Goal: Information Seeking & Learning: Learn about a topic

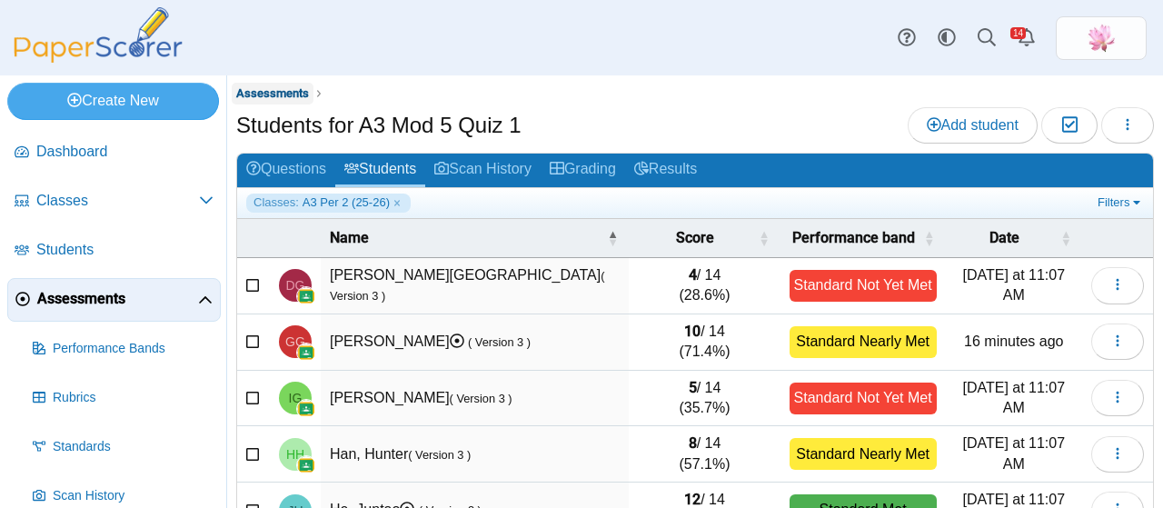
click at [282, 90] on span "Assessments" at bounding box center [272, 93] width 73 height 14
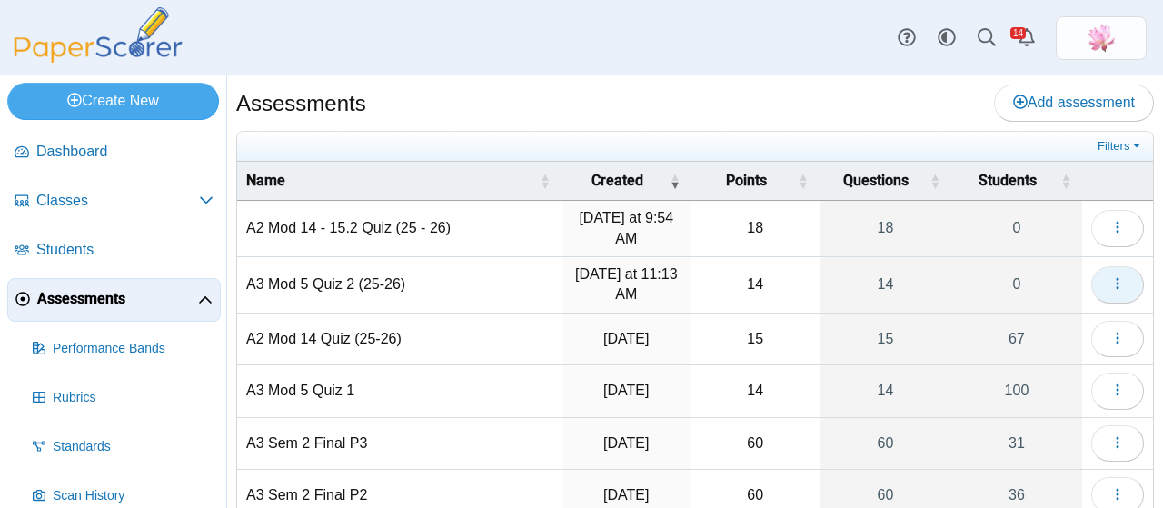
click at [1116, 281] on use "button" at bounding box center [1117, 284] width 3 height 12
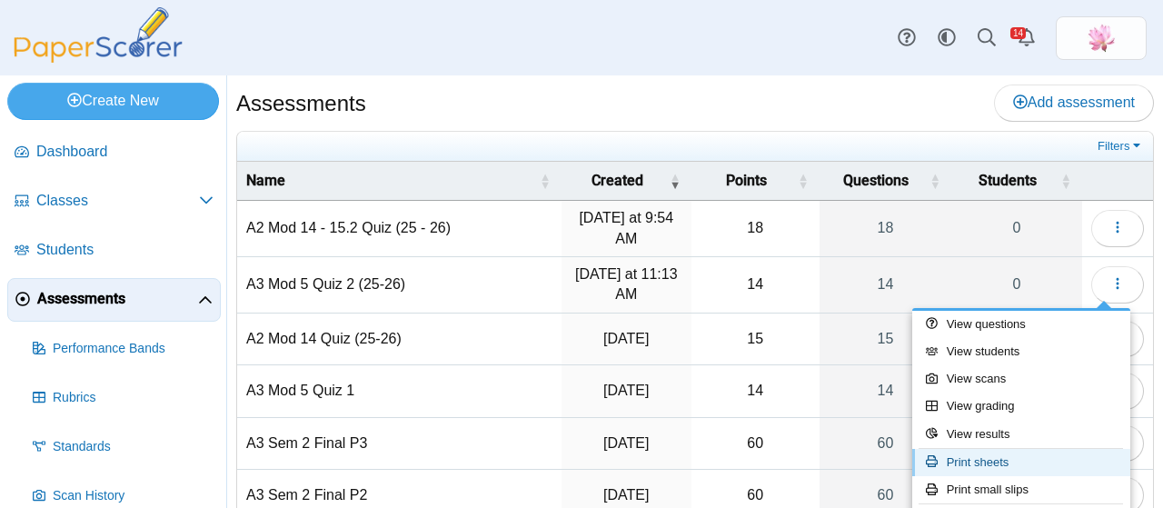
click at [1030, 451] on link "Print sheets" at bounding box center [1021, 462] width 218 height 27
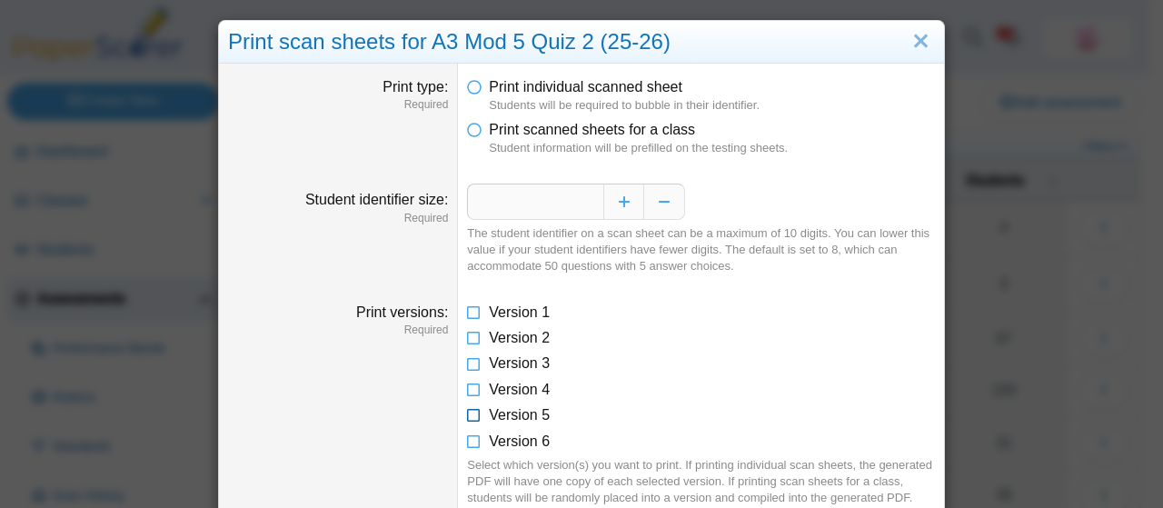
click at [467, 417] on icon at bounding box center [474, 411] width 15 height 13
click at [467, 126] on icon at bounding box center [474, 126] width 15 height 13
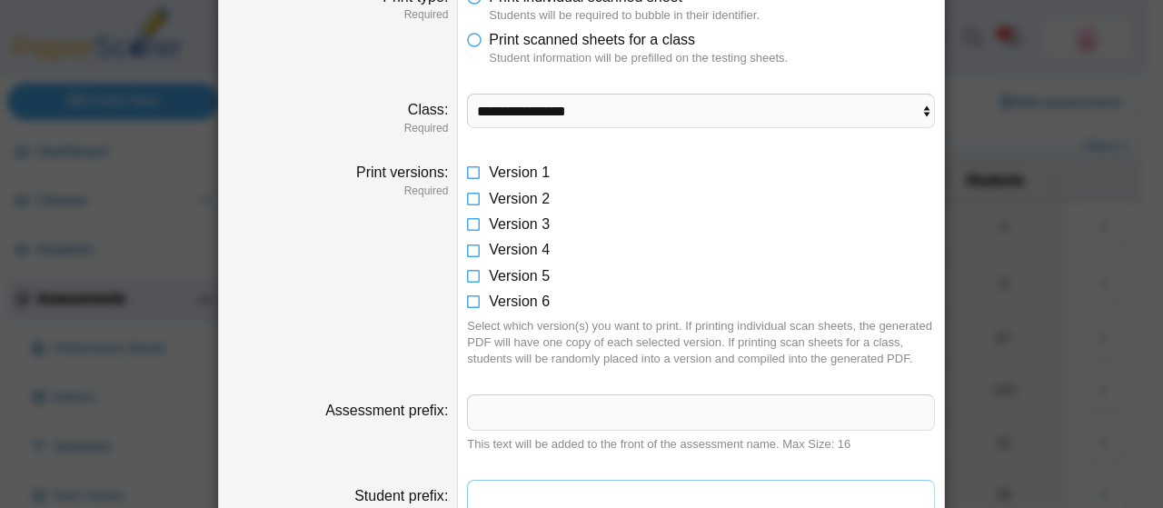
scroll to position [61, 0]
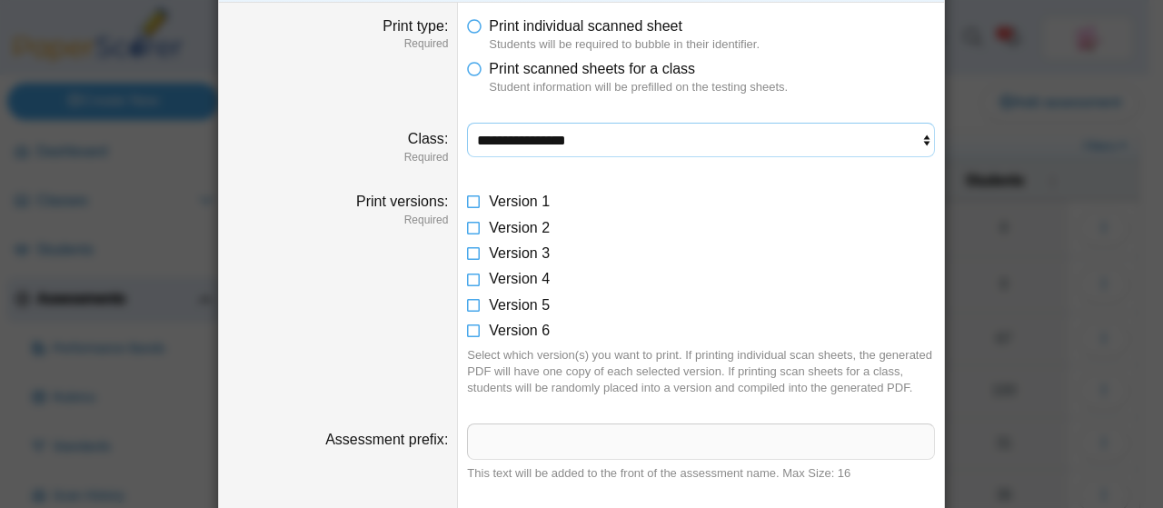
click at [566, 131] on select "**********" at bounding box center [701, 140] width 468 height 35
select select "**********"
click at [467, 123] on select "**********" at bounding box center [701, 140] width 468 height 35
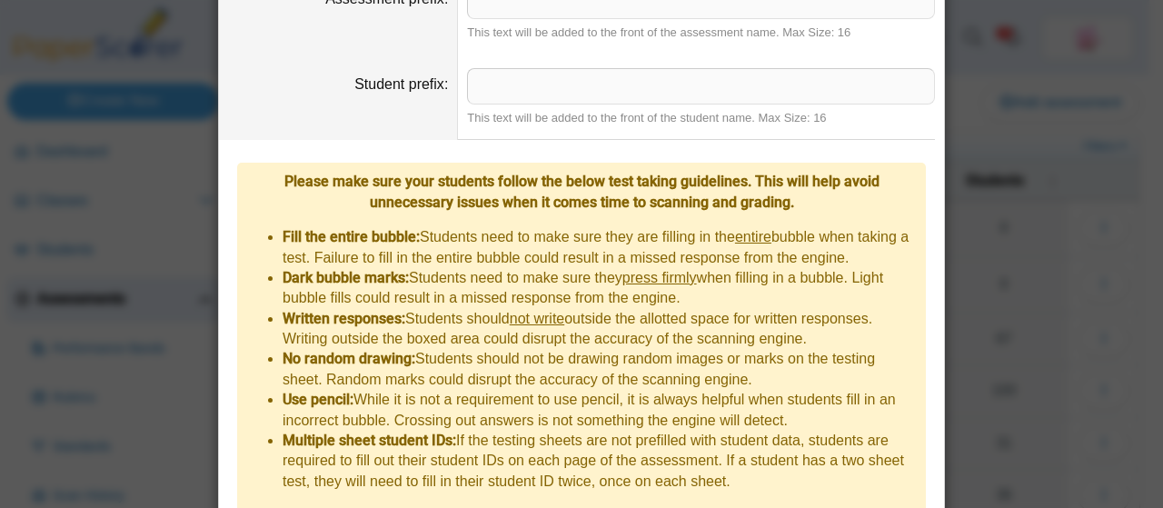
scroll to position [631, 0]
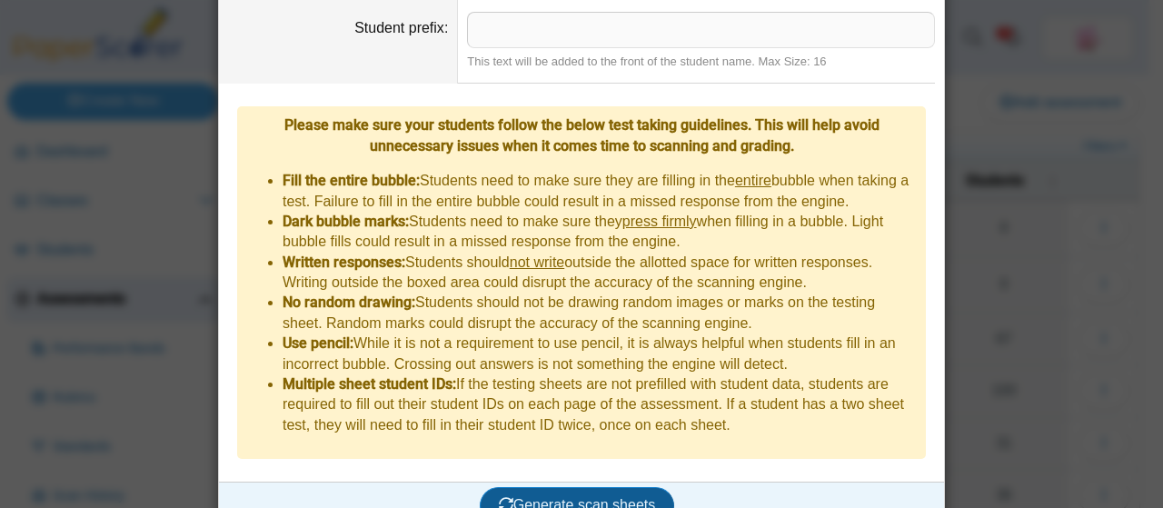
click at [579, 497] on span "Generate scan sheets" at bounding box center [577, 504] width 157 height 15
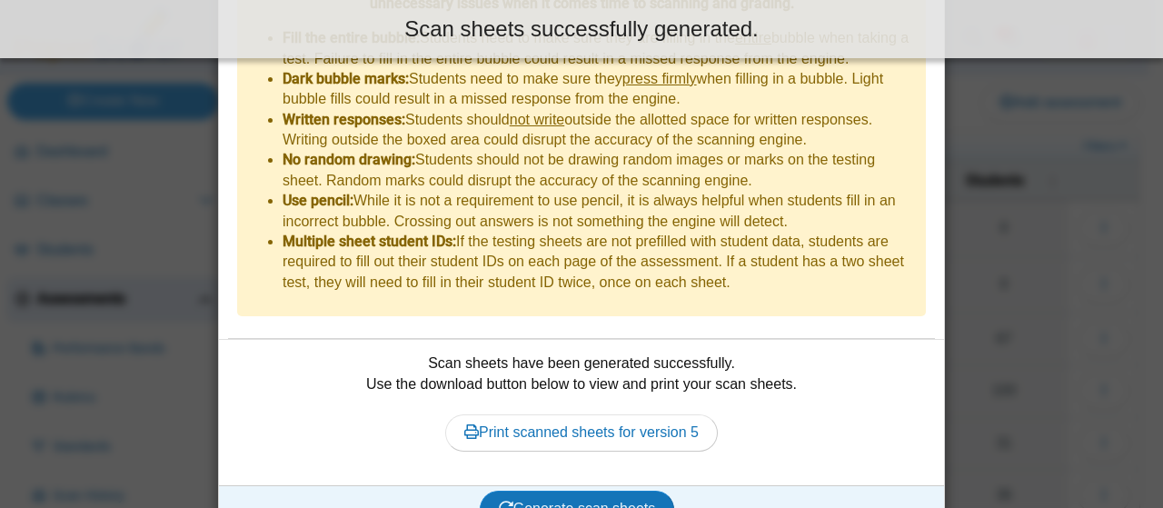
scroll to position [777, 0]
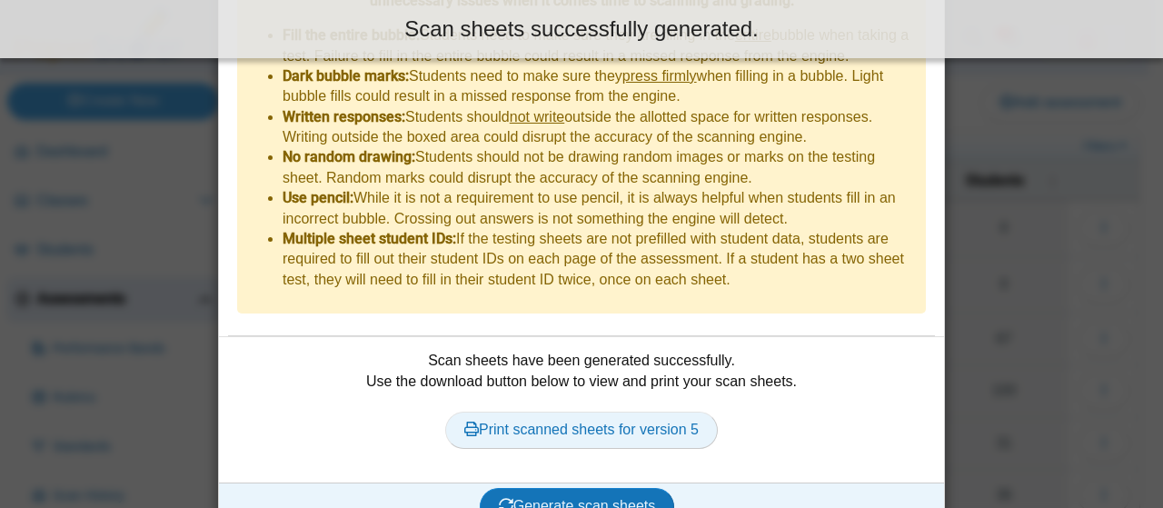
click at [644, 412] on link "Print scanned sheets for version 5" at bounding box center [581, 430] width 273 height 36
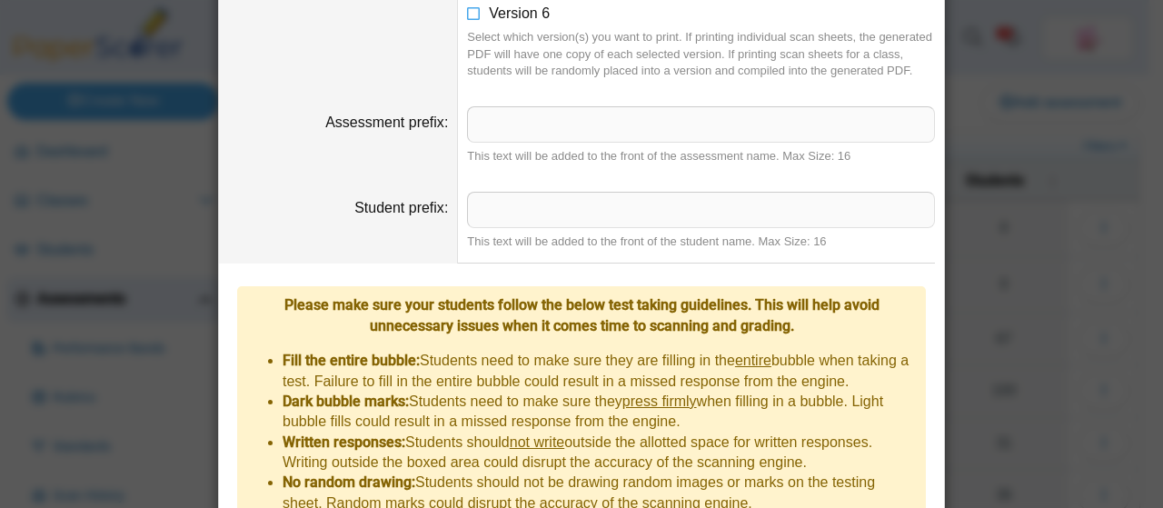
scroll to position [413, 0]
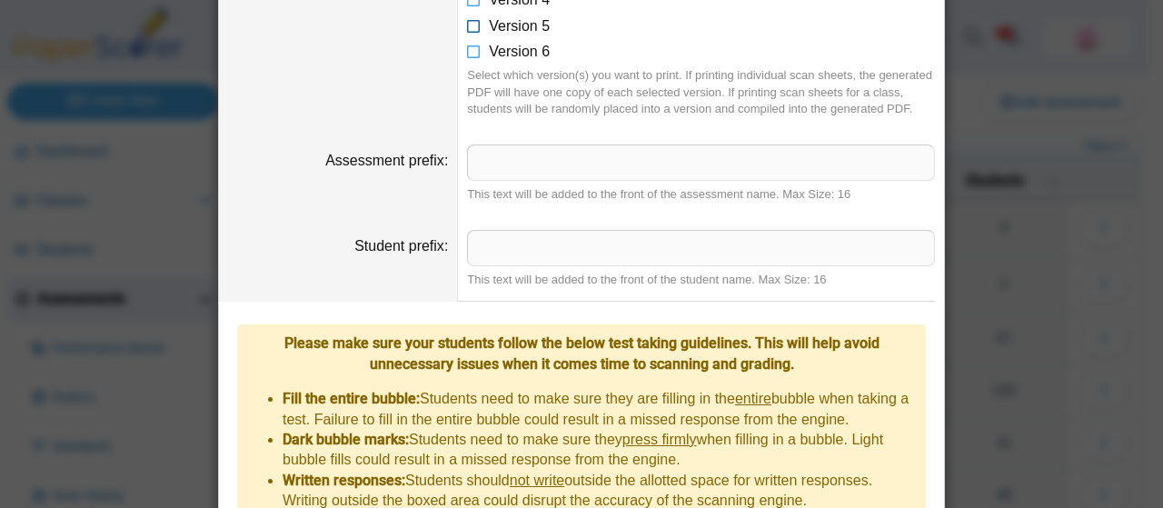
click at [470, 25] on icon at bounding box center [474, 22] width 15 height 13
click at [469, 52] on icon at bounding box center [474, 48] width 15 height 13
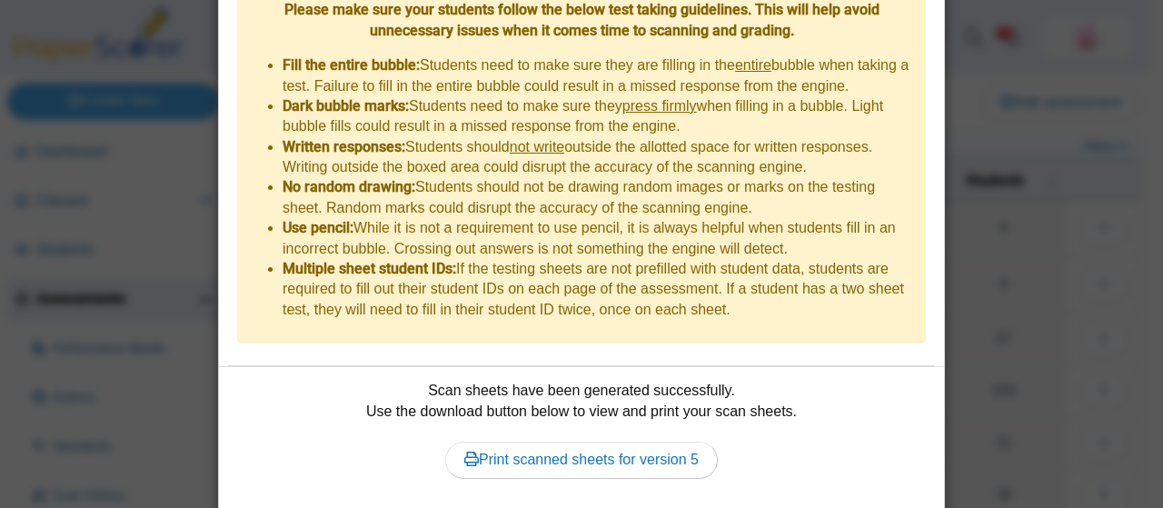
scroll to position [777, 0]
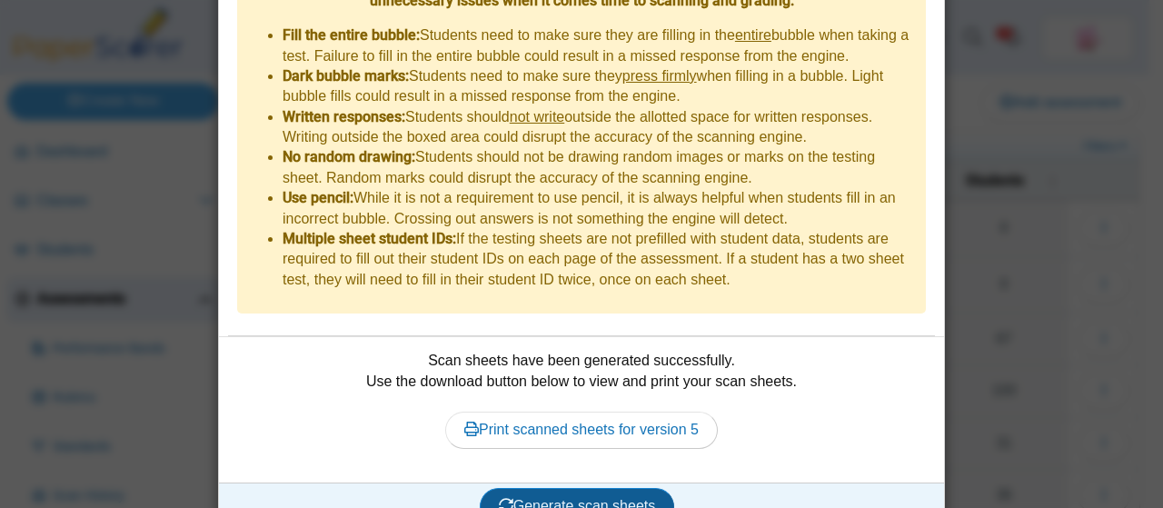
click at [596, 498] on span "Generate scan sheets" at bounding box center [577, 505] width 157 height 15
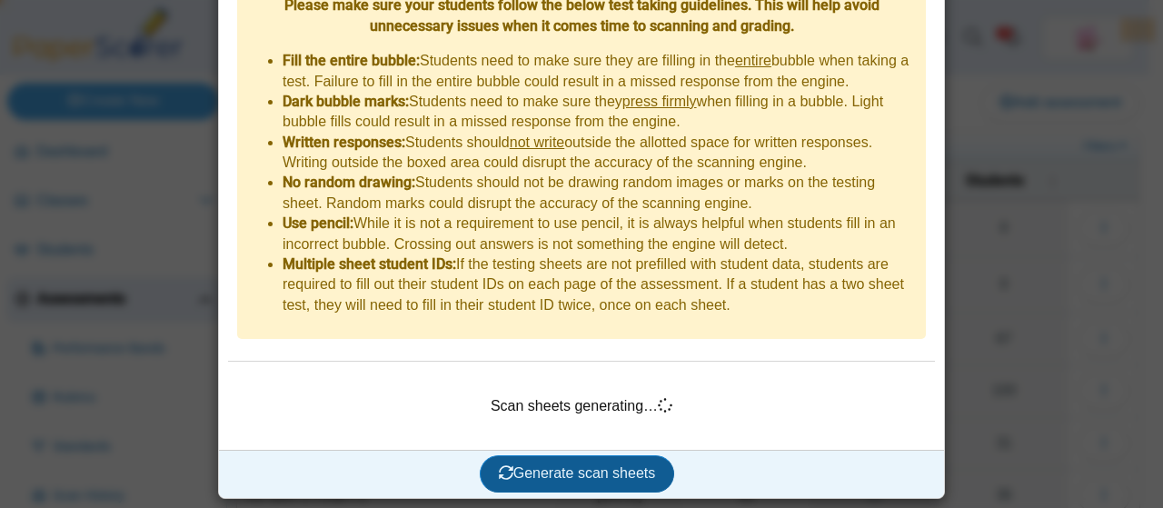
scroll to position [719, 0]
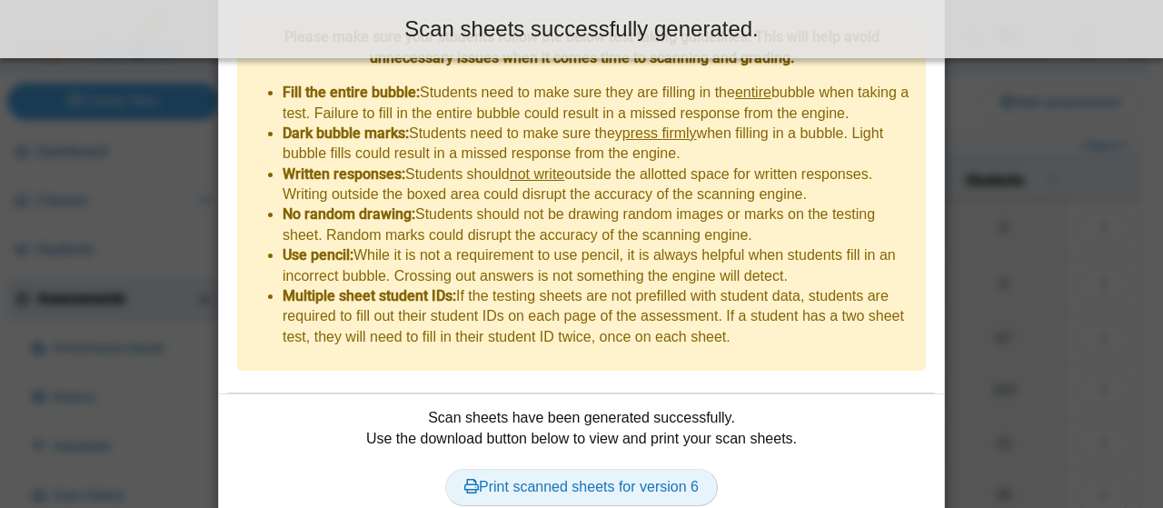
click at [636, 469] on link "Print scanned sheets for version 6" at bounding box center [581, 487] width 273 height 36
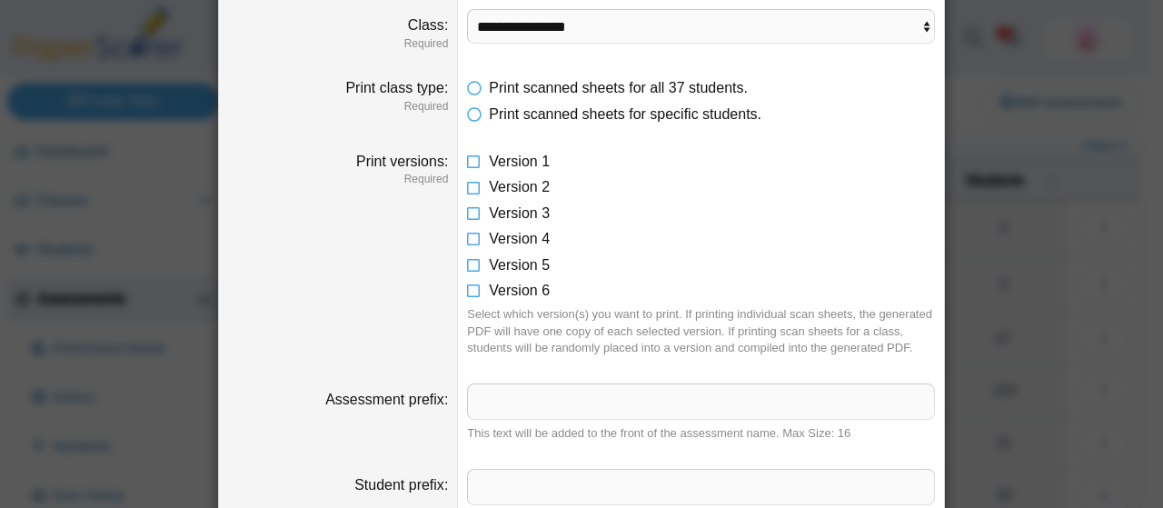
scroll to position [0, 0]
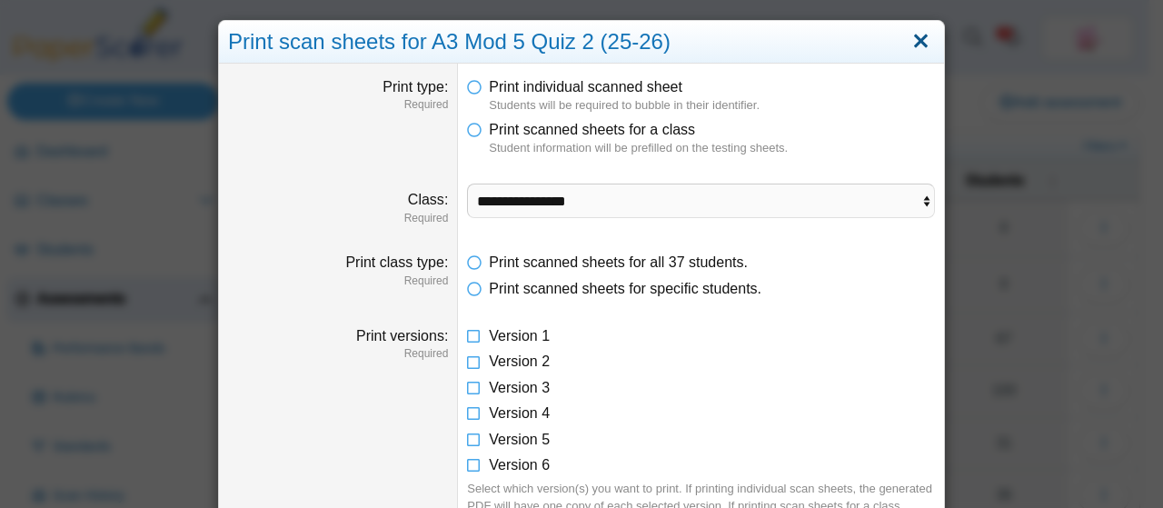
click at [918, 40] on link "Close" at bounding box center [921, 41] width 28 height 31
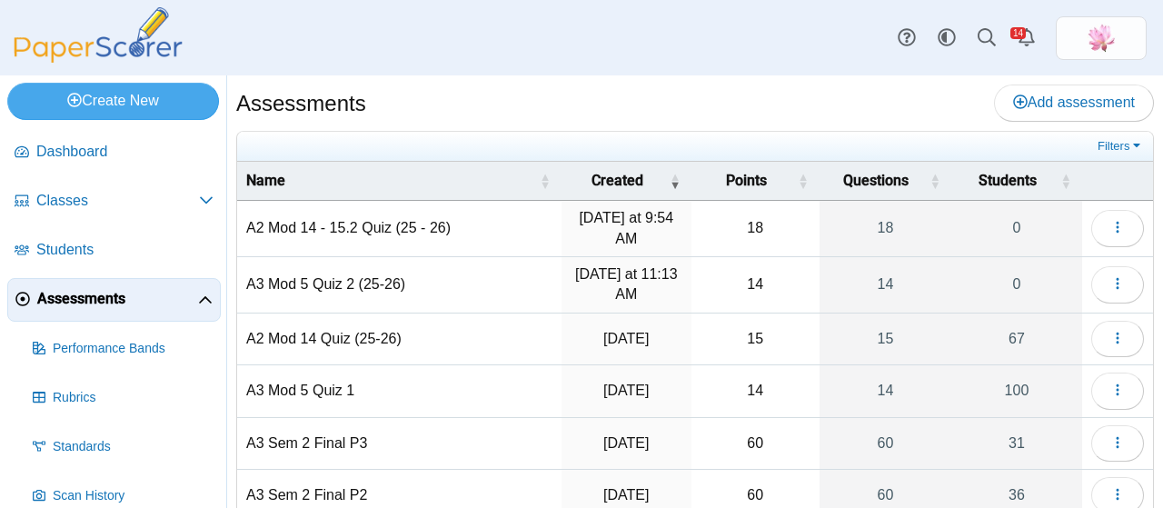
click at [380, 283] on td "A3 Mod 5 Quiz 2 (25-26)" at bounding box center [399, 285] width 324 height 56
click at [1113, 270] on button "button" at bounding box center [1117, 284] width 53 height 36
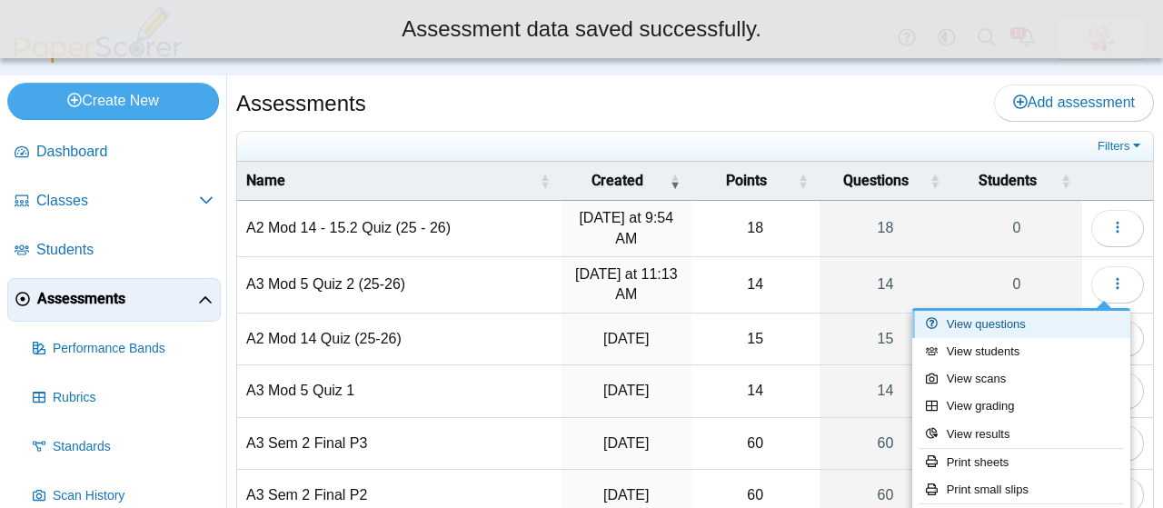
click at [1023, 324] on link "View questions" at bounding box center [1021, 324] width 218 height 27
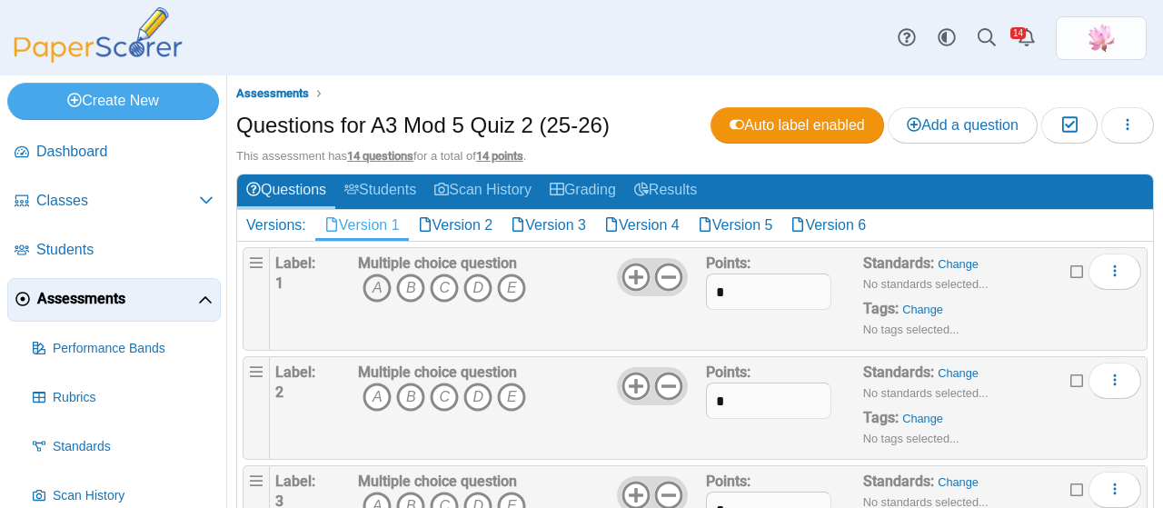
click at [376, 277] on icon "A" at bounding box center [376, 287] width 29 height 29
click at [380, 397] on icon "A" at bounding box center [376, 396] width 29 height 29
click at [414, 391] on icon "B" at bounding box center [410, 396] width 29 height 29
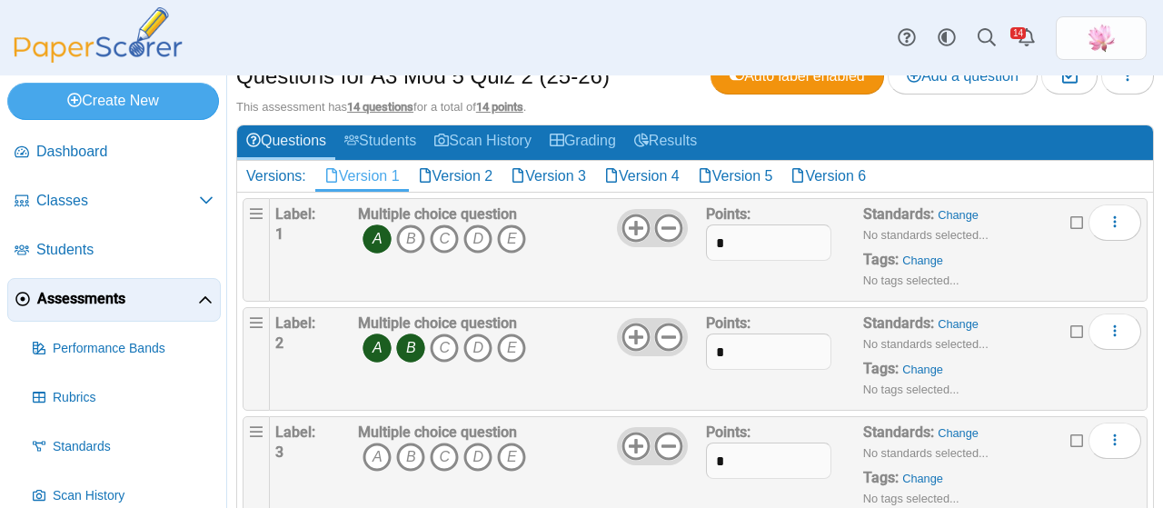
scroll to position [91, 0]
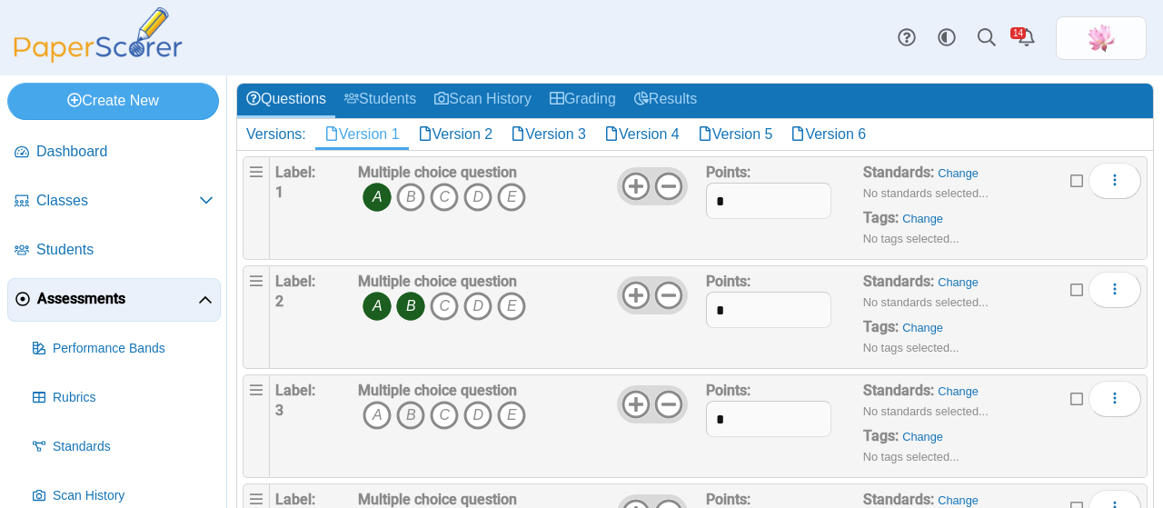
click at [414, 405] on icon "B" at bounding box center [410, 415] width 29 height 29
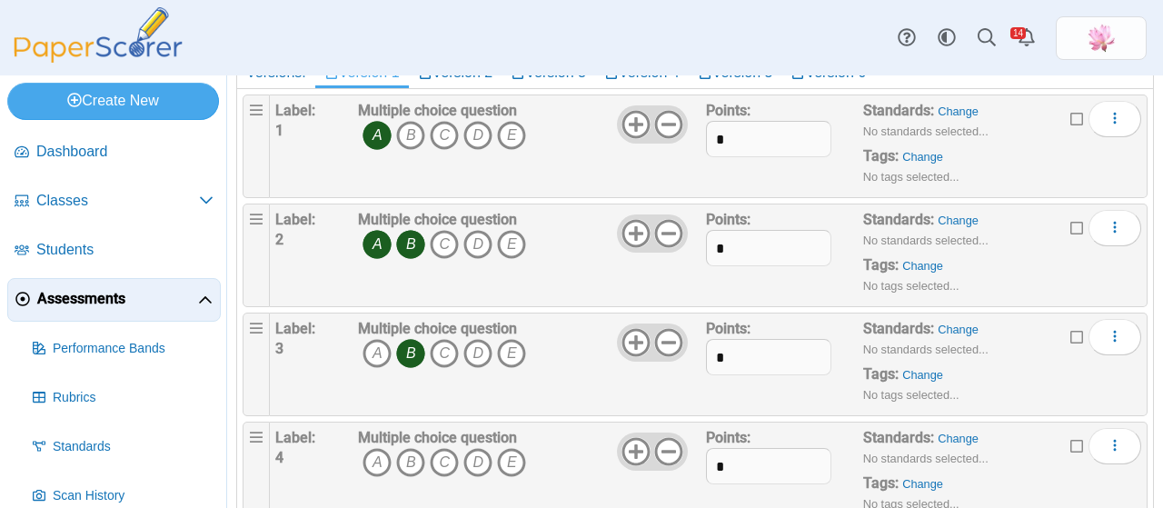
scroll to position [182, 0]
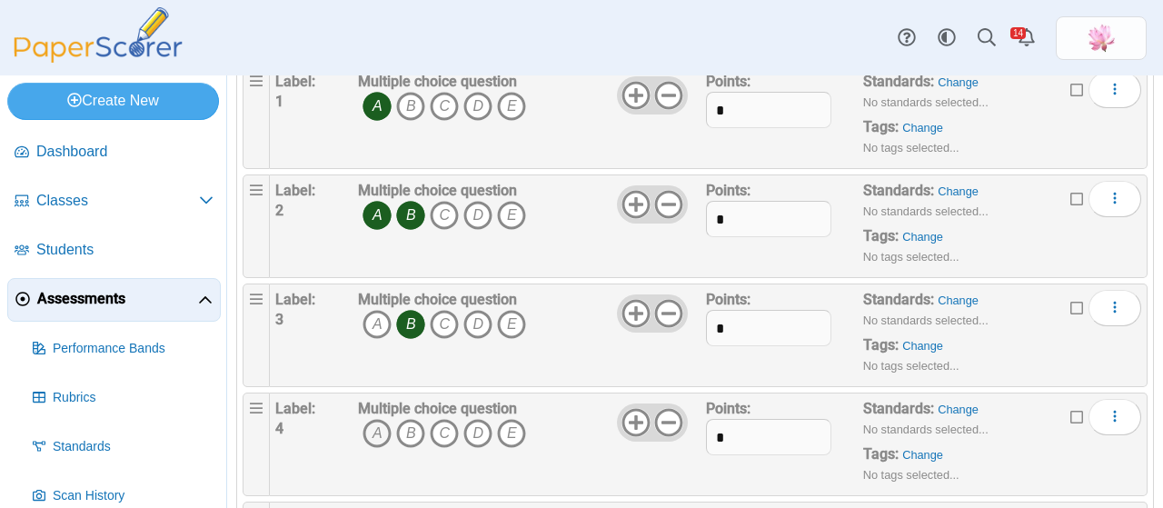
click at [383, 424] on icon "A" at bounding box center [376, 433] width 29 height 29
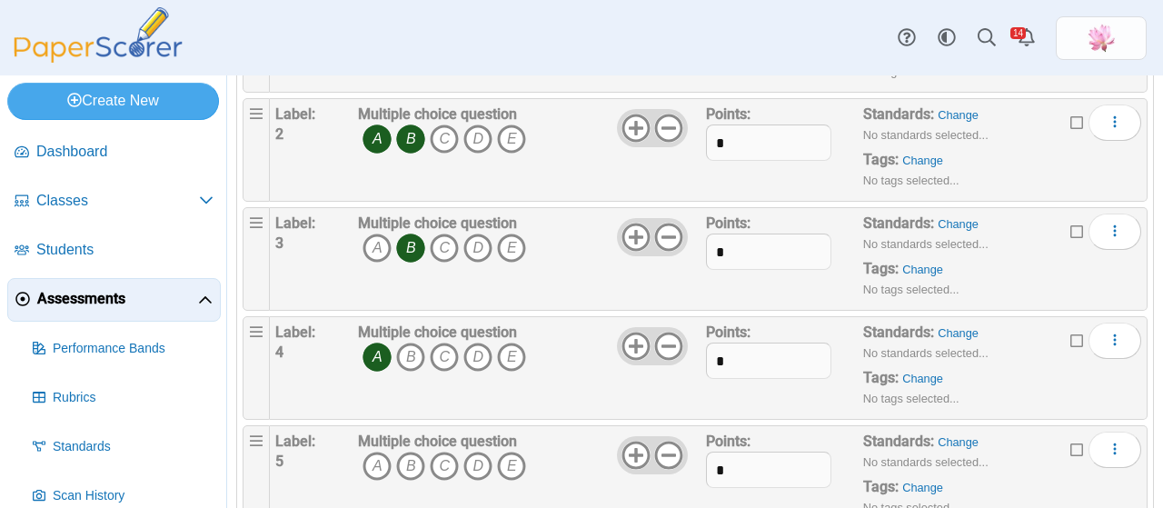
scroll to position [363, 0]
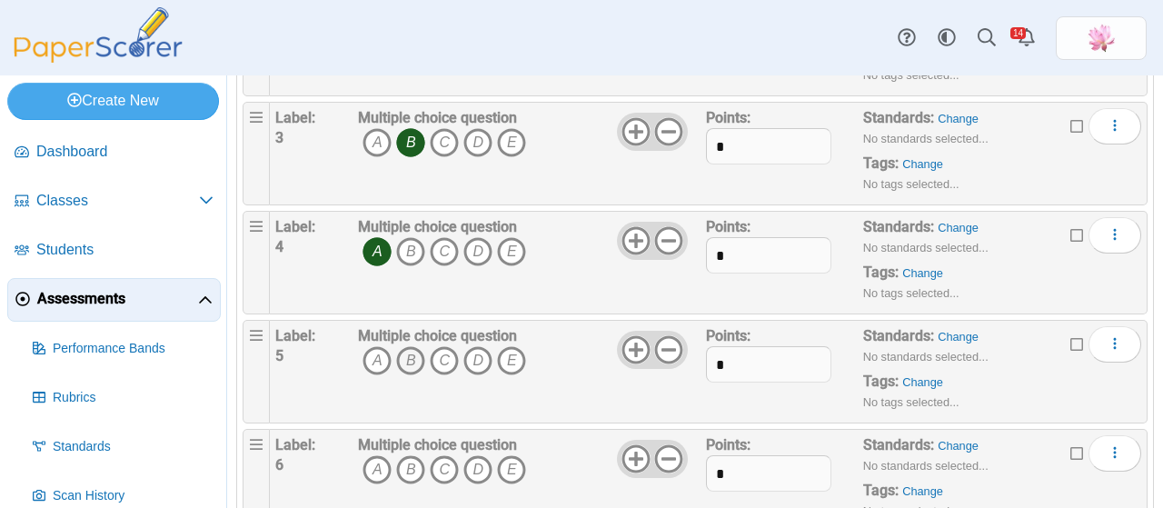
click at [414, 359] on icon "B" at bounding box center [410, 360] width 29 height 29
click at [442, 355] on icon "C" at bounding box center [444, 360] width 29 height 29
click at [512, 355] on icon "E" at bounding box center [511, 360] width 29 height 29
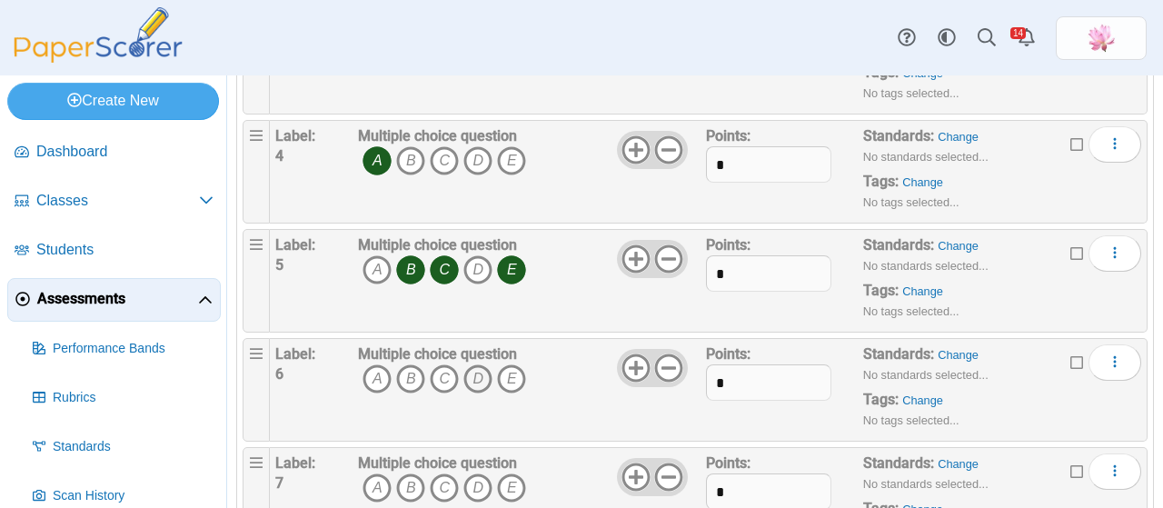
click at [481, 376] on icon "D" at bounding box center [477, 378] width 29 height 29
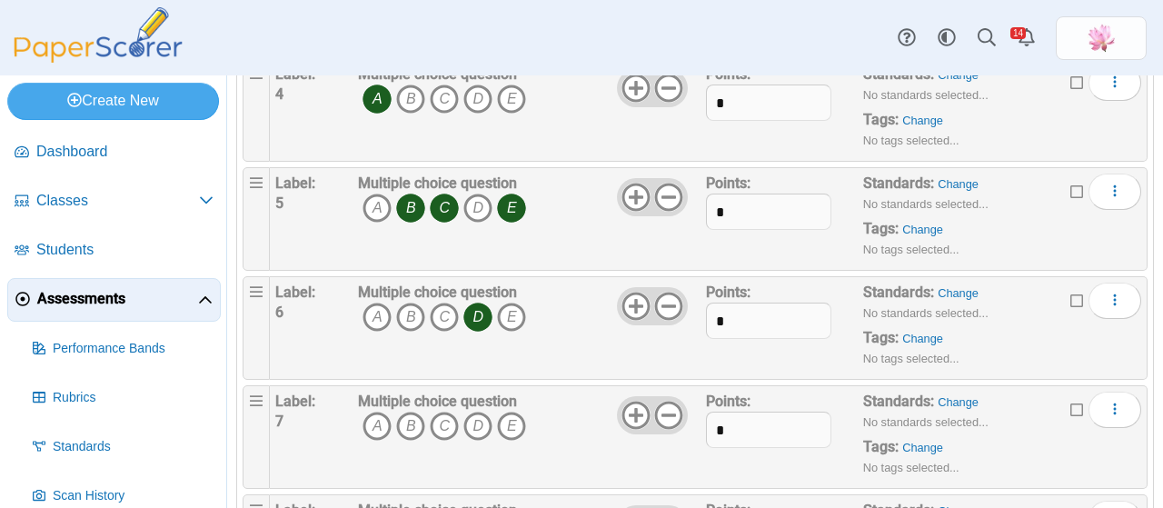
scroll to position [545, 0]
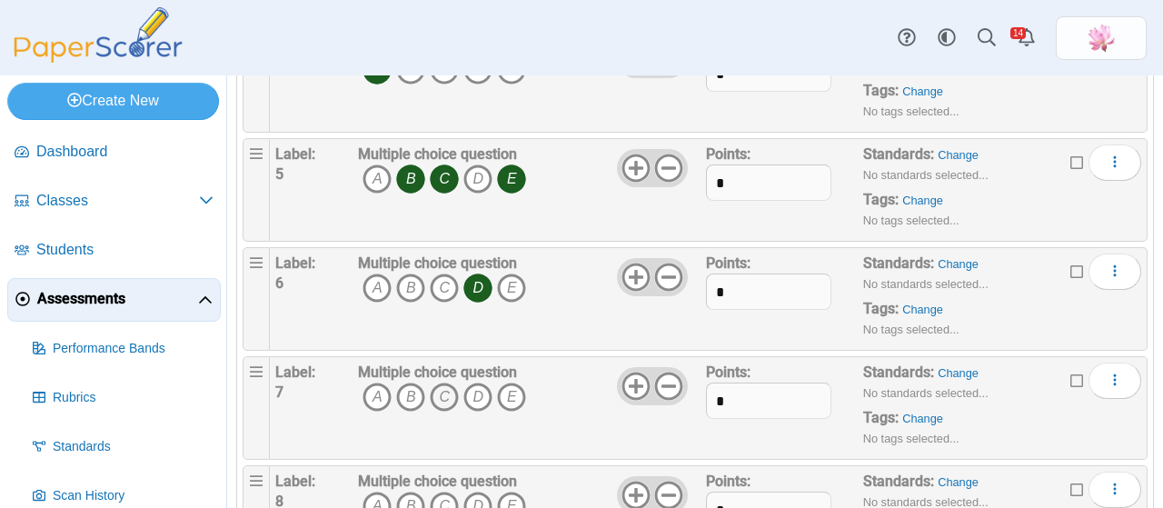
click at [444, 394] on icon "C" at bounding box center [444, 396] width 29 height 29
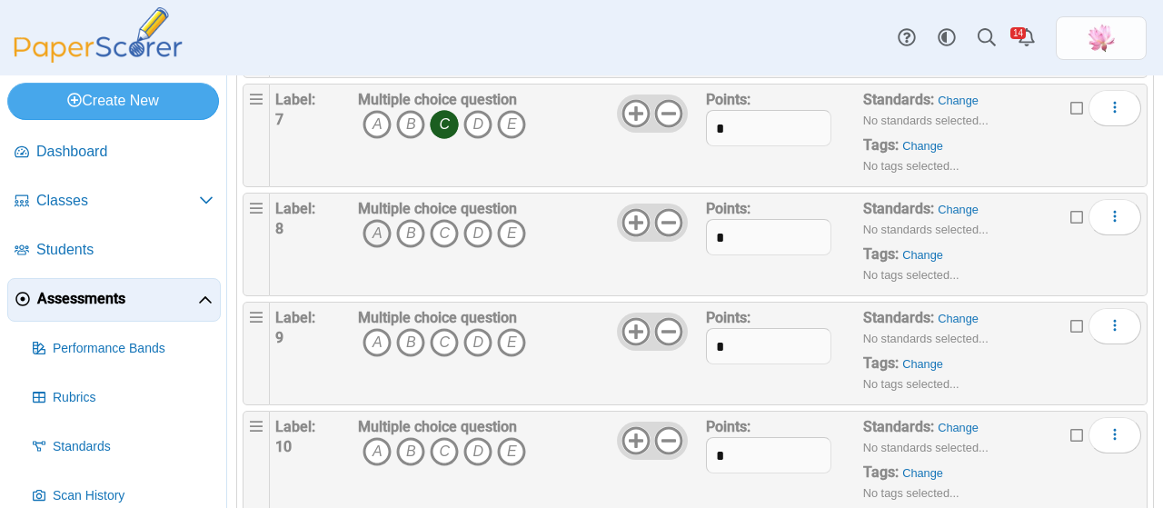
click at [371, 226] on icon "A" at bounding box center [376, 233] width 29 height 29
click at [403, 226] on icon "B" at bounding box center [410, 233] width 29 height 29
click at [512, 229] on icon "E" at bounding box center [511, 233] width 29 height 29
click at [412, 338] on icon "B" at bounding box center [410, 342] width 29 height 29
click at [473, 330] on icon "D" at bounding box center [477, 342] width 29 height 29
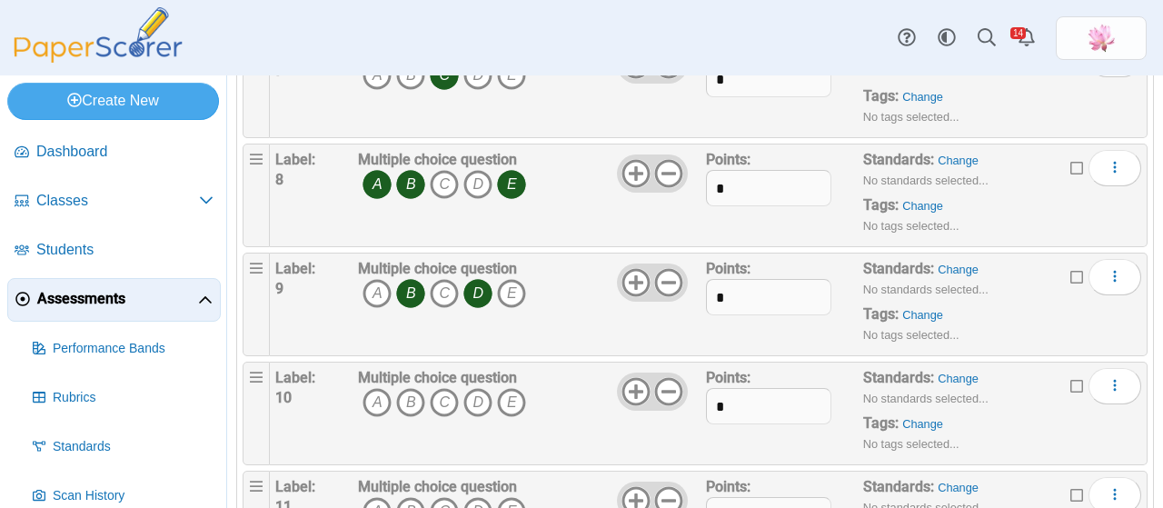
scroll to position [908, 0]
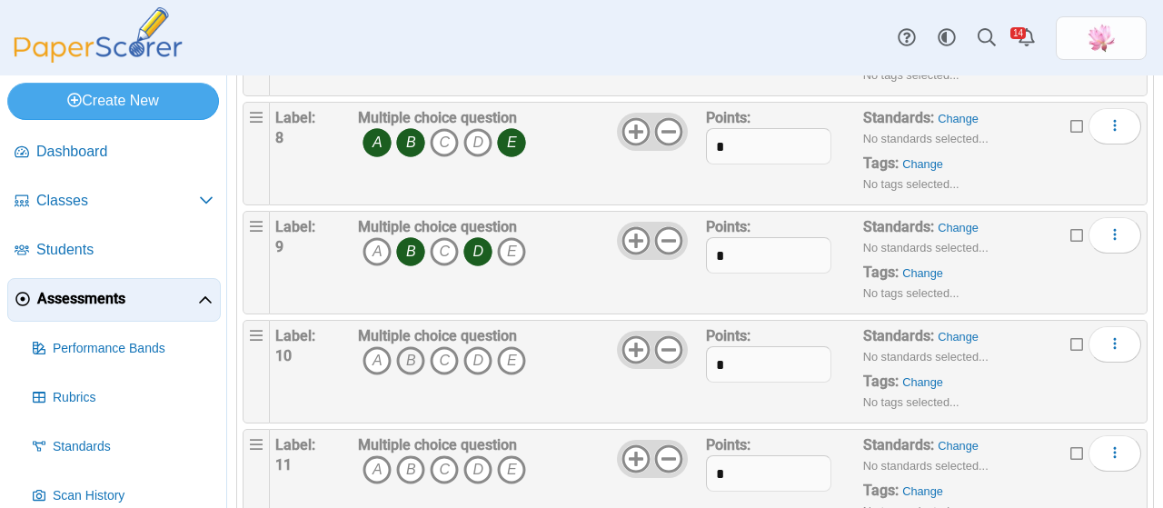
click at [413, 352] on icon "B" at bounding box center [410, 360] width 29 height 29
click at [492, 353] on span "A B C D E" at bounding box center [442, 363] width 168 height 34
click at [483, 355] on icon "D" at bounding box center [477, 360] width 29 height 29
click at [509, 355] on icon "E" at bounding box center [511, 360] width 29 height 29
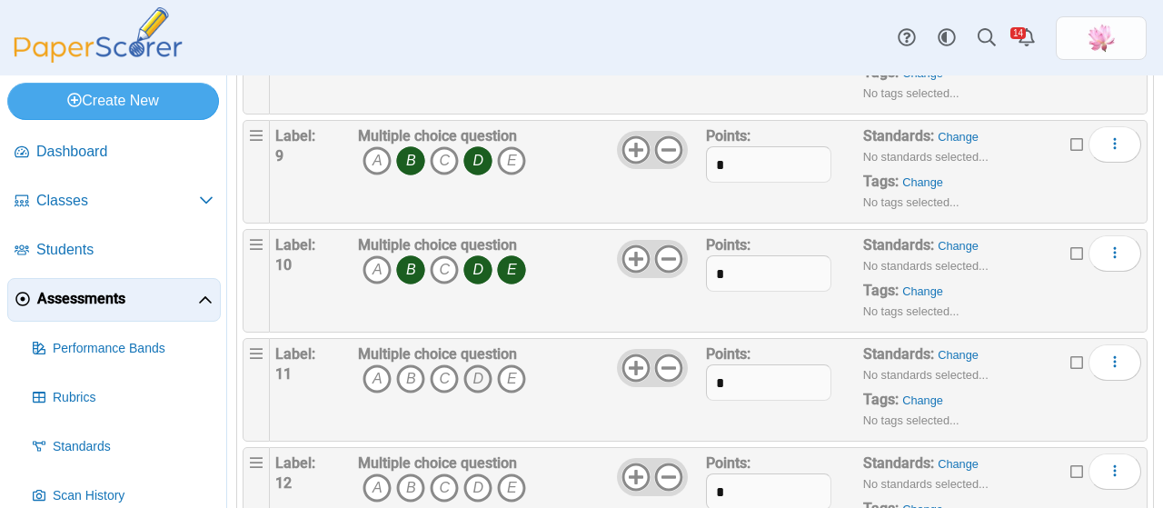
click at [475, 377] on icon "D" at bounding box center [477, 378] width 29 height 29
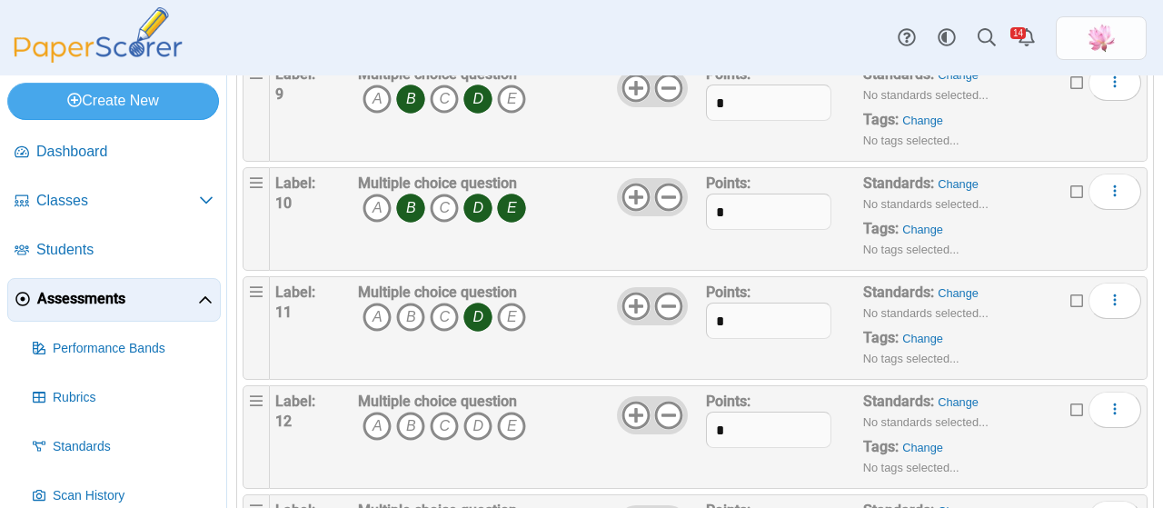
scroll to position [1090, 0]
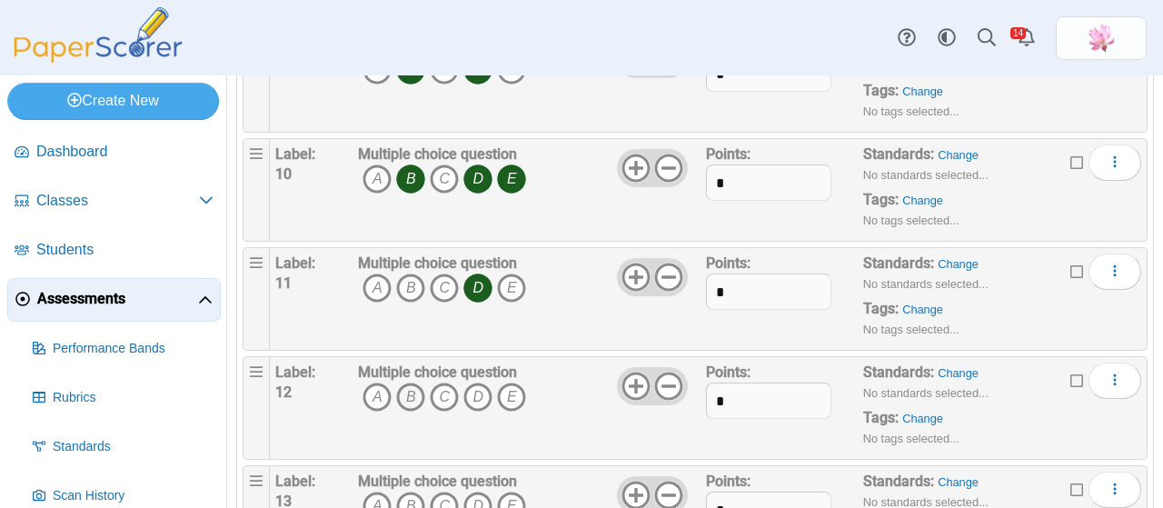
click at [409, 392] on icon "B" at bounding box center [410, 396] width 29 height 29
click at [450, 390] on icon "C" at bounding box center [444, 396] width 29 height 29
click at [511, 389] on icon "E" at bounding box center [511, 396] width 29 height 29
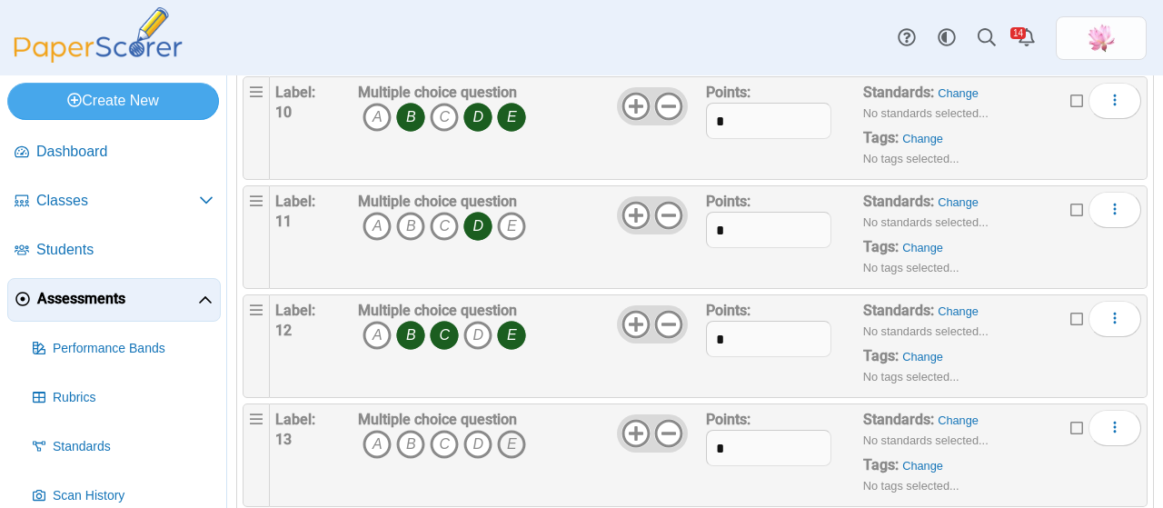
scroll to position [1181, 0]
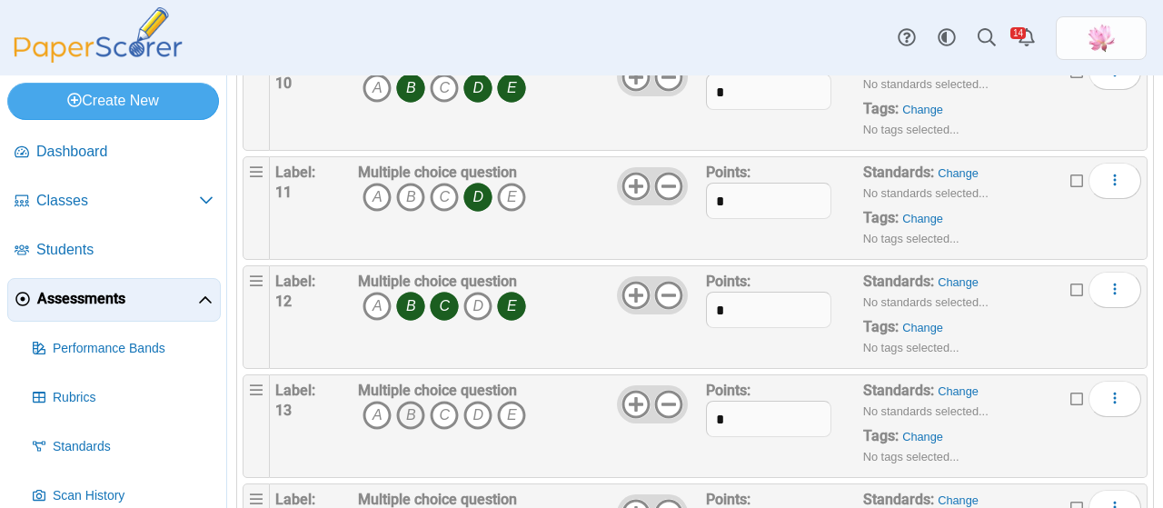
click at [406, 406] on icon "B" at bounding box center [410, 415] width 29 height 29
click at [490, 410] on icon "D" at bounding box center [477, 415] width 29 height 29
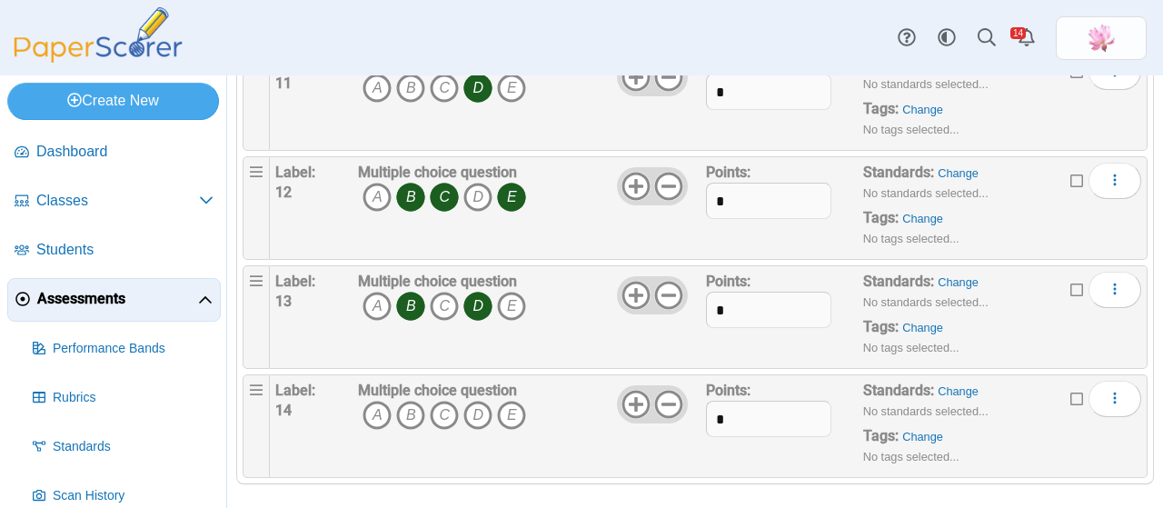
scroll to position [1291, 0]
click at [416, 400] on icon "B" at bounding box center [410, 414] width 29 height 29
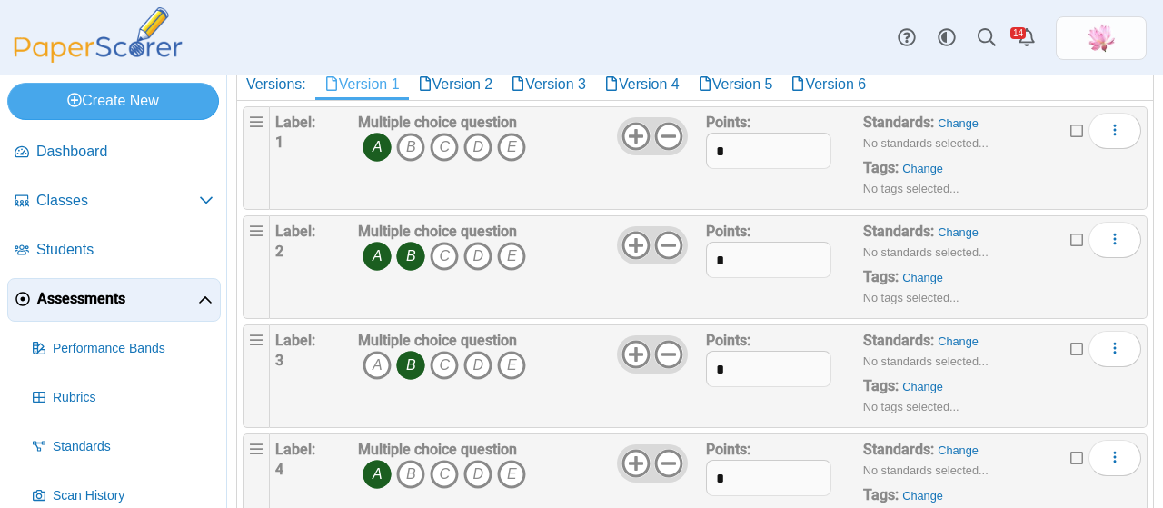
scroll to position [0, 0]
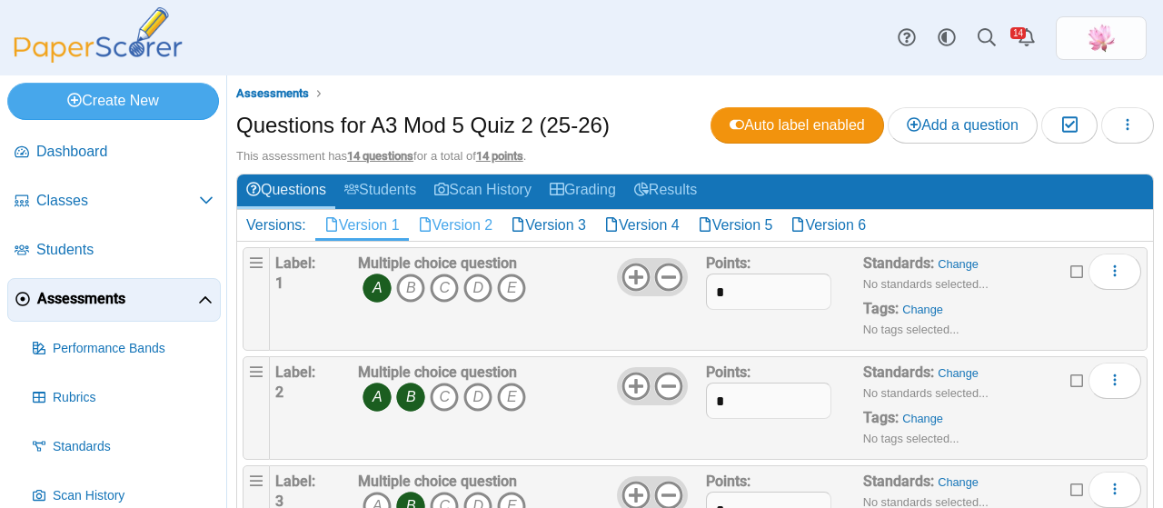
click at [469, 226] on link "Version 2" at bounding box center [456, 225] width 94 height 31
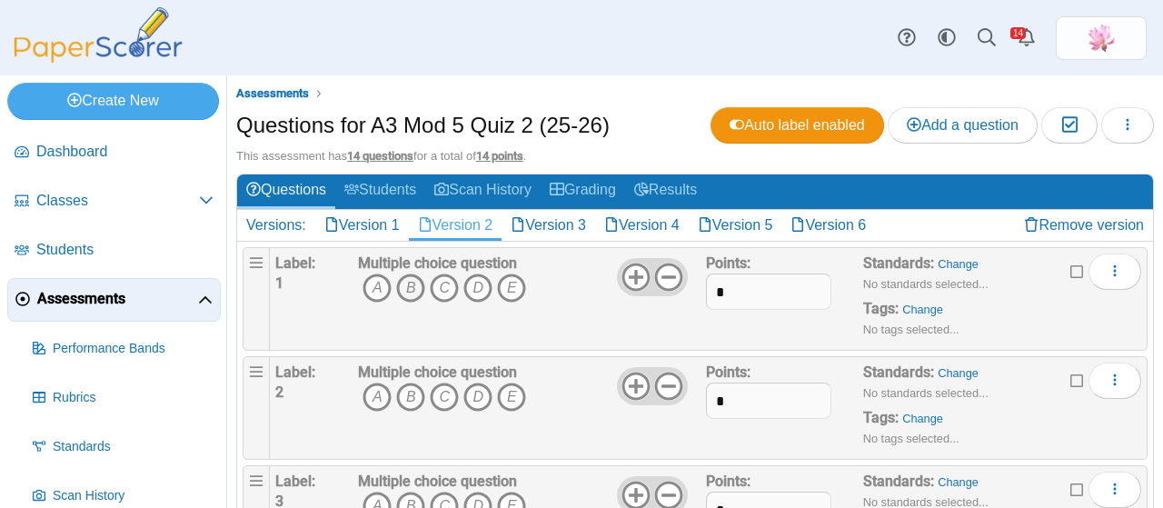
click at [409, 285] on icon "B" at bounding box center [410, 287] width 29 height 29
click at [481, 282] on icon "D" at bounding box center [477, 287] width 29 height 29
click at [414, 399] on icon "B" at bounding box center [410, 396] width 29 height 29
click at [449, 393] on icon "C" at bounding box center [444, 396] width 29 height 29
click at [511, 390] on icon "E" at bounding box center [511, 396] width 29 height 29
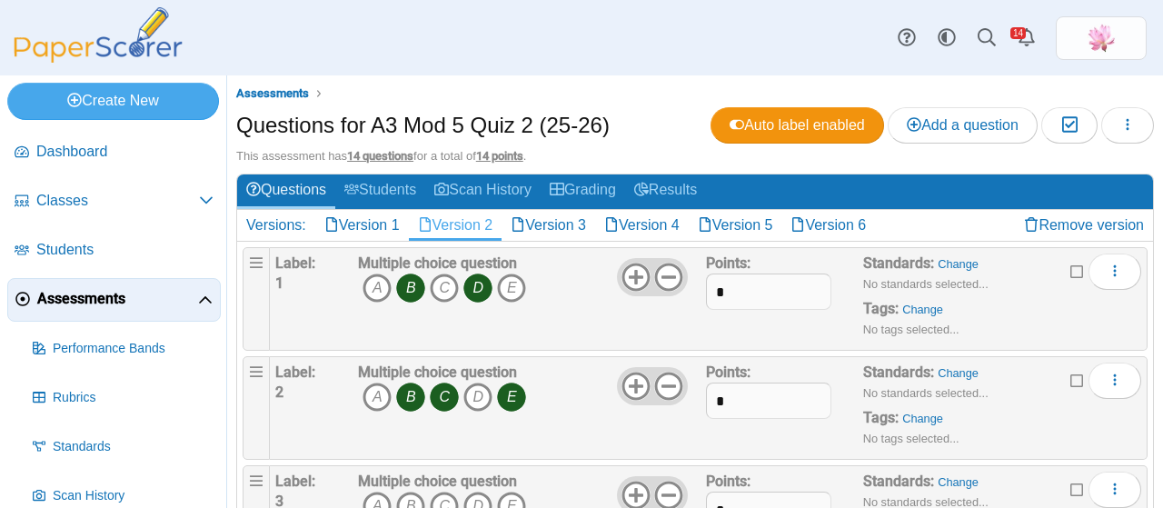
scroll to position [91, 0]
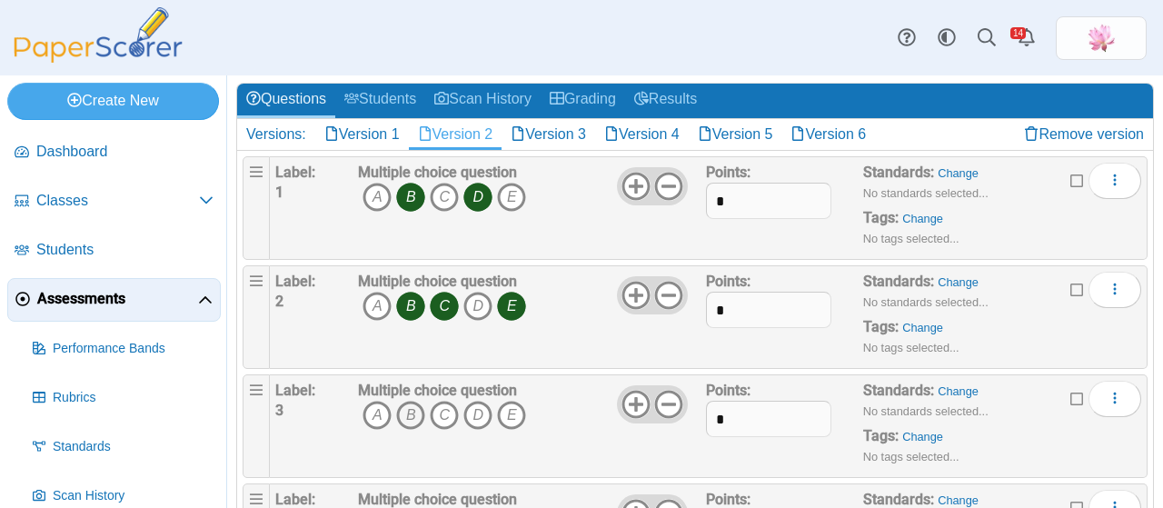
click at [409, 412] on icon "B" at bounding box center [410, 415] width 29 height 29
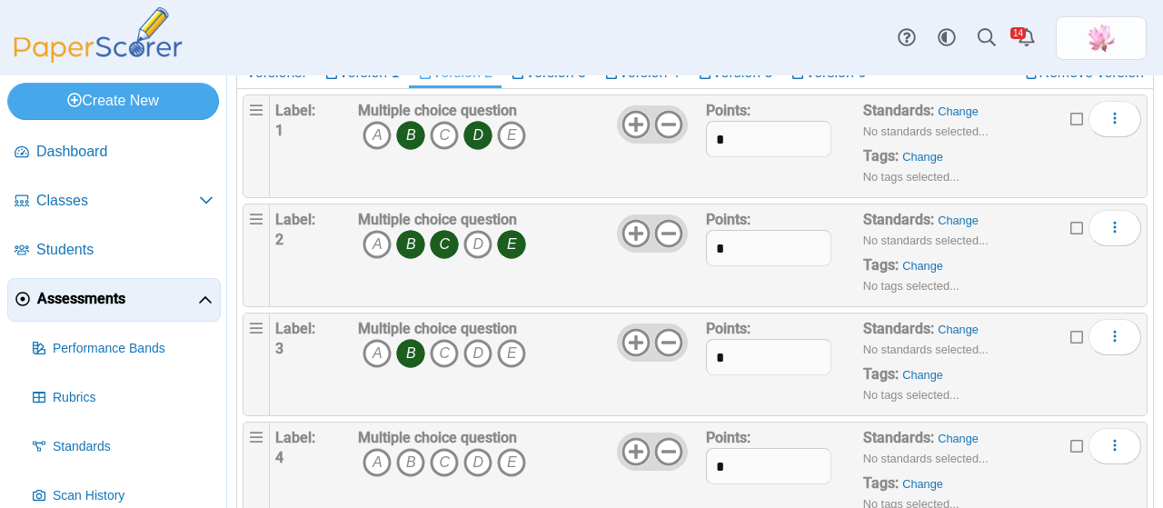
scroll to position [182, 0]
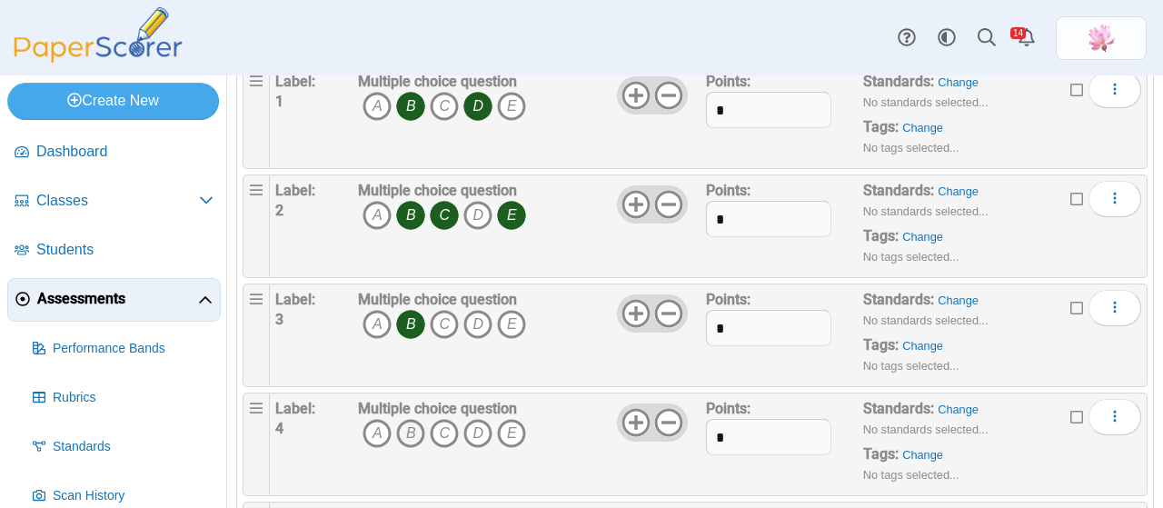
click at [418, 428] on icon "B" at bounding box center [410, 433] width 29 height 29
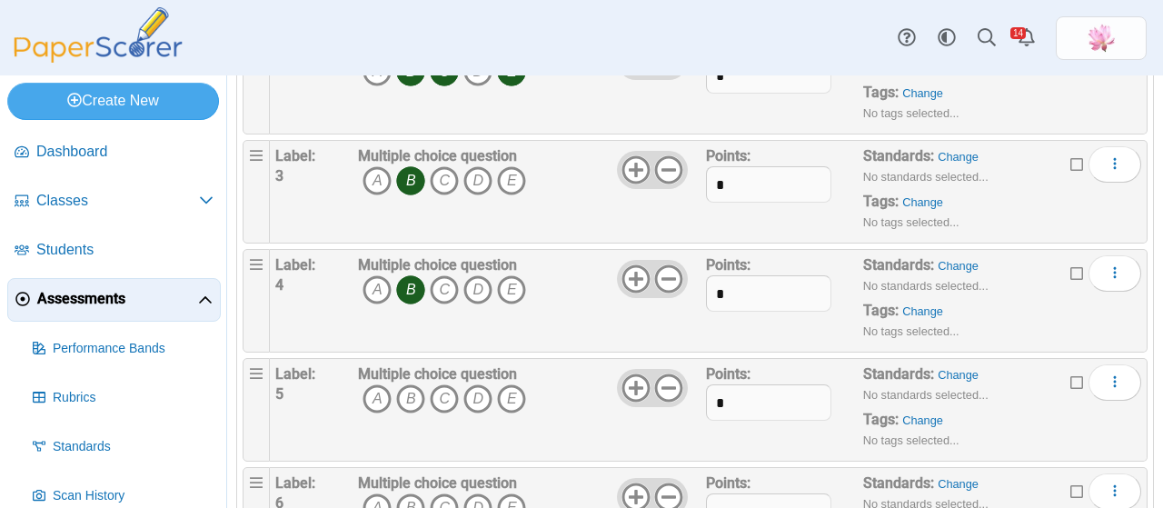
scroll to position [363, 0]
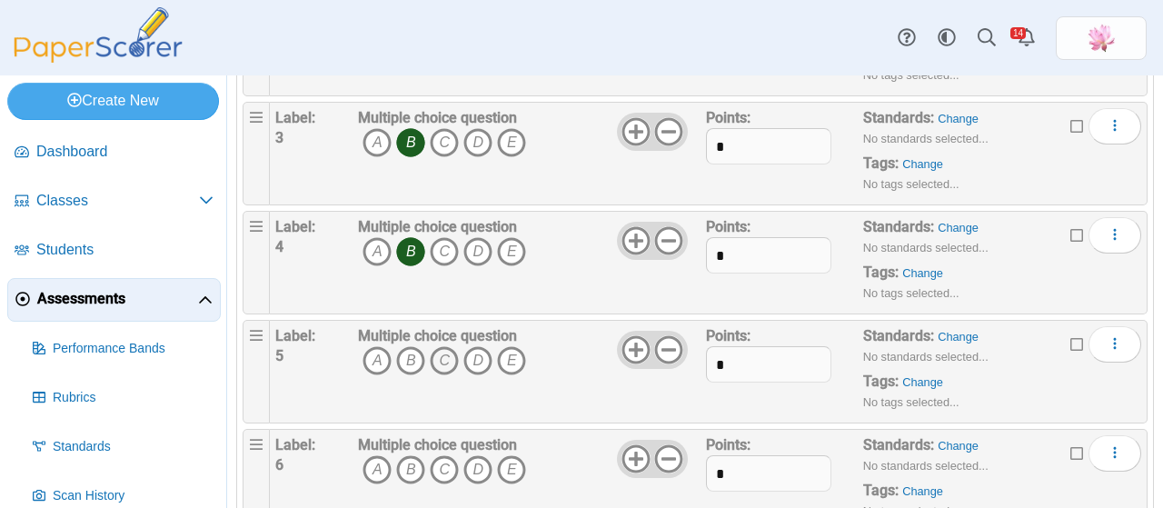
click at [447, 359] on icon "C" at bounding box center [444, 360] width 29 height 29
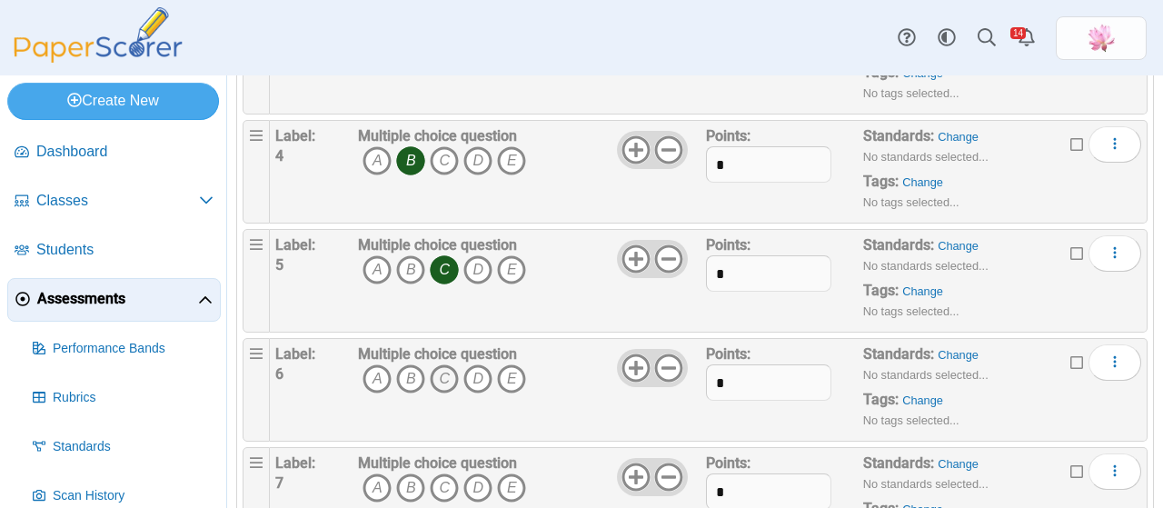
click at [451, 374] on icon "C" at bounding box center [444, 378] width 29 height 29
click at [506, 377] on icon "E" at bounding box center [511, 378] width 29 height 29
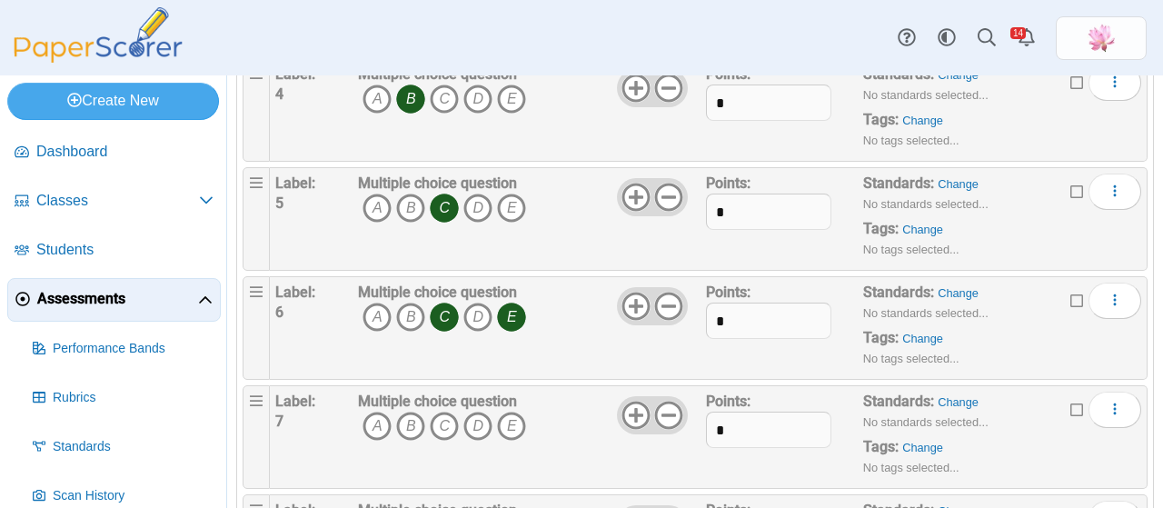
scroll to position [545, 0]
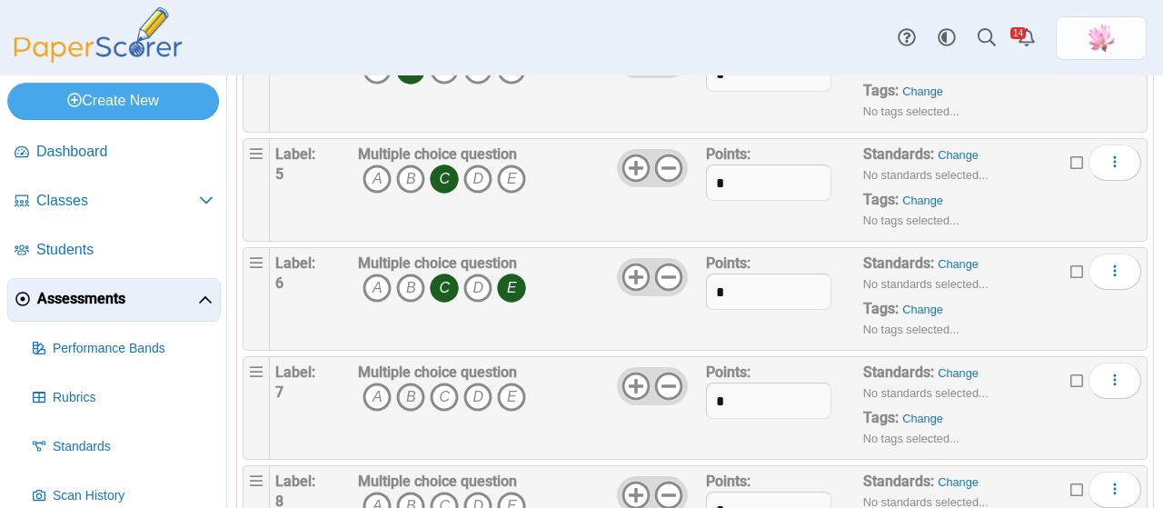
click at [418, 388] on icon "B" at bounding box center [410, 396] width 29 height 29
click at [451, 388] on icon "C" at bounding box center [444, 396] width 29 height 29
click at [506, 395] on icon "E" at bounding box center [511, 396] width 29 height 29
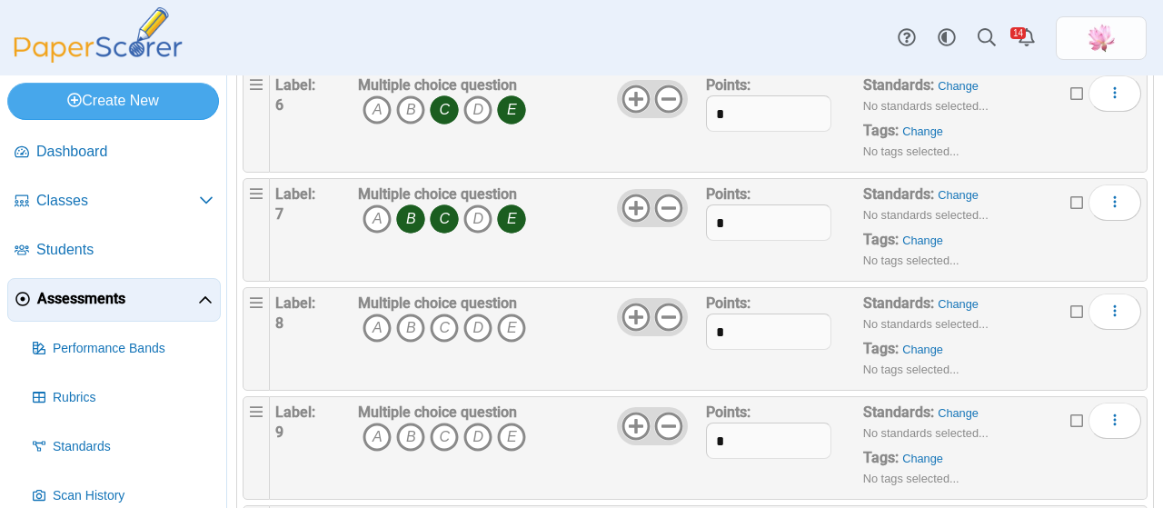
scroll to position [727, 0]
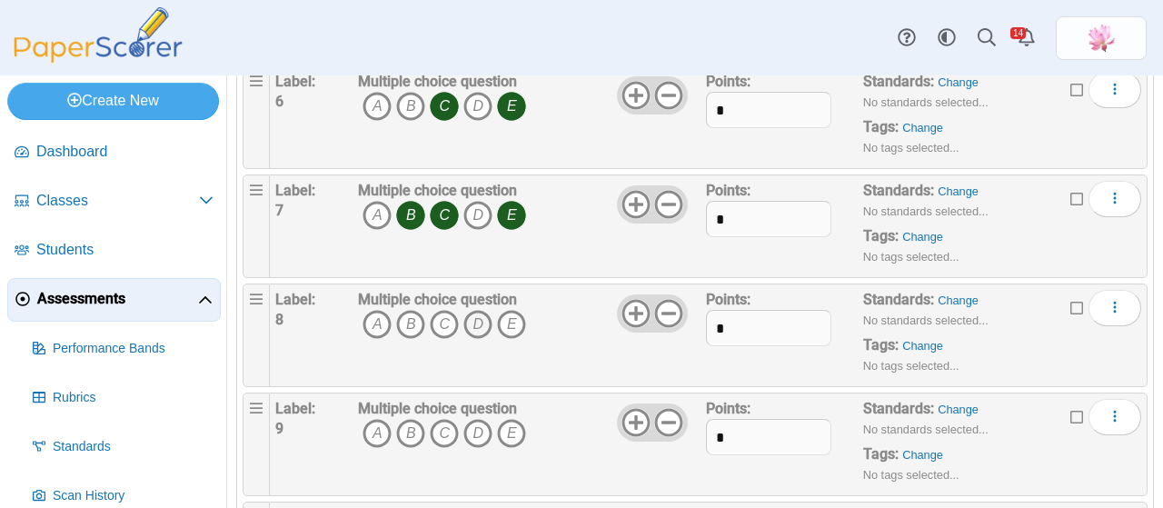
click at [473, 322] on icon "D" at bounding box center [477, 324] width 29 height 29
click at [411, 422] on icon "B" at bounding box center [410, 433] width 29 height 29
click at [478, 424] on icon "D" at bounding box center [477, 433] width 29 height 29
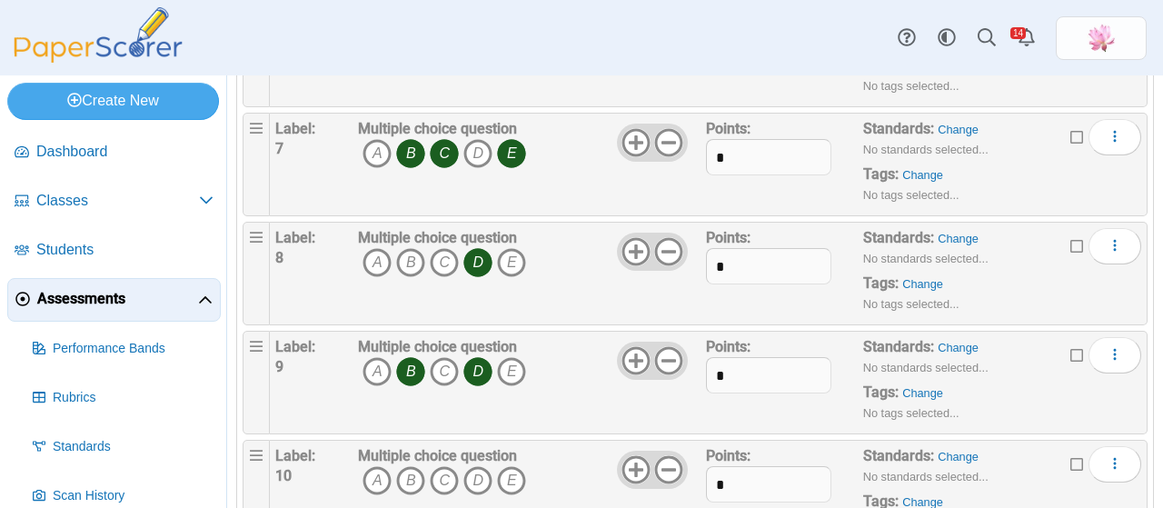
scroll to position [818, 0]
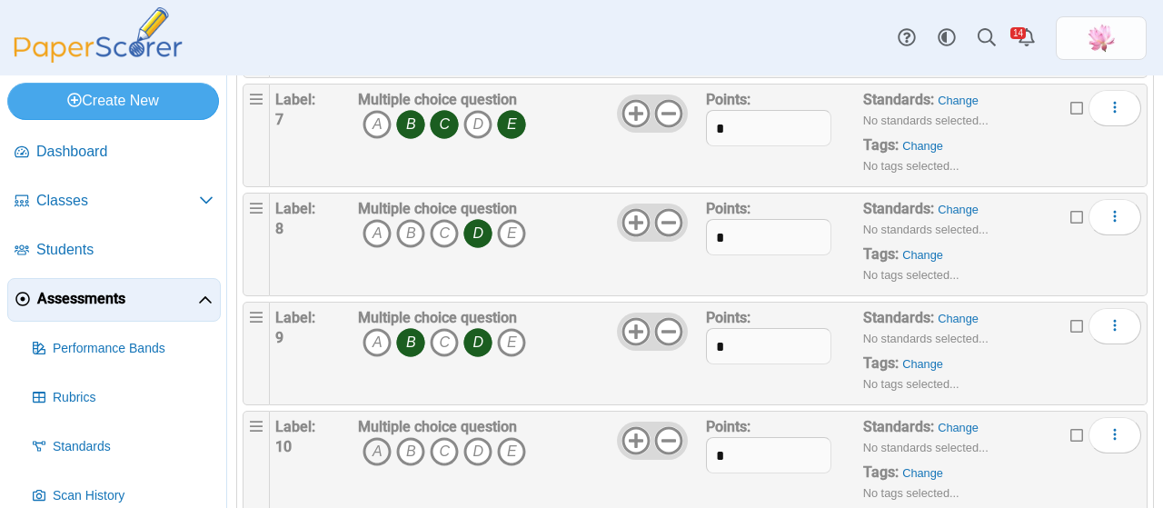
click at [377, 441] on icon "A" at bounding box center [376, 451] width 29 height 29
click at [408, 441] on icon "B" at bounding box center [410, 451] width 29 height 29
click at [501, 441] on icon "E" at bounding box center [511, 451] width 29 height 29
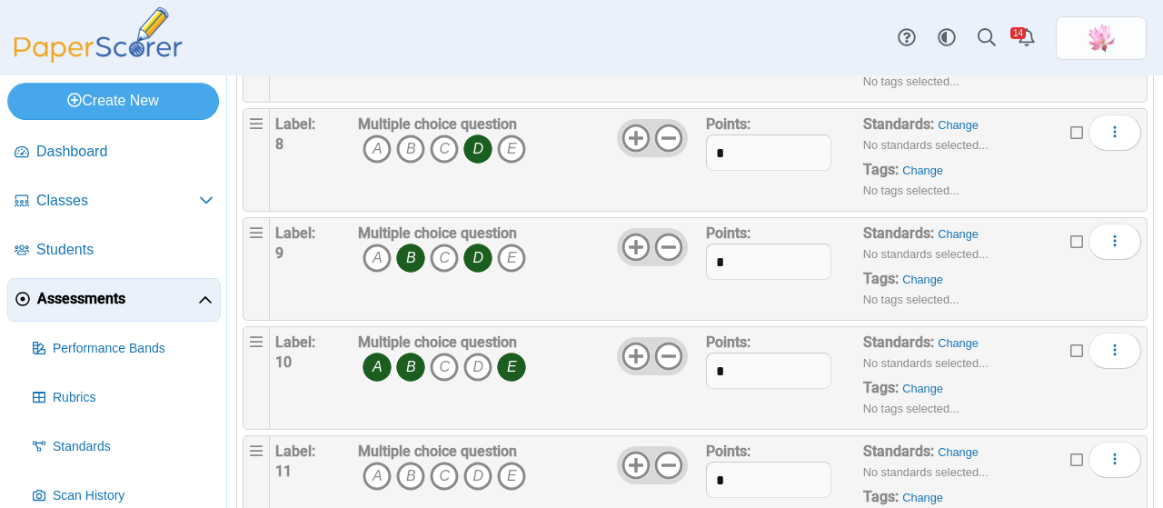
scroll to position [999, 0]
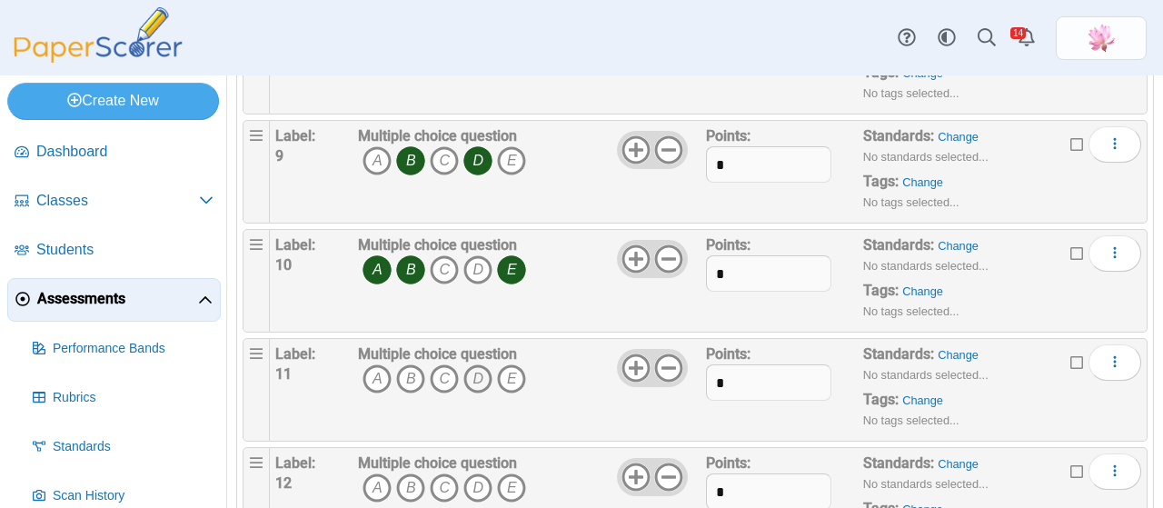
click at [475, 373] on icon "D" at bounding box center [477, 378] width 29 height 29
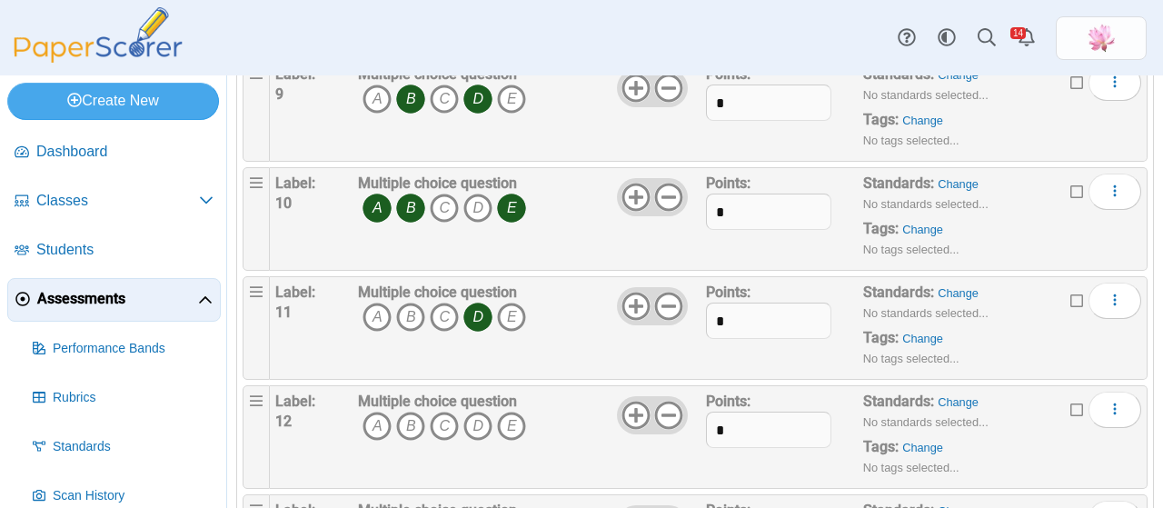
scroll to position [1090, 0]
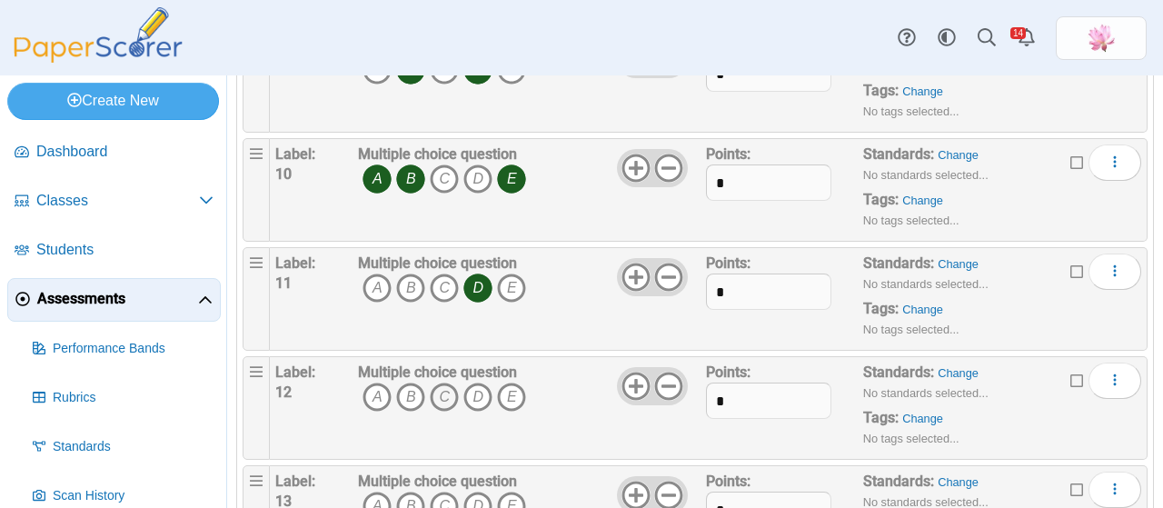
click at [444, 387] on icon "C" at bounding box center [444, 396] width 29 height 29
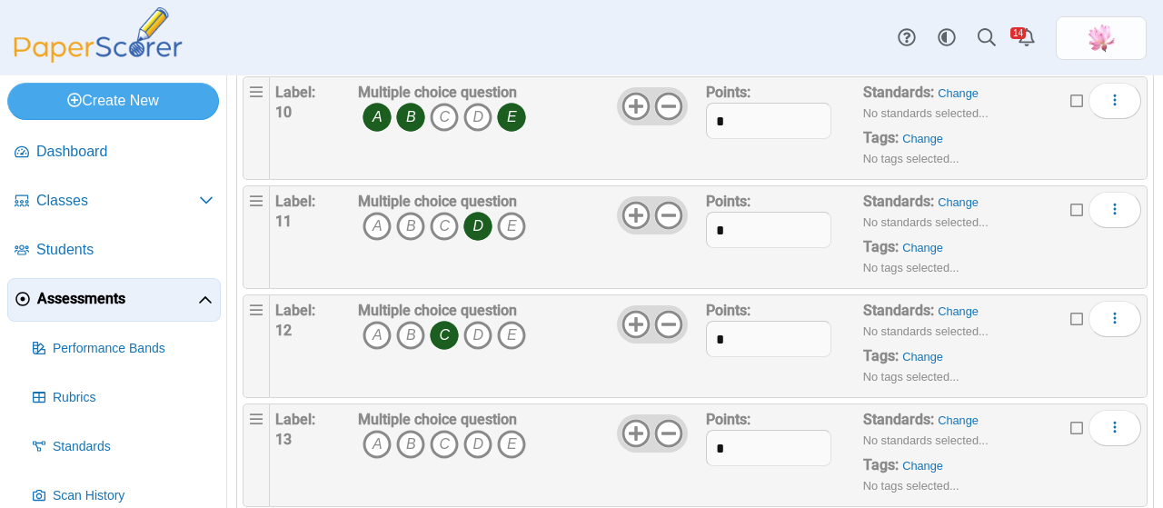
scroll to position [1181, 0]
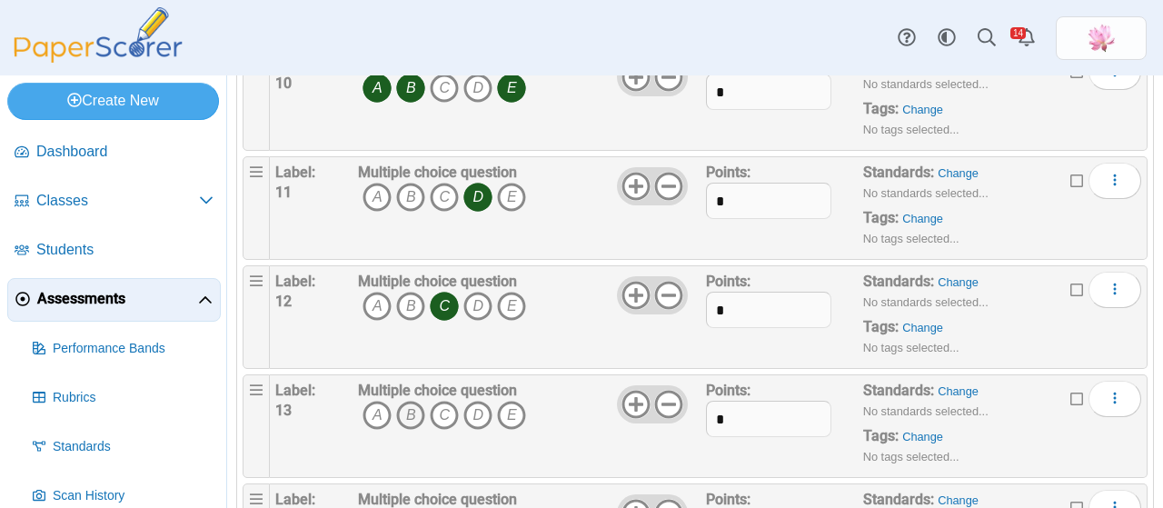
click at [412, 407] on icon "B" at bounding box center [410, 415] width 29 height 29
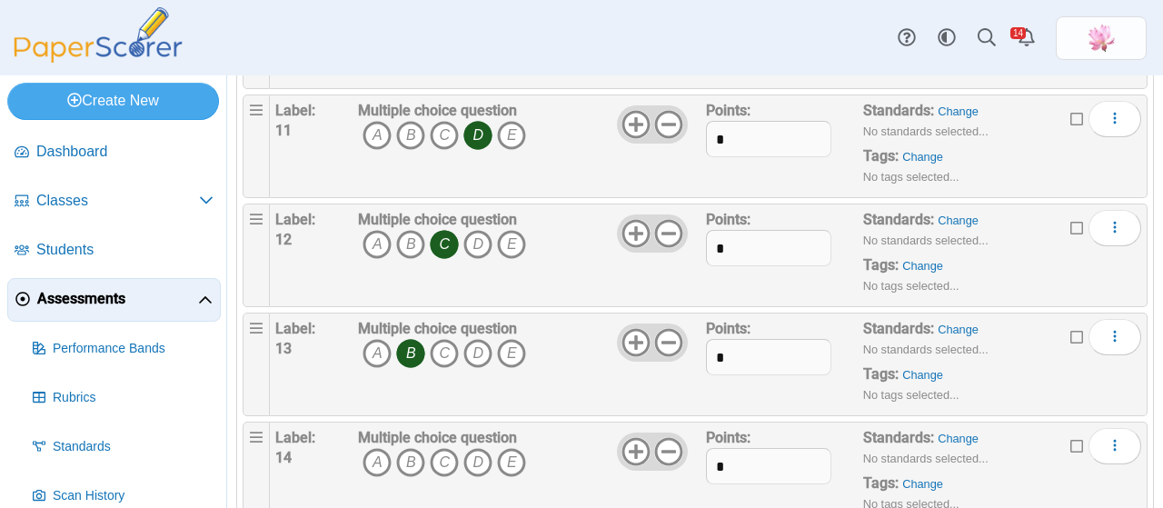
scroll to position [1272, 0]
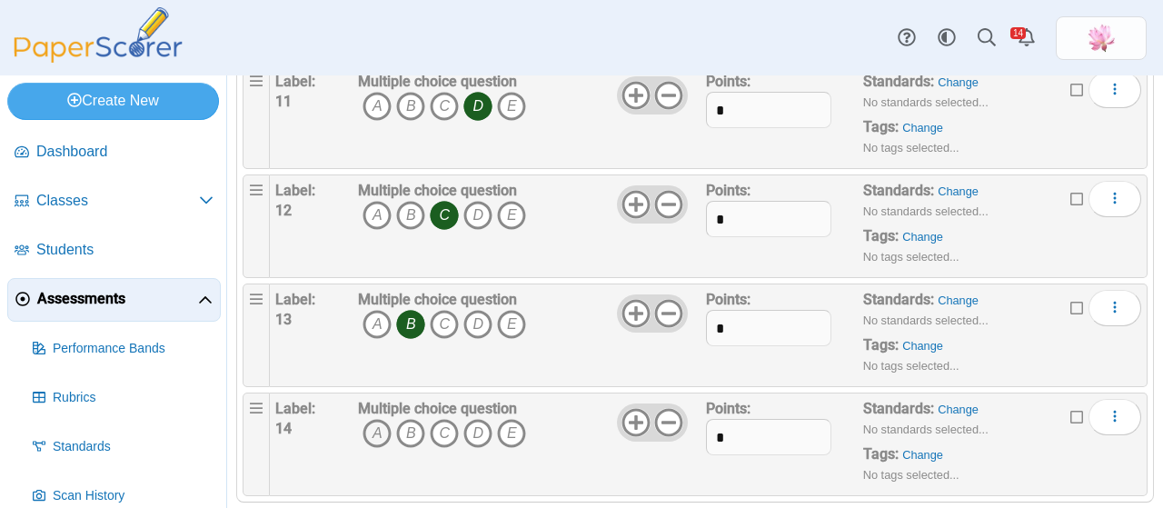
click at [380, 419] on icon "A" at bounding box center [376, 433] width 29 height 29
click at [416, 419] on icon "B" at bounding box center [410, 433] width 29 height 29
click at [440, 422] on icon "C" at bounding box center [444, 433] width 29 height 29
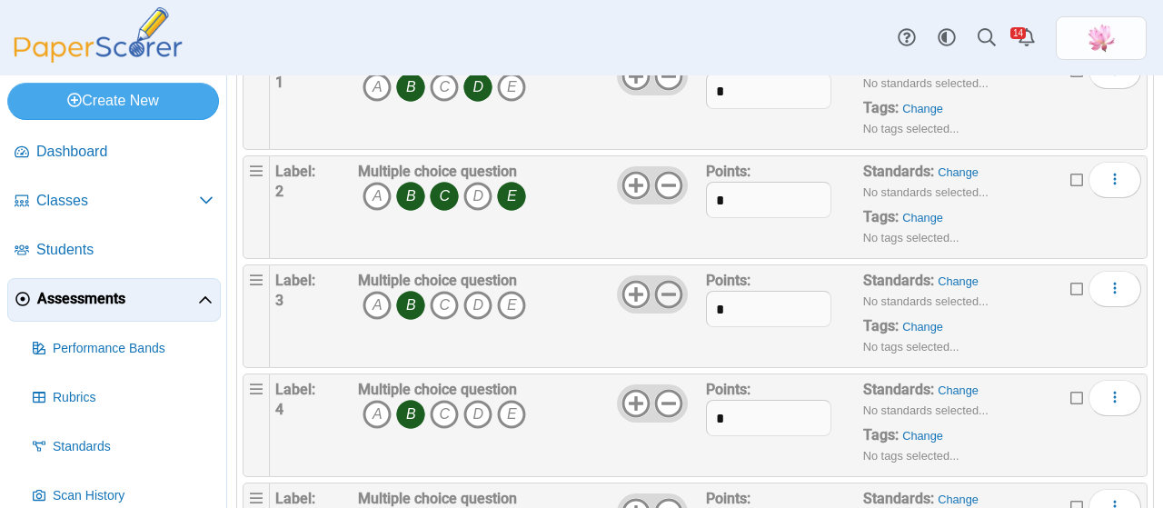
scroll to position [0, 0]
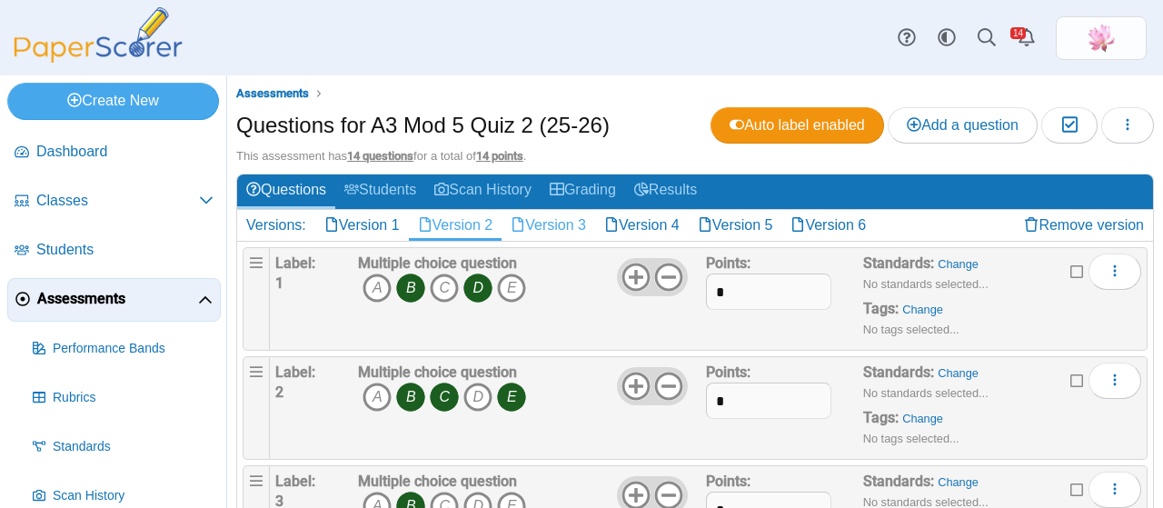
click at [552, 234] on link "Version 3" at bounding box center [548, 225] width 94 height 31
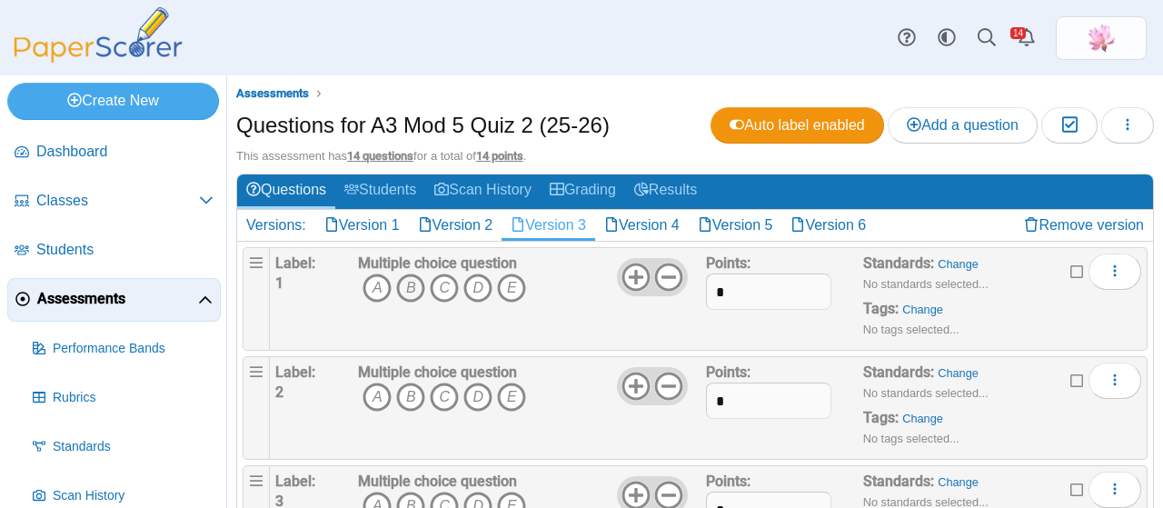
drag, startPoint x: 401, startPoint y: 288, endPoint x: 423, endPoint y: 292, distance: 23.0
click at [401, 287] on icon "B" at bounding box center [410, 287] width 29 height 29
click at [491, 292] on span "A B C D E" at bounding box center [442, 290] width 168 height 34
click at [481, 295] on icon "D" at bounding box center [477, 287] width 29 height 29
click at [406, 392] on icon "B" at bounding box center [410, 396] width 29 height 29
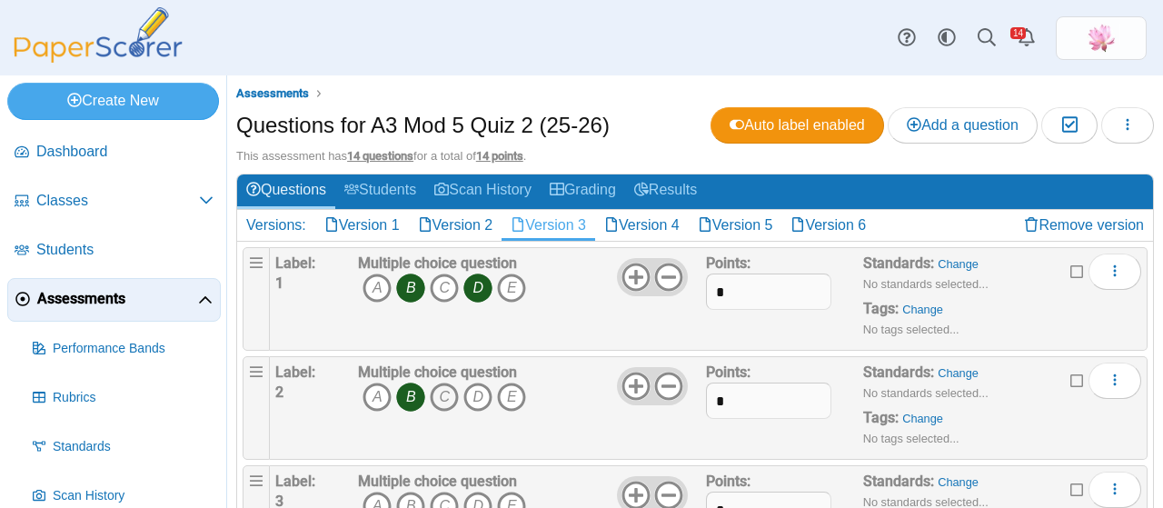
click at [442, 395] on icon "C" at bounding box center [444, 396] width 29 height 29
click at [498, 395] on icon "E" at bounding box center [511, 396] width 29 height 29
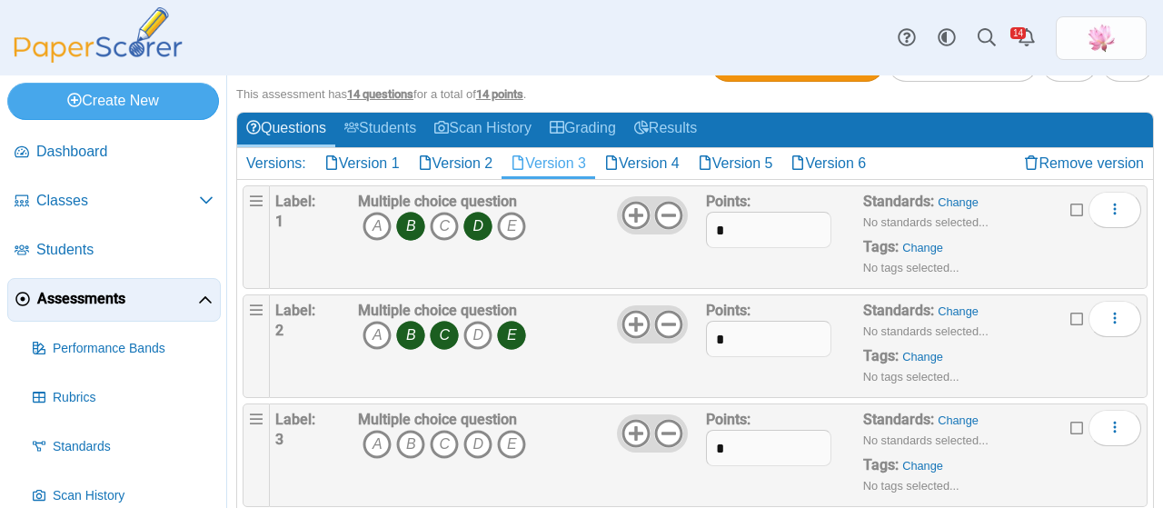
scroll to position [91, 0]
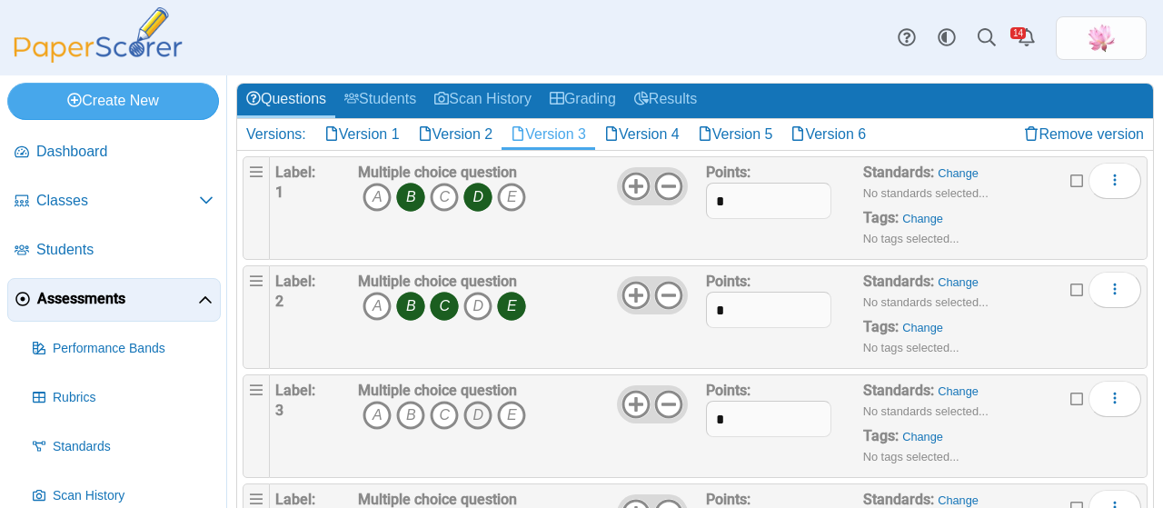
click at [480, 412] on icon "D" at bounding box center [477, 415] width 29 height 29
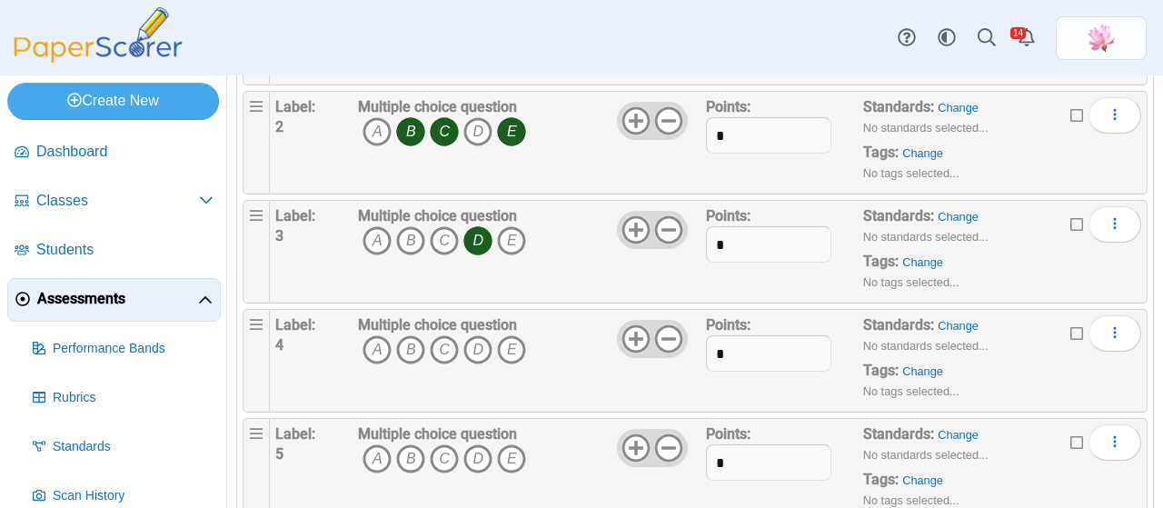
scroll to position [273, 0]
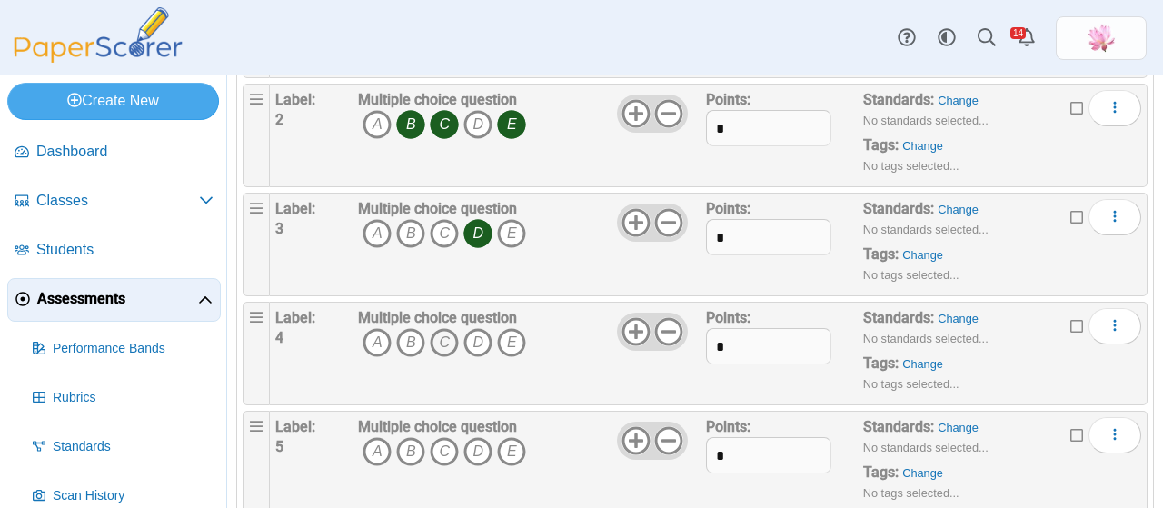
click at [444, 347] on icon "C" at bounding box center [444, 342] width 29 height 29
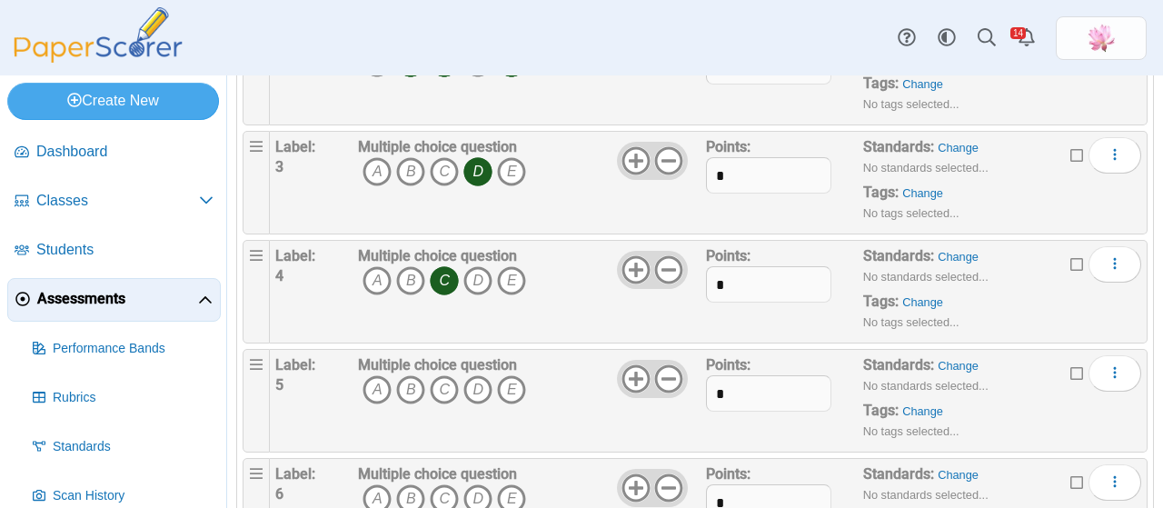
scroll to position [363, 0]
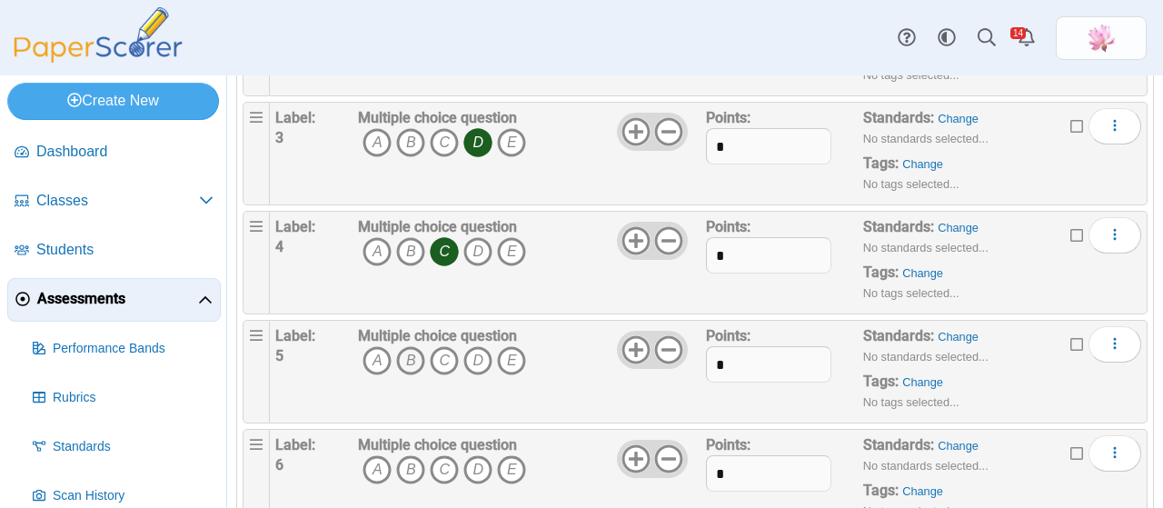
click at [411, 358] on icon "B" at bounding box center [410, 360] width 29 height 29
click at [473, 359] on icon "D" at bounding box center [477, 360] width 29 height 29
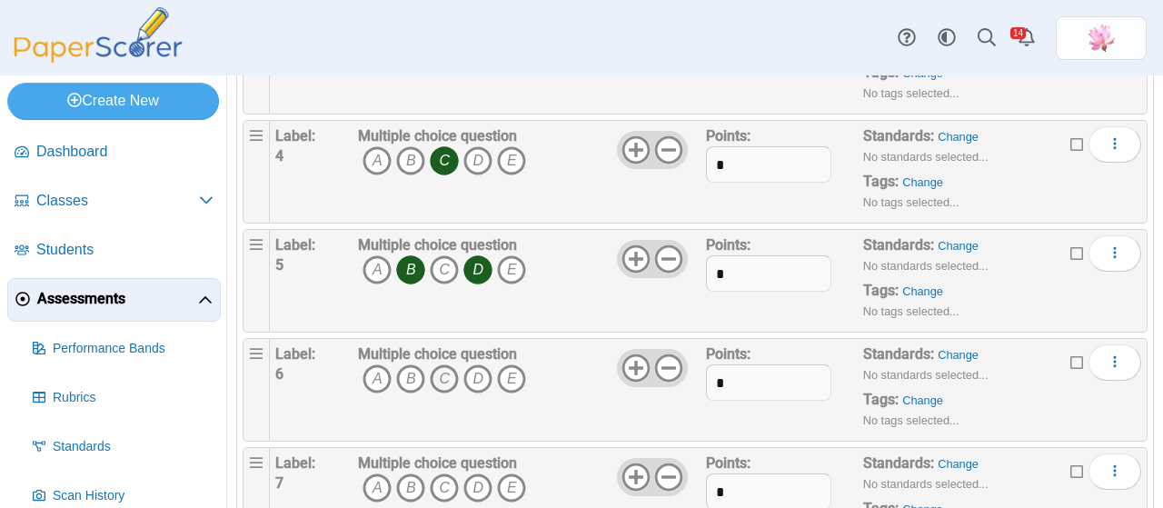
click at [447, 372] on icon "C" at bounding box center [444, 378] width 29 height 29
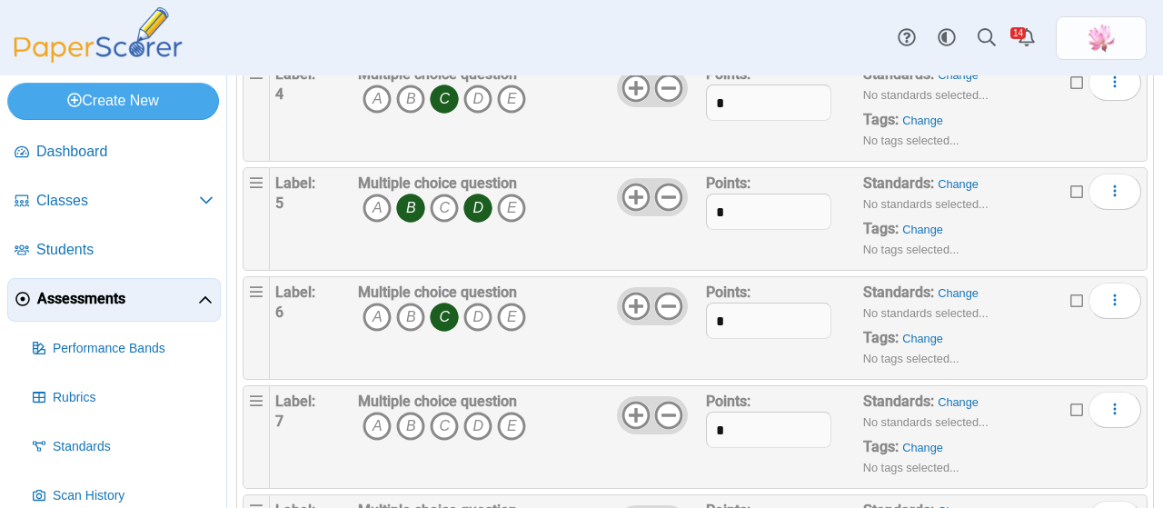
scroll to position [545, 0]
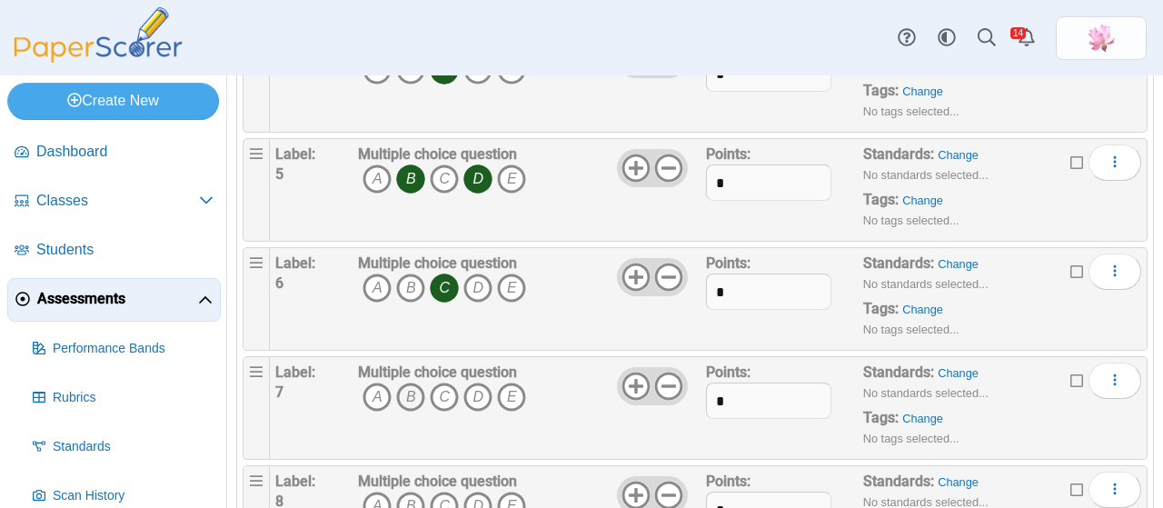
click at [408, 395] on icon "B" at bounding box center [410, 396] width 29 height 29
click at [439, 392] on icon "C" at bounding box center [444, 396] width 29 height 29
click at [499, 392] on icon "E" at bounding box center [511, 396] width 29 height 29
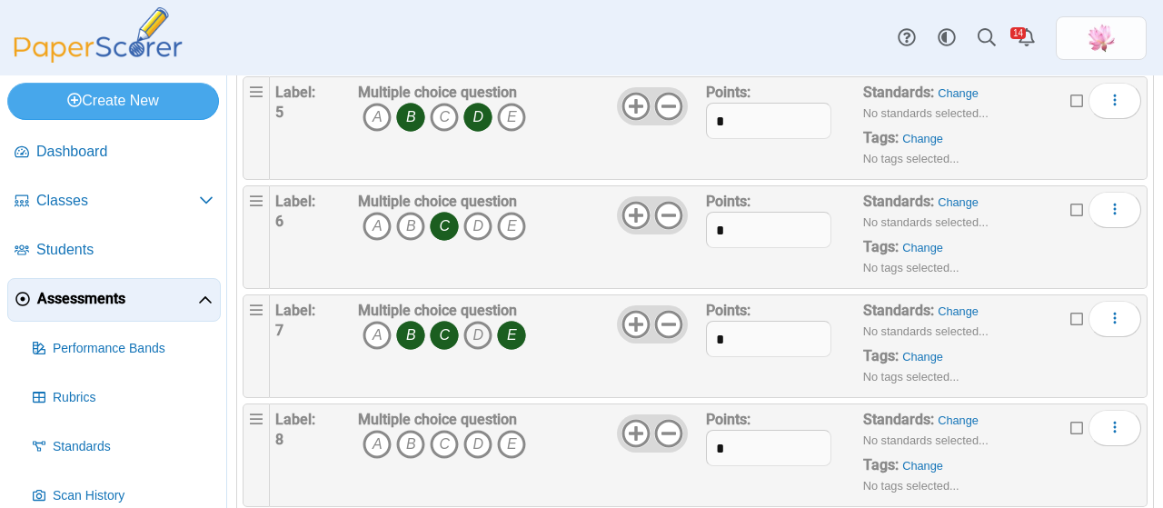
scroll to position [636, 0]
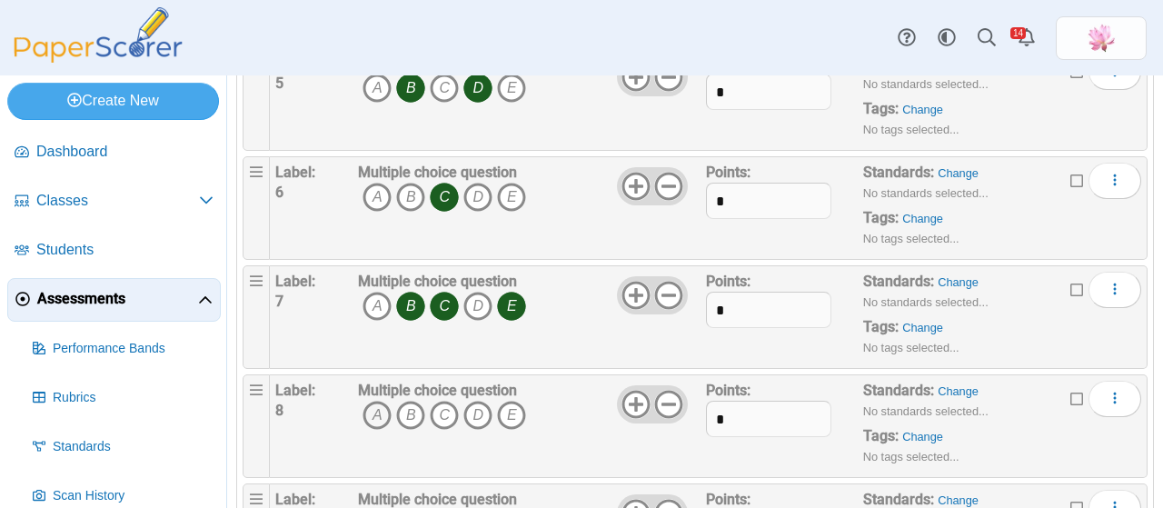
click at [374, 409] on icon "A" at bounding box center [376, 415] width 29 height 29
click at [406, 412] on icon "B" at bounding box center [410, 415] width 29 height 29
click at [443, 412] on icon "C" at bounding box center [444, 415] width 29 height 29
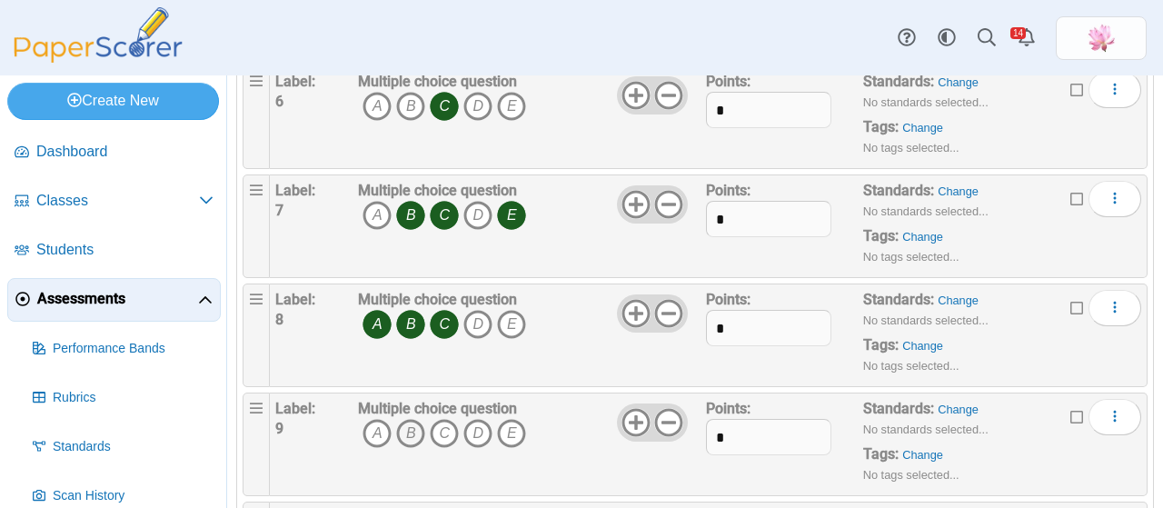
click at [412, 424] on icon "B" at bounding box center [410, 433] width 29 height 29
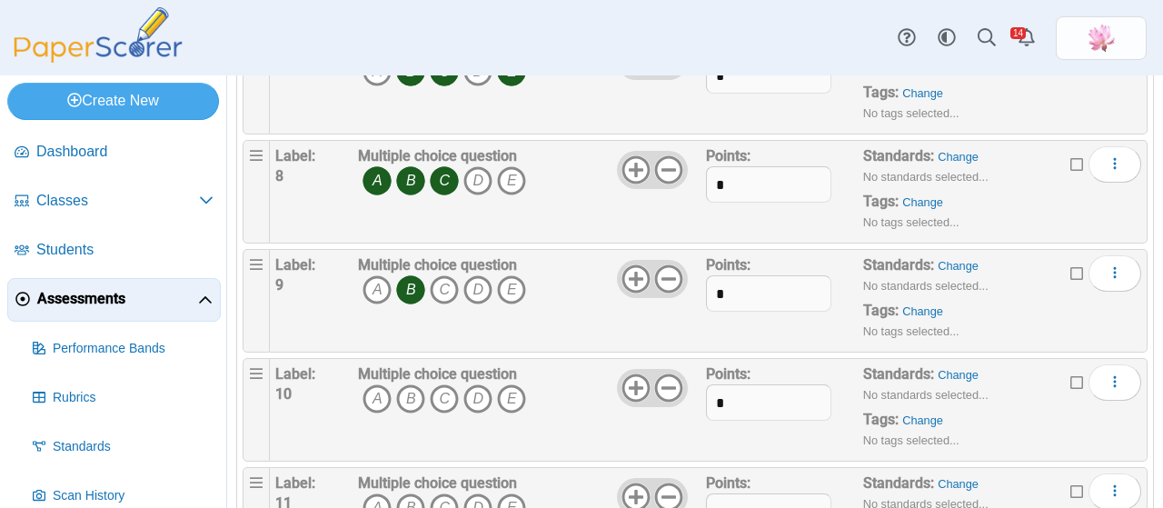
scroll to position [908, 0]
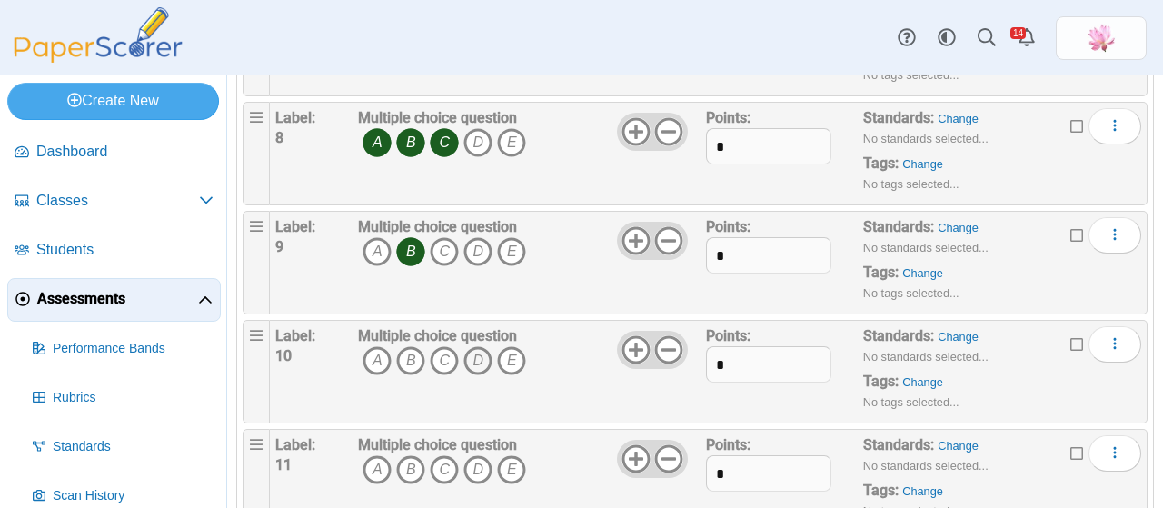
click at [477, 357] on icon "D" at bounding box center [477, 360] width 29 height 29
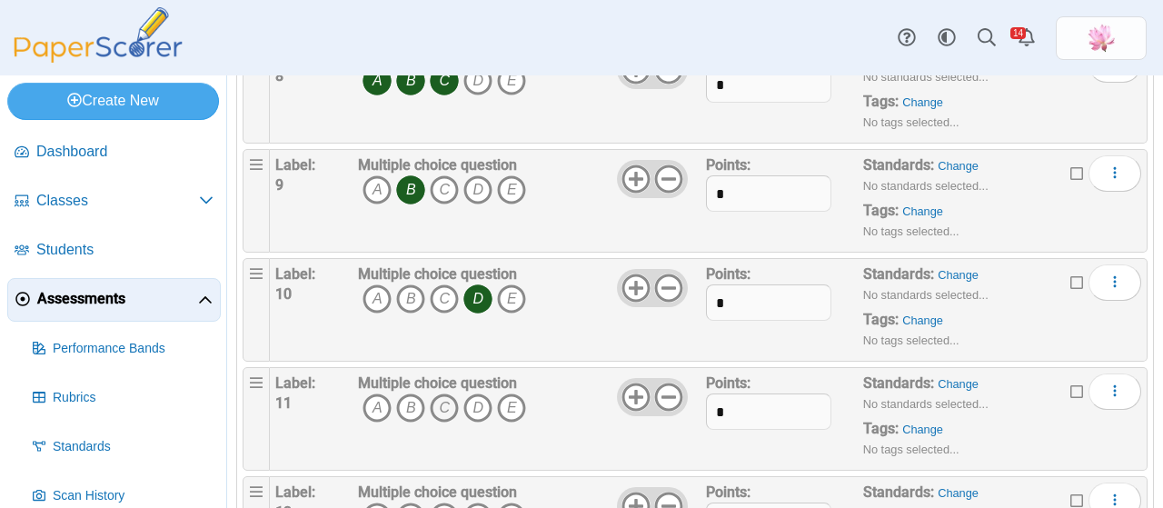
scroll to position [999, 0]
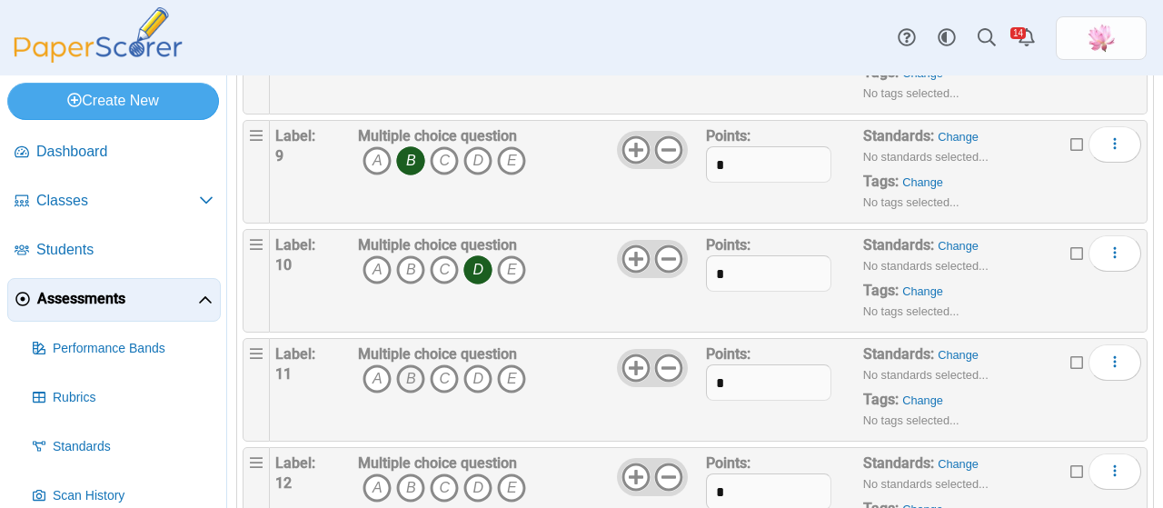
click at [412, 368] on icon "B" at bounding box center [410, 378] width 29 height 29
click at [434, 367] on icon "C" at bounding box center [444, 378] width 29 height 29
click at [513, 371] on icon "E" at bounding box center [511, 378] width 29 height 29
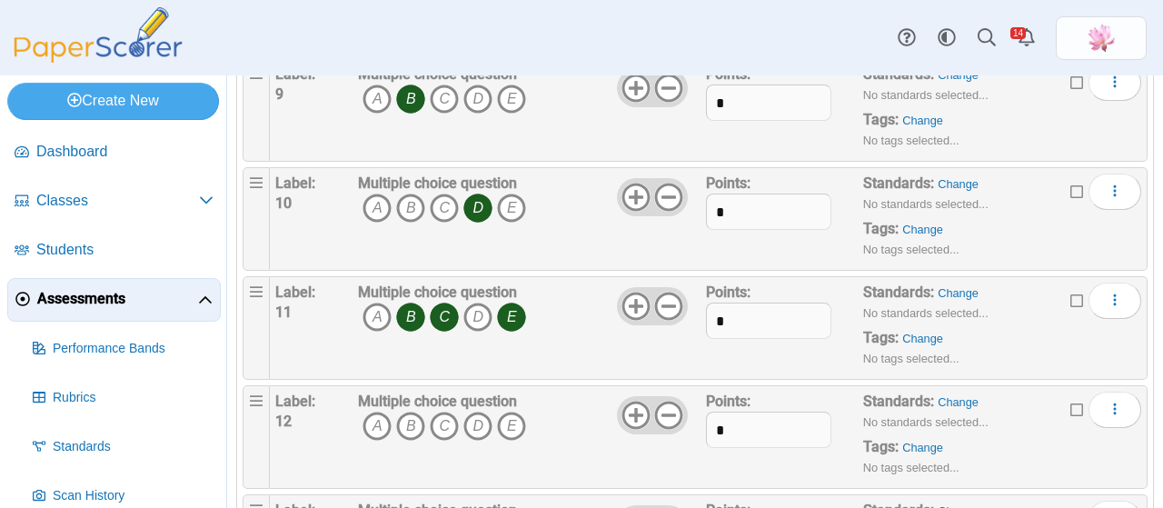
scroll to position [1090, 0]
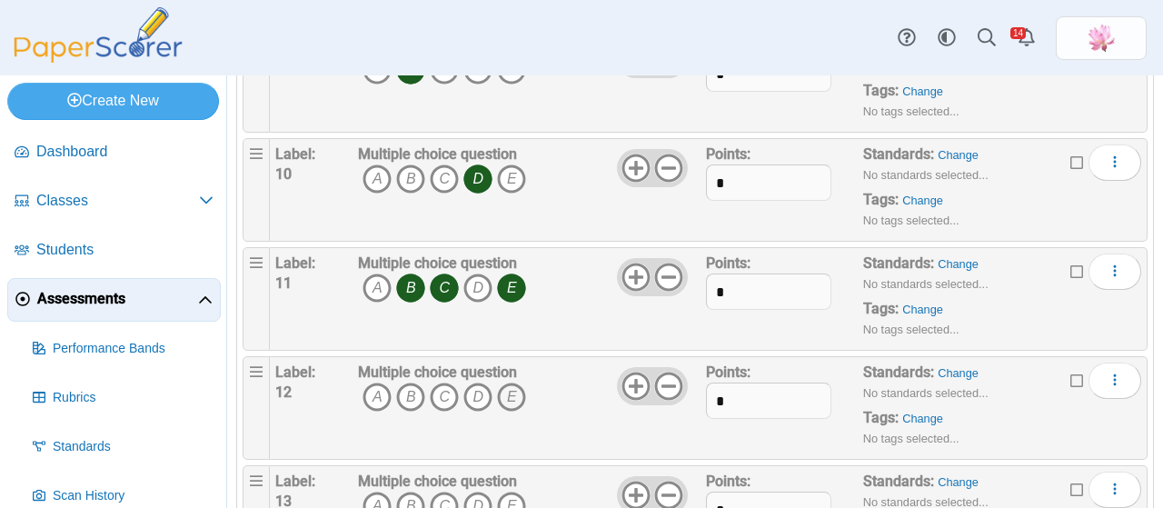
click at [508, 384] on icon "E" at bounding box center [511, 396] width 29 height 29
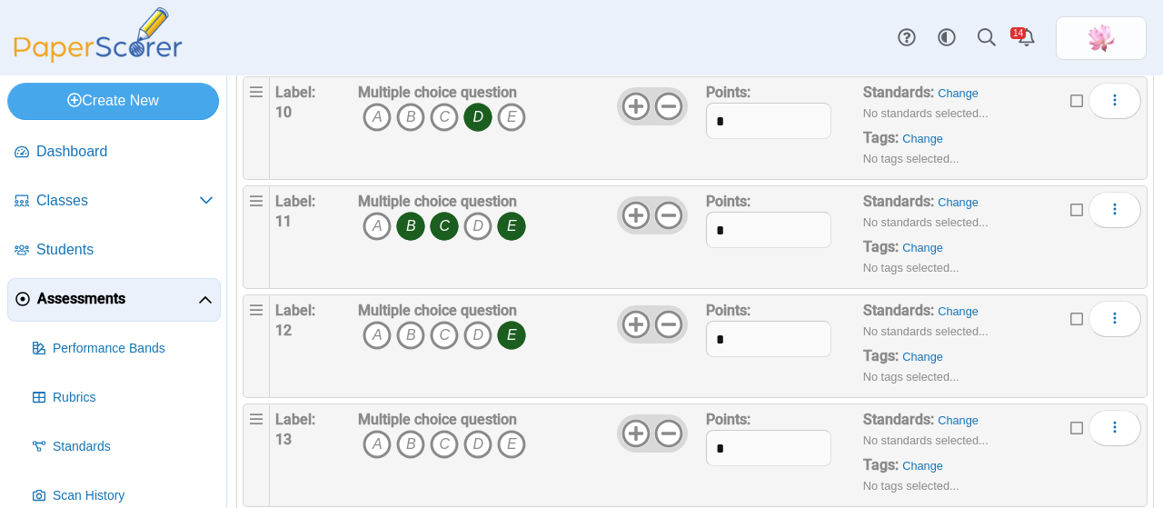
scroll to position [1181, 0]
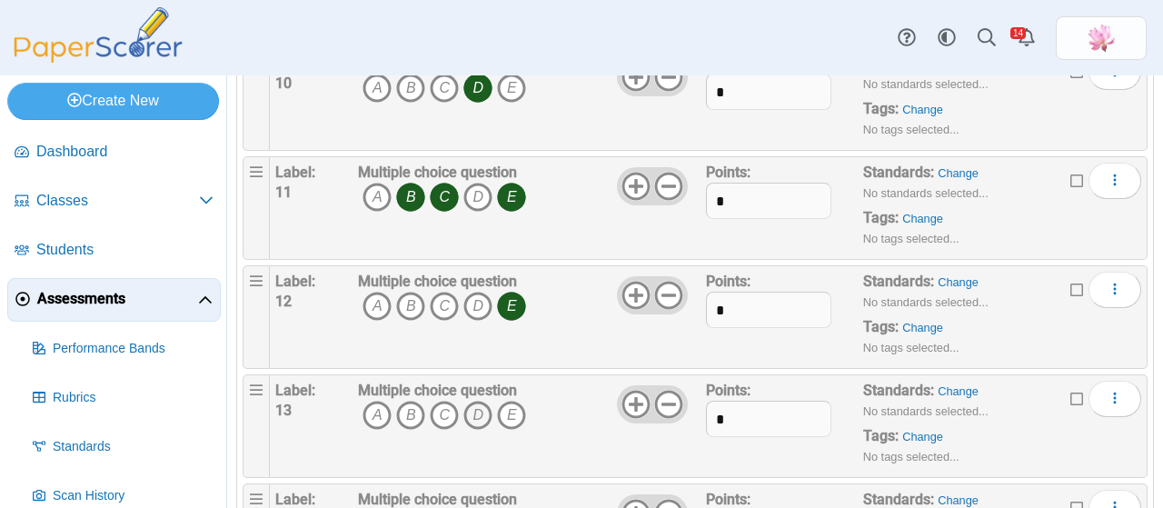
click at [484, 401] on icon "D" at bounding box center [477, 415] width 29 height 29
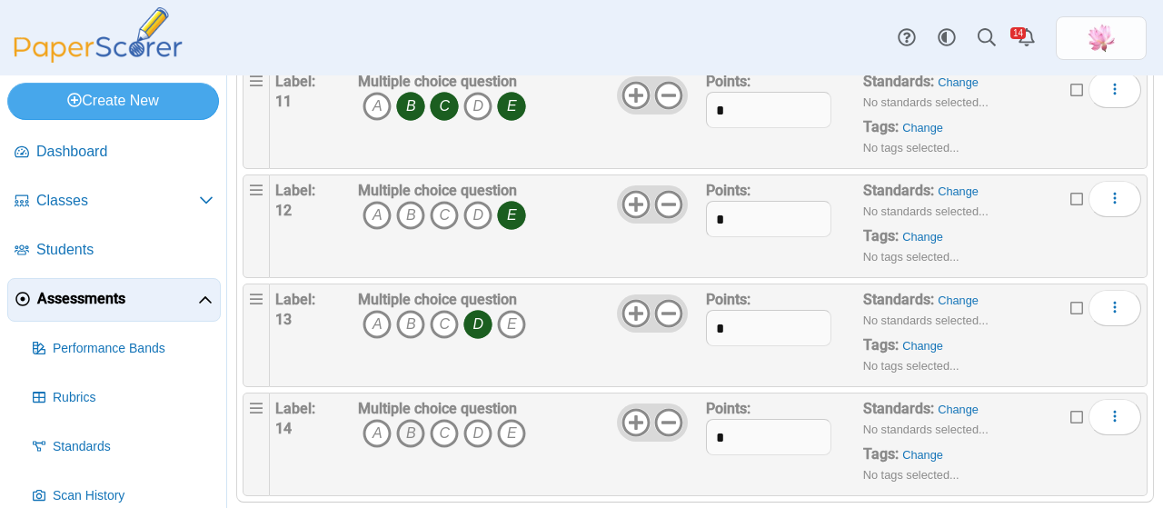
click at [406, 426] on icon "B" at bounding box center [410, 433] width 29 height 29
click at [505, 427] on icon "E" at bounding box center [511, 433] width 29 height 29
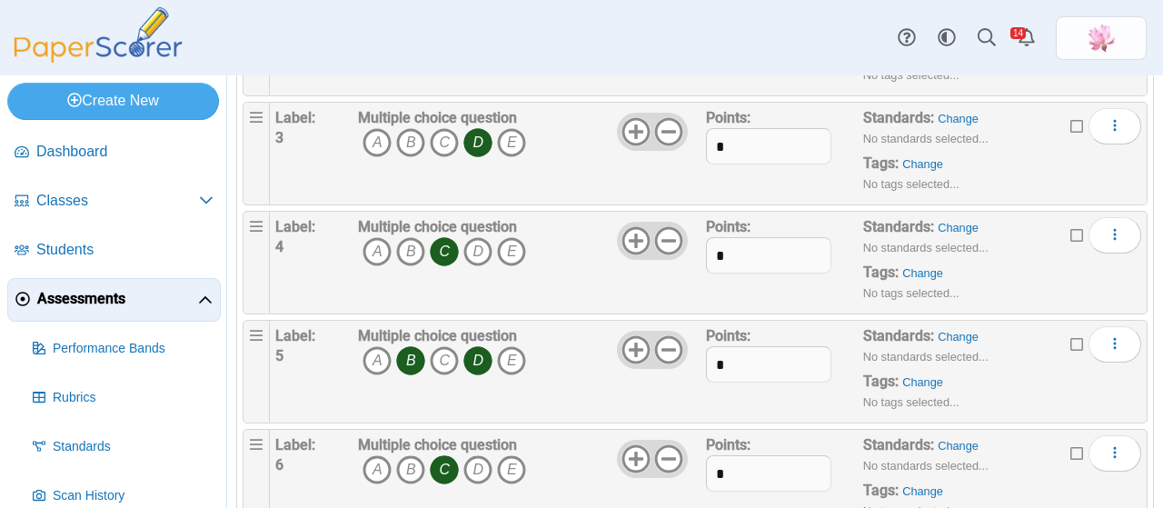
scroll to position [0, 0]
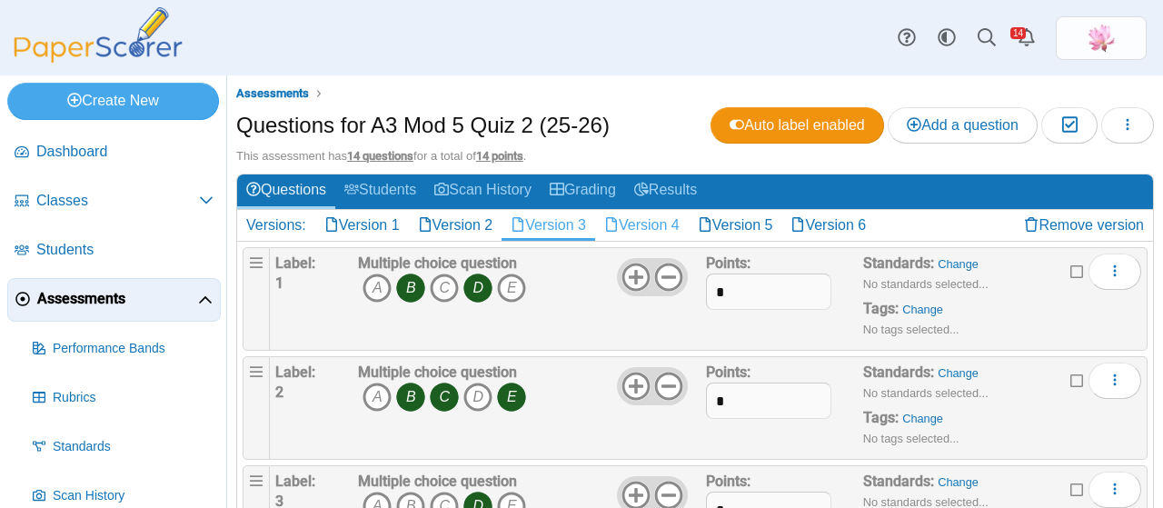
click at [651, 221] on link "Version 4" at bounding box center [642, 225] width 94 height 31
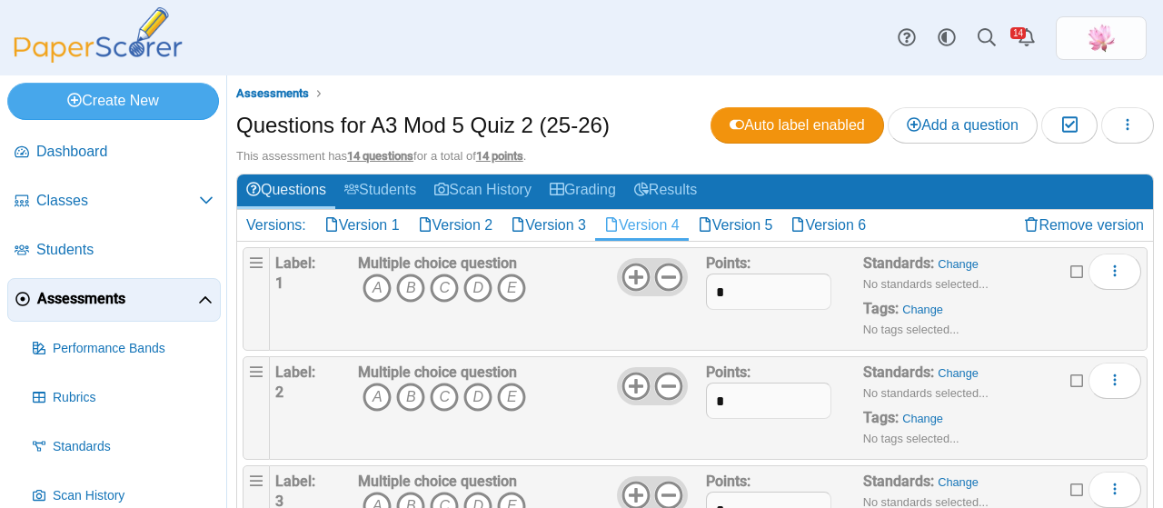
click at [411, 286] on icon "B" at bounding box center [410, 287] width 29 height 29
click at [405, 397] on icon "B" at bounding box center [410, 396] width 29 height 29
click at [438, 395] on icon "C" at bounding box center [444, 396] width 29 height 29
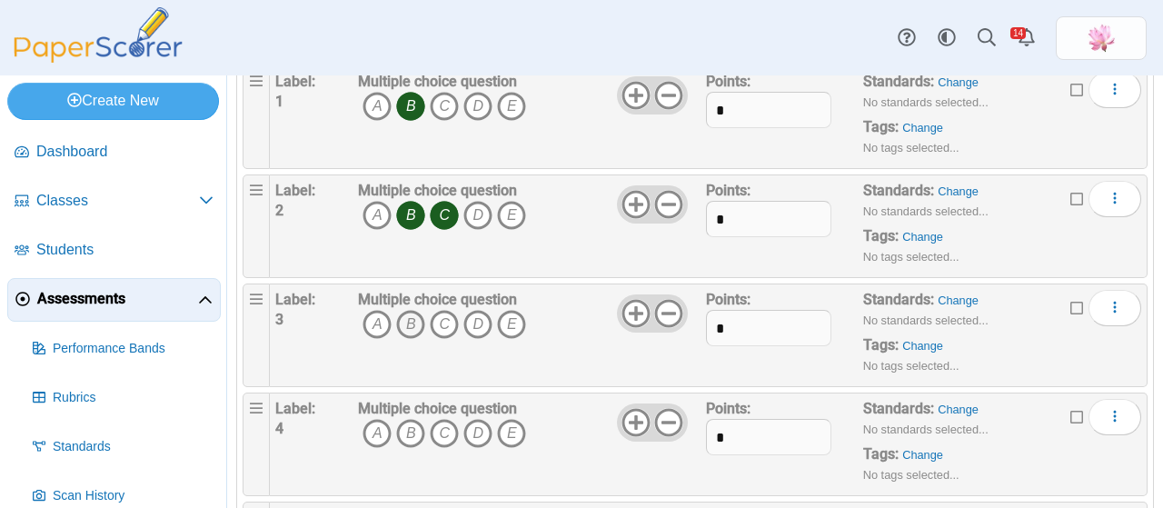
click at [407, 316] on icon "B" at bounding box center [410, 324] width 29 height 29
click at [408, 426] on icon "B" at bounding box center [410, 433] width 29 height 29
click at [478, 423] on icon "D" at bounding box center [477, 433] width 29 height 29
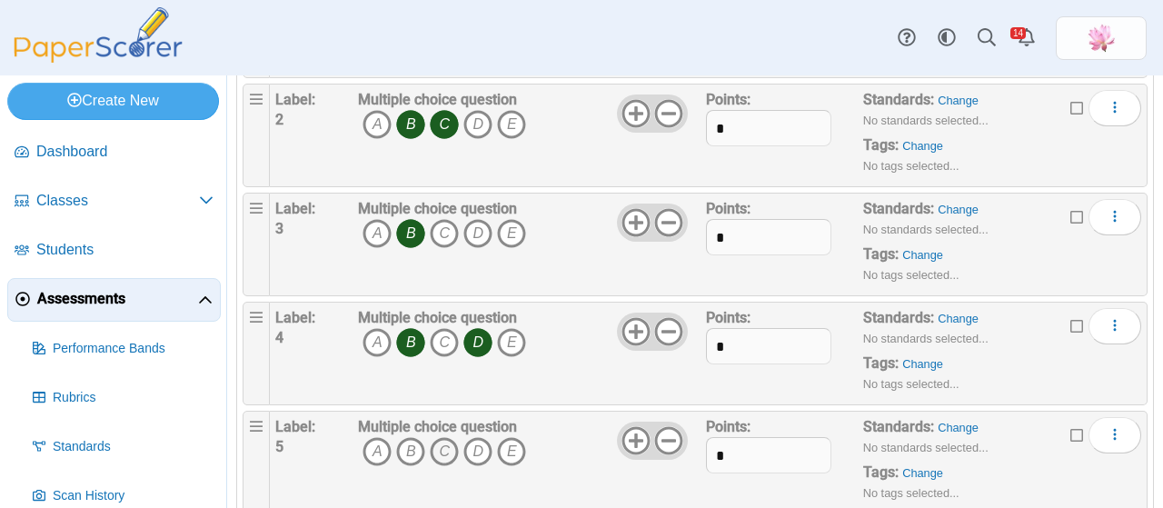
click at [446, 446] on icon "C" at bounding box center [444, 451] width 29 height 29
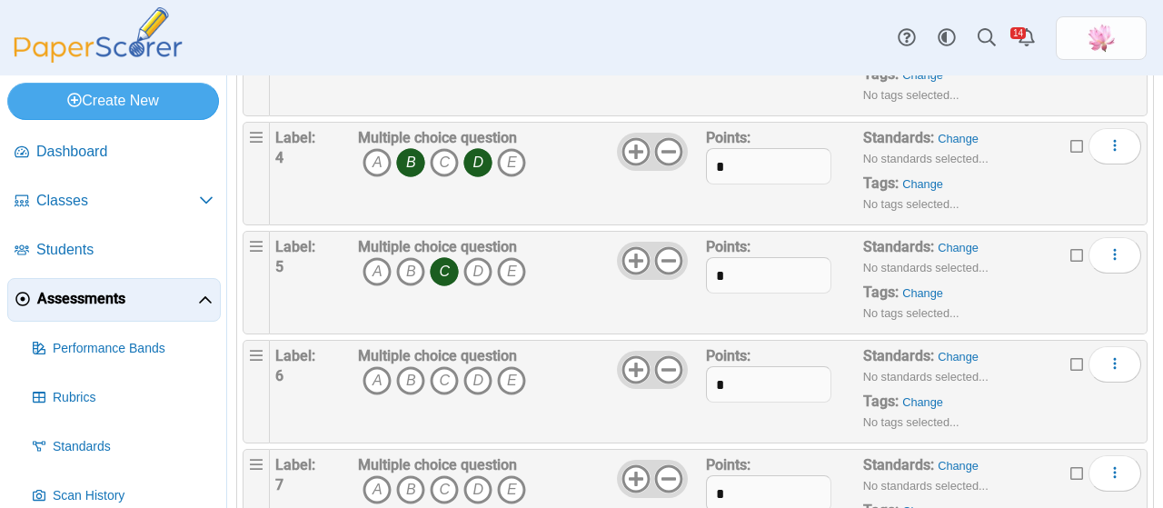
scroll to position [454, 0]
click at [407, 380] on icon "B" at bounding box center [410, 378] width 29 height 29
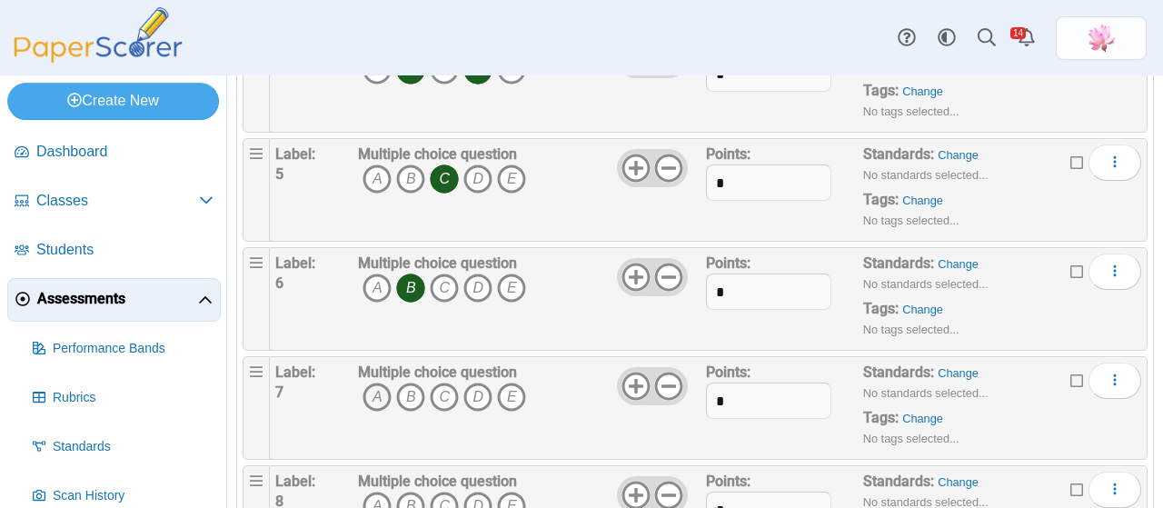
click at [381, 388] on icon "A" at bounding box center [376, 396] width 29 height 29
click at [445, 393] on icon "C" at bounding box center [444, 396] width 29 height 29
click at [476, 392] on icon "D" at bounding box center [477, 396] width 29 height 29
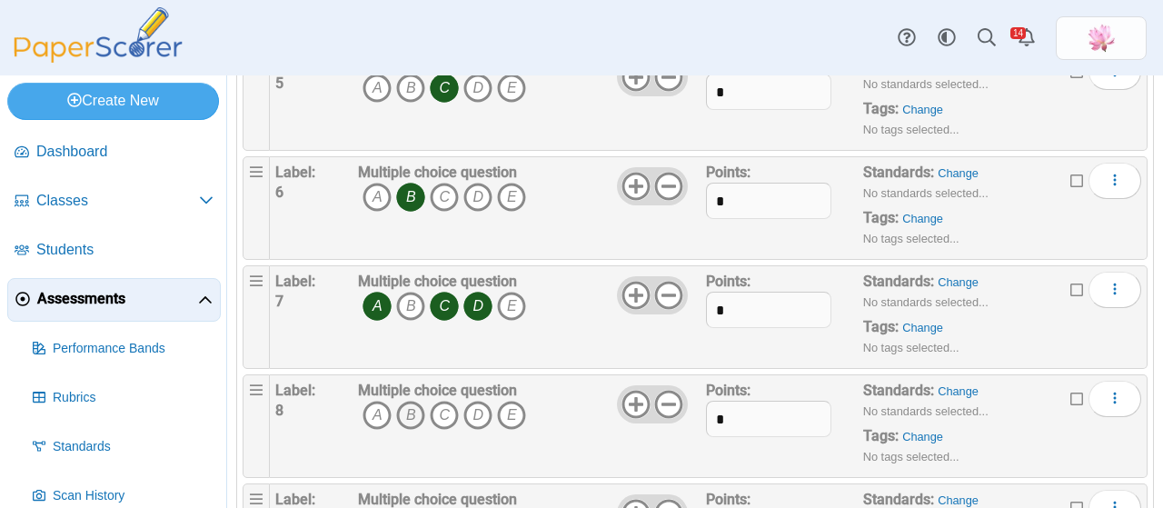
click at [411, 408] on icon "B" at bounding box center [410, 415] width 29 height 29
click at [444, 406] on icon "C" at bounding box center [444, 415] width 29 height 29
click at [517, 406] on icon "E" at bounding box center [511, 415] width 29 height 29
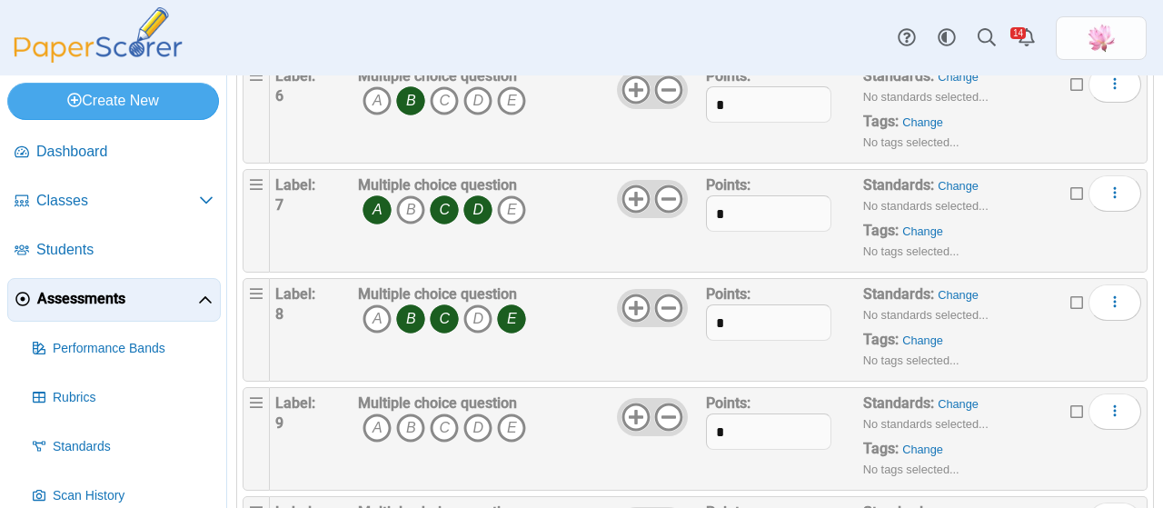
scroll to position [818, 0]
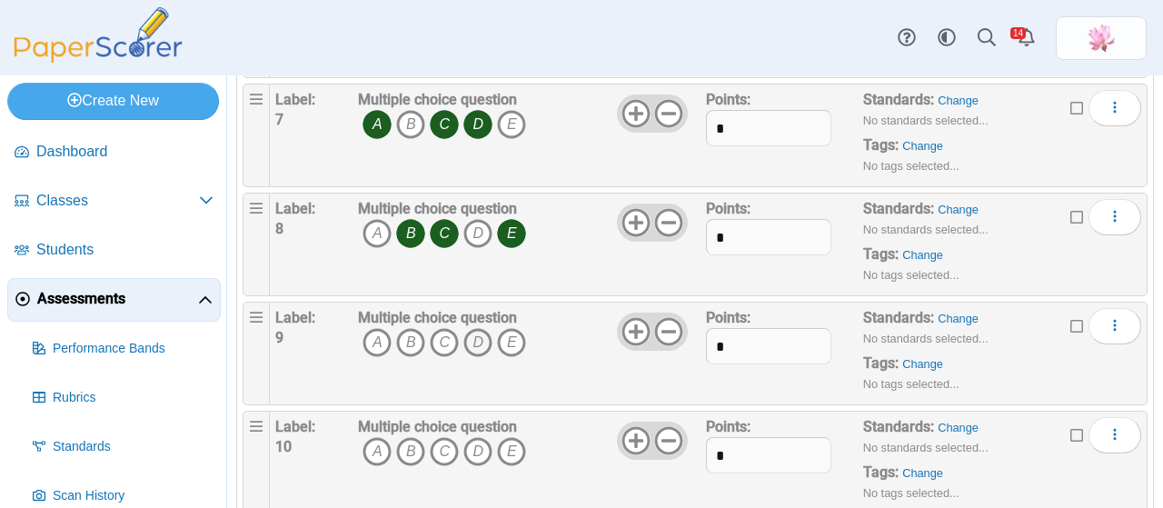
click at [481, 336] on icon "D" at bounding box center [477, 342] width 29 height 29
click at [449, 438] on icon "C" at bounding box center [444, 451] width 29 height 29
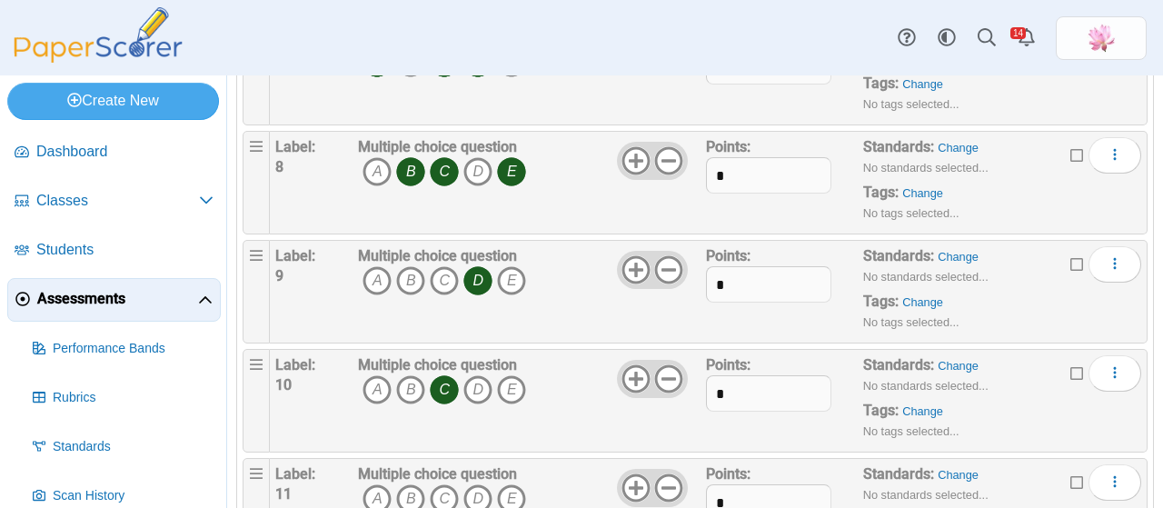
scroll to position [908, 0]
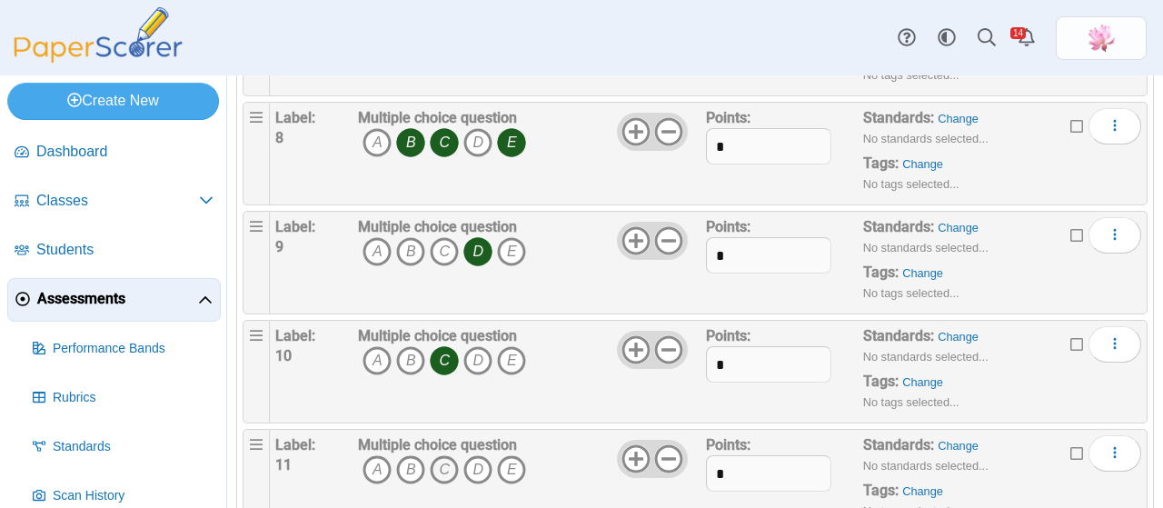
click at [440, 462] on icon "C" at bounding box center [444, 469] width 29 height 29
click at [485, 461] on icon "D" at bounding box center [477, 469] width 29 height 29
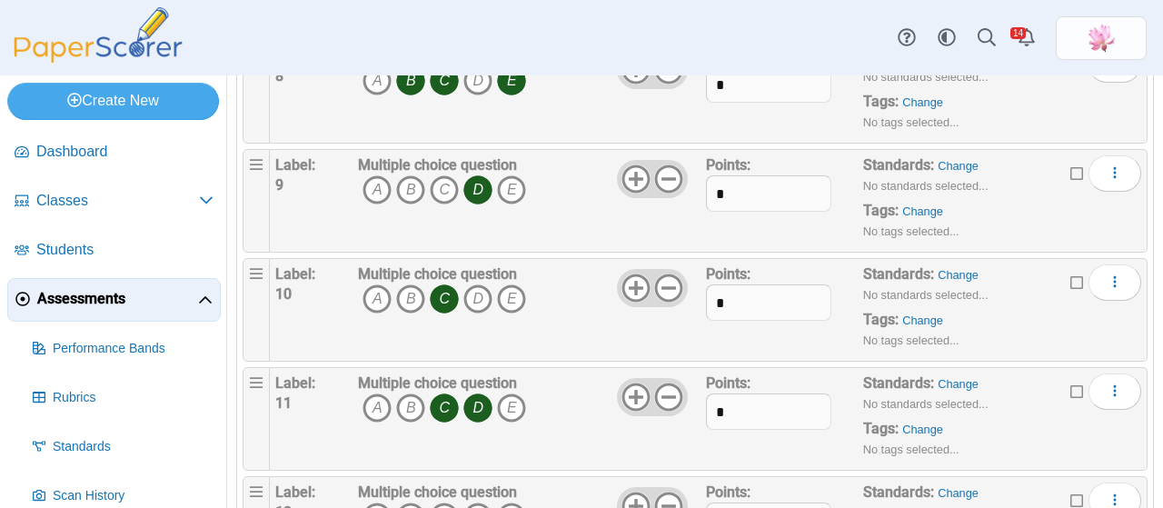
scroll to position [999, 0]
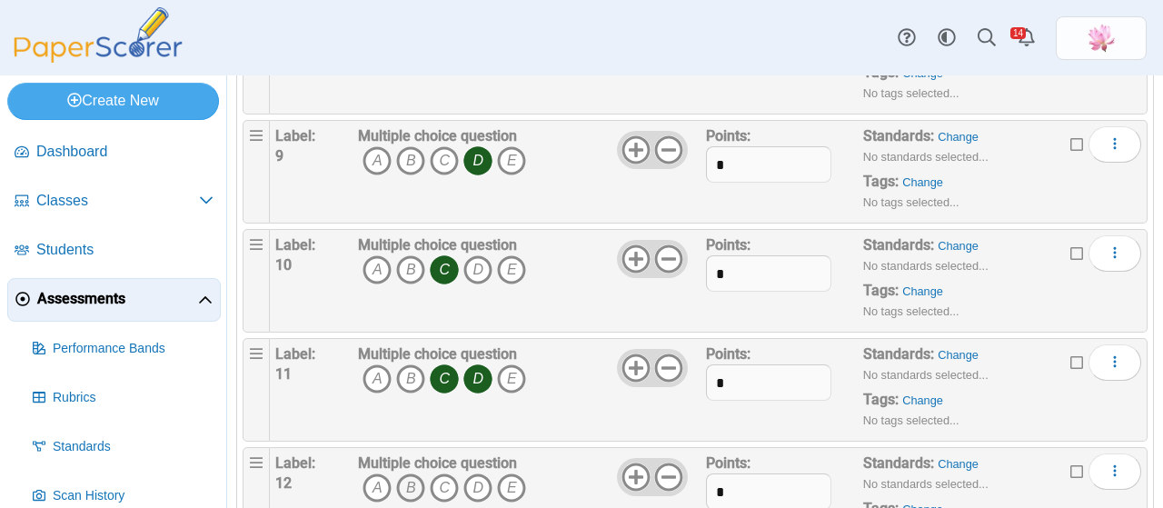
click at [412, 477] on icon "B" at bounding box center [410, 487] width 29 height 29
click at [446, 478] on icon "C" at bounding box center [444, 487] width 29 height 29
click at [512, 474] on icon "E" at bounding box center [511, 487] width 29 height 29
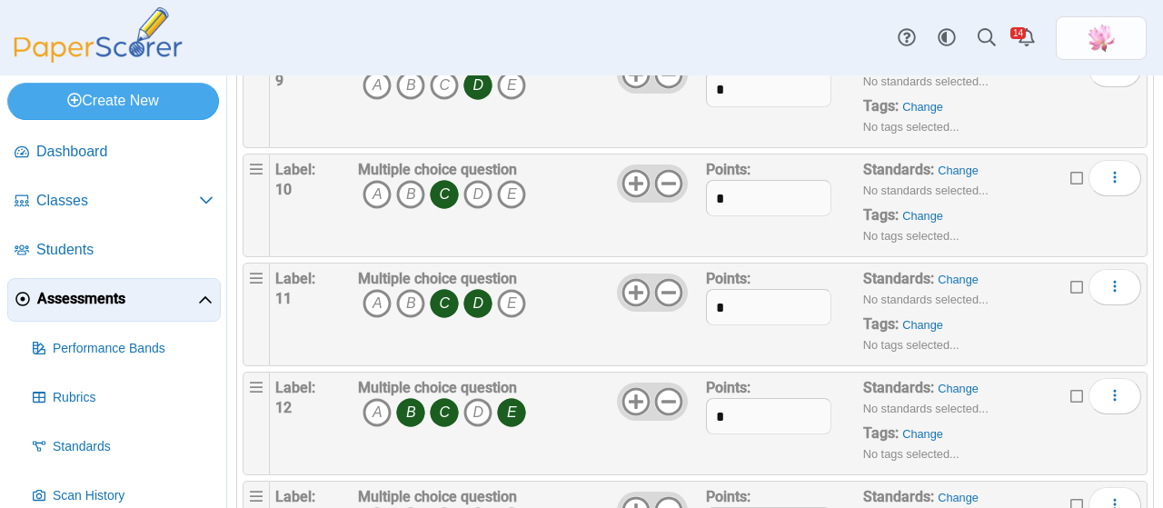
scroll to position [1181, 0]
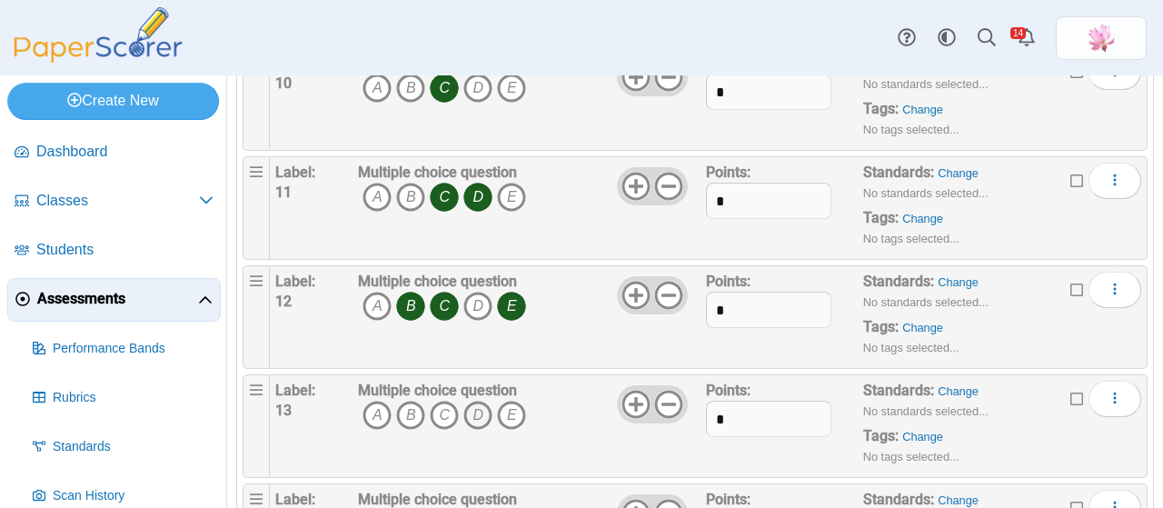
click at [481, 404] on icon "D" at bounding box center [477, 415] width 29 height 29
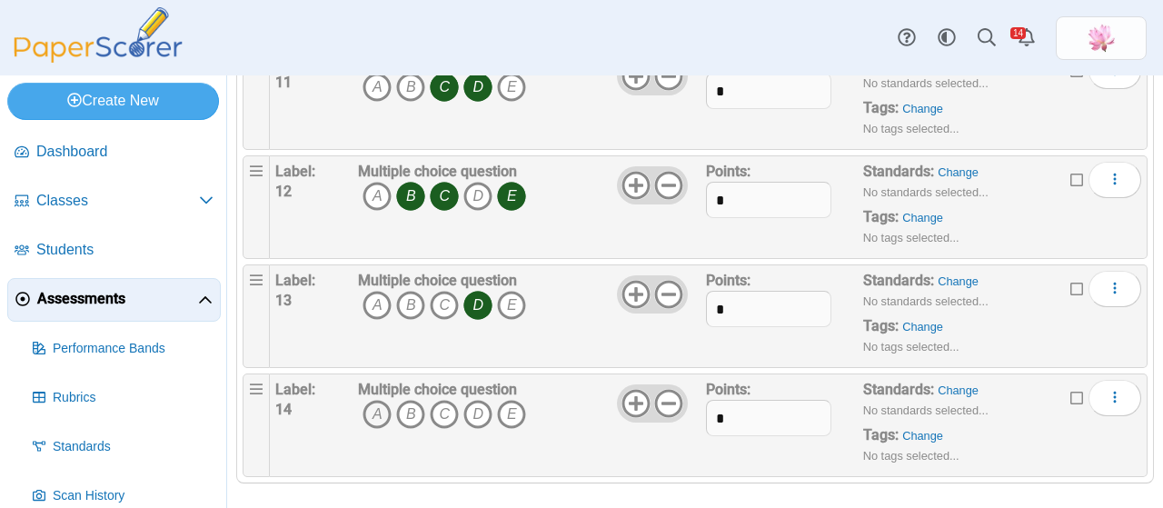
click at [380, 412] on icon "A" at bounding box center [376, 414] width 29 height 29
click at [403, 406] on icon "B" at bounding box center [410, 414] width 29 height 29
click at [446, 406] on icon "C" at bounding box center [444, 414] width 29 height 29
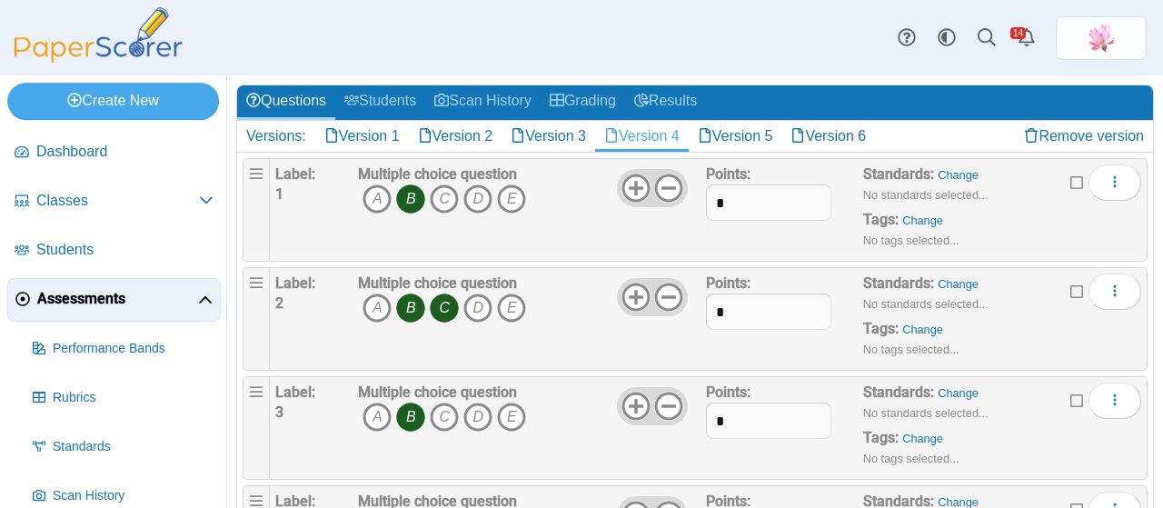
scroll to position [0, 0]
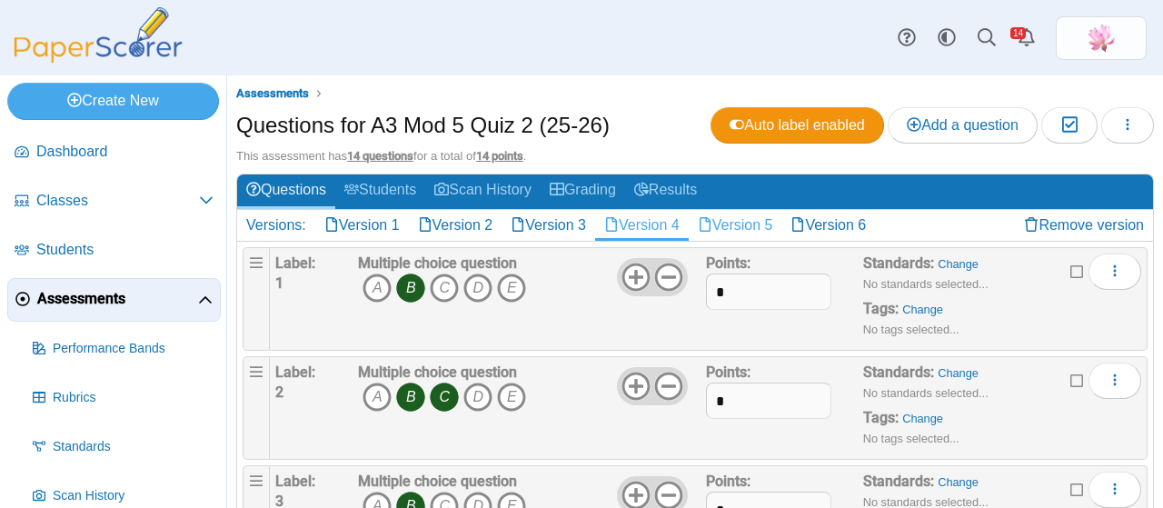
click at [751, 214] on link "Version 5" at bounding box center [736, 225] width 94 height 31
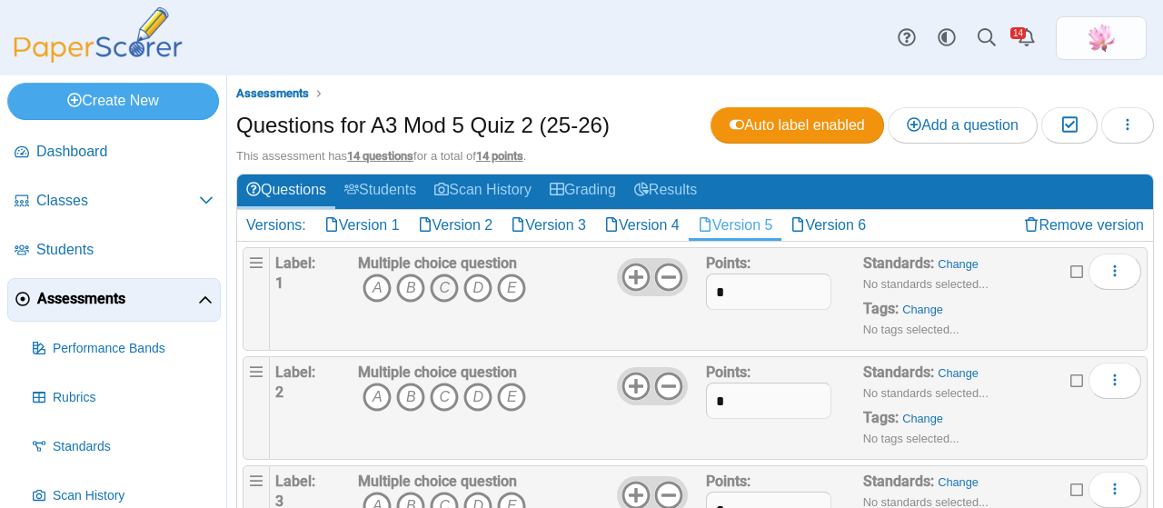
click at [440, 284] on icon "C" at bounding box center [444, 287] width 29 height 29
click at [478, 285] on icon "D" at bounding box center [477, 287] width 29 height 29
click at [507, 288] on icon "E" at bounding box center [511, 287] width 29 height 29
click at [474, 395] on icon "D" at bounding box center [477, 396] width 29 height 29
click at [510, 390] on icon "E" at bounding box center [511, 396] width 29 height 29
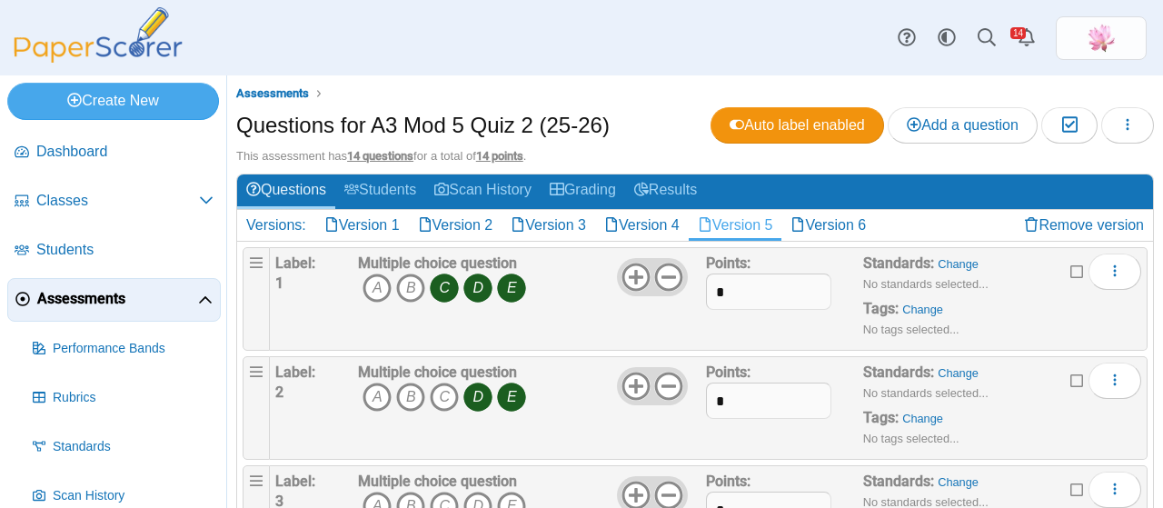
scroll to position [91, 0]
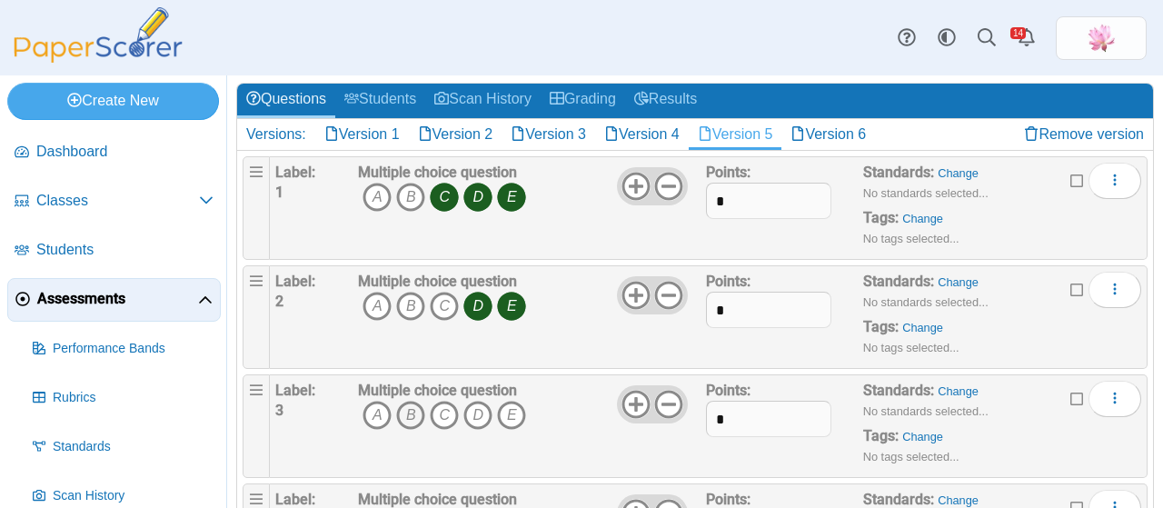
click at [407, 413] on icon "B" at bounding box center [410, 415] width 29 height 29
click at [442, 416] on icon "C" at bounding box center [444, 415] width 29 height 29
click at [502, 415] on icon "E" at bounding box center [511, 415] width 29 height 29
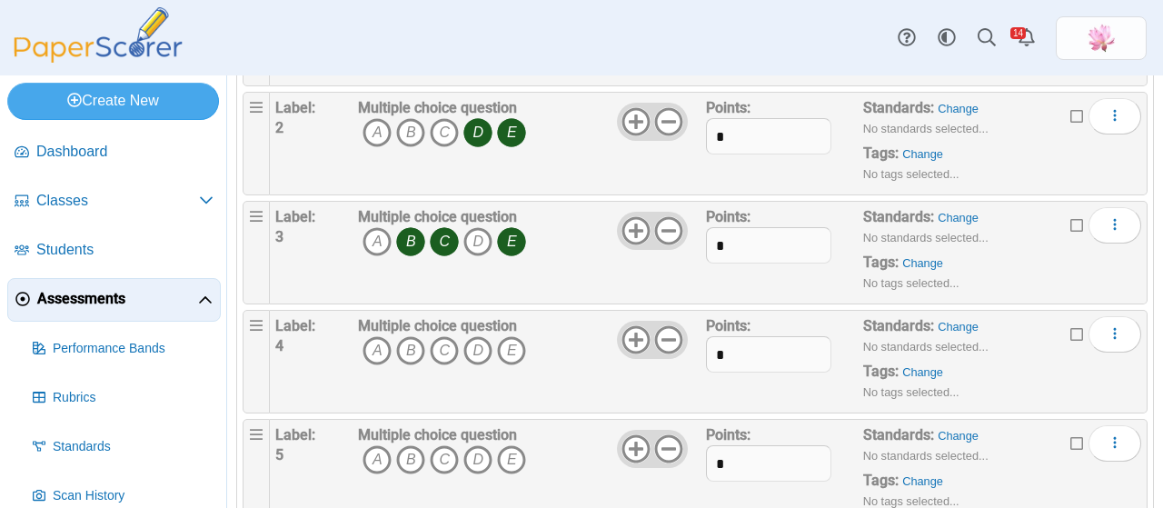
scroll to position [273, 0]
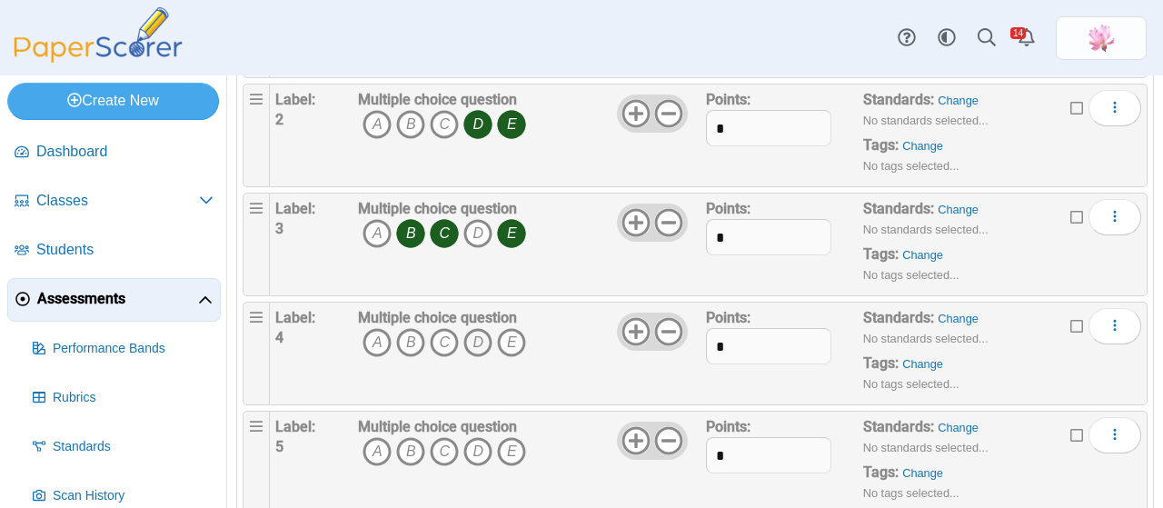
click at [468, 339] on icon "D" at bounding box center [477, 342] width 29 height 29
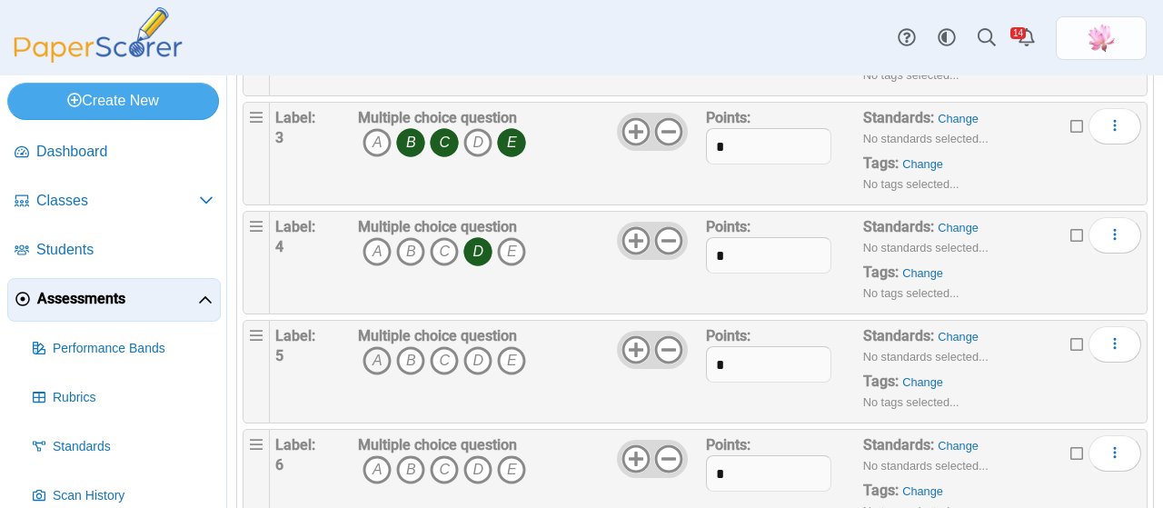
click at [378, 350] on icon "A" at bounding box center [376, 360] width 29 height 29
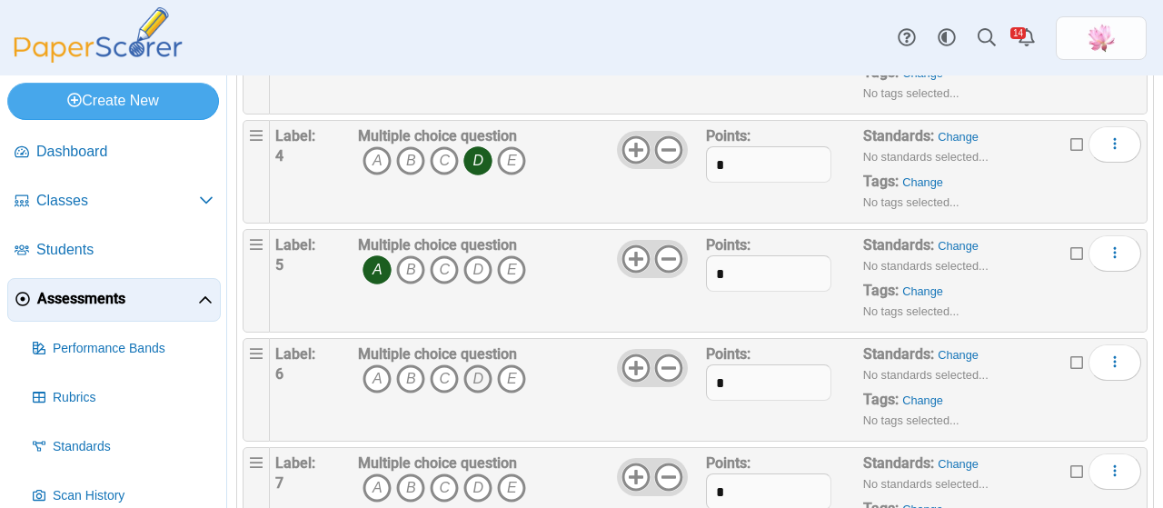
click at [474, 377] on icon "D" at bounding box center [477, 378] width 29 height 29
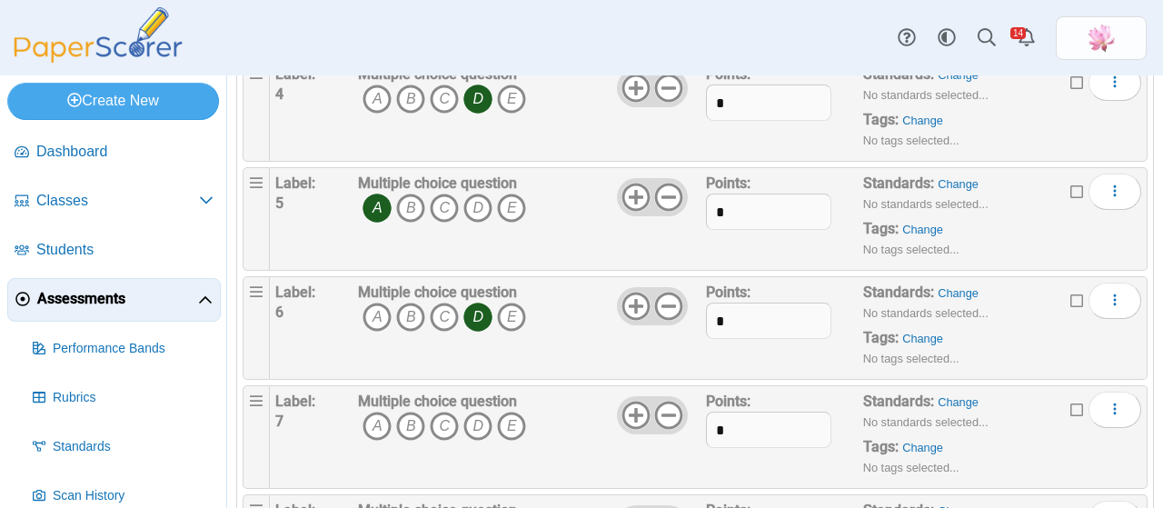
scroll to position [545, 0]
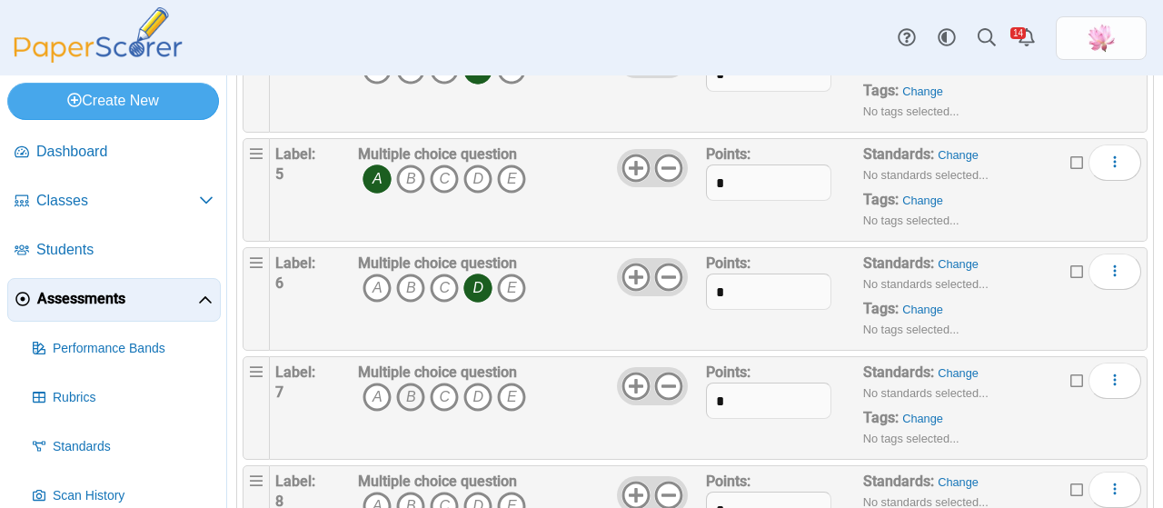
click at [406, 394] on icon "B" at bounding box center [410, 396] width 29 height 29
click at [442, 392] on icon "C" at bounding box center [444, 396] width 29 height 29
click at [507, 392] on icon "E" at bounding box center [511, 396] width 29 height 29
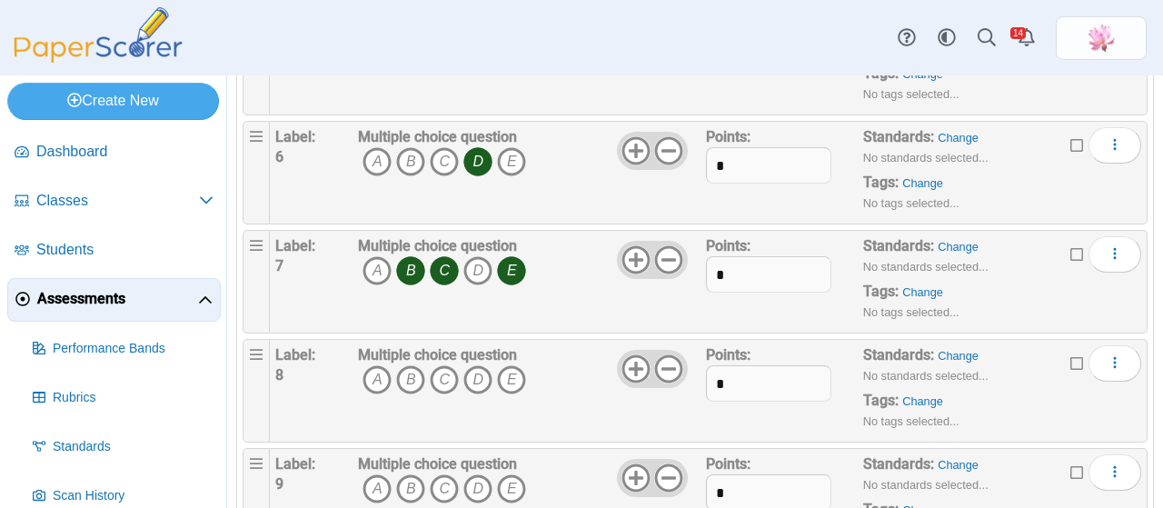
scroll to position [727, 0]
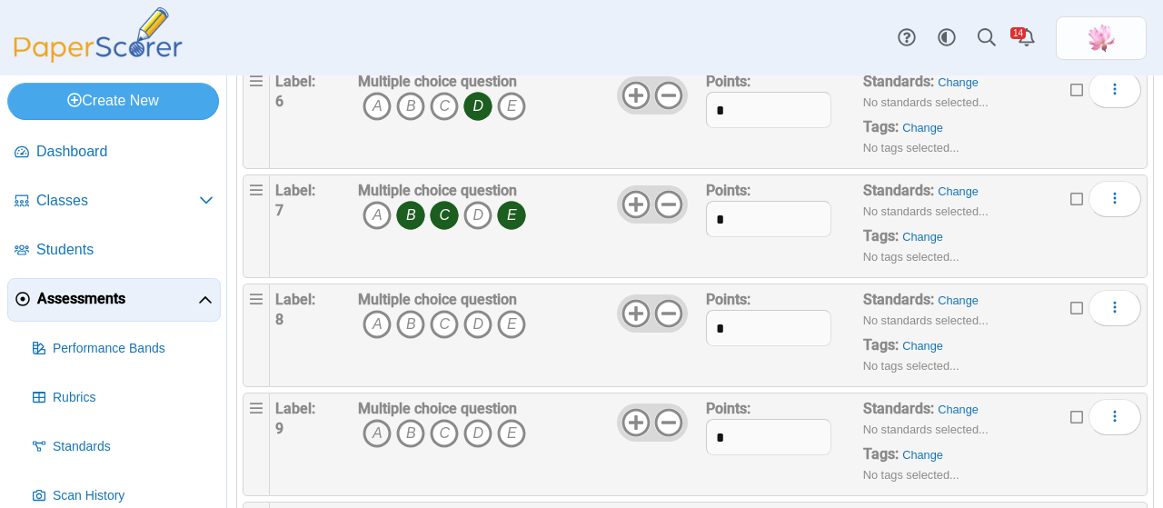
click at [372, 422] on icon "A" at bounding box center [376, 433] width 29 height 29
click at [441, 422] on icon "C" at bounding box center [444, 433] width 29 height 29
click at [509, 424] on icon "E" at bounding box center [511, 433] width 29 height 29
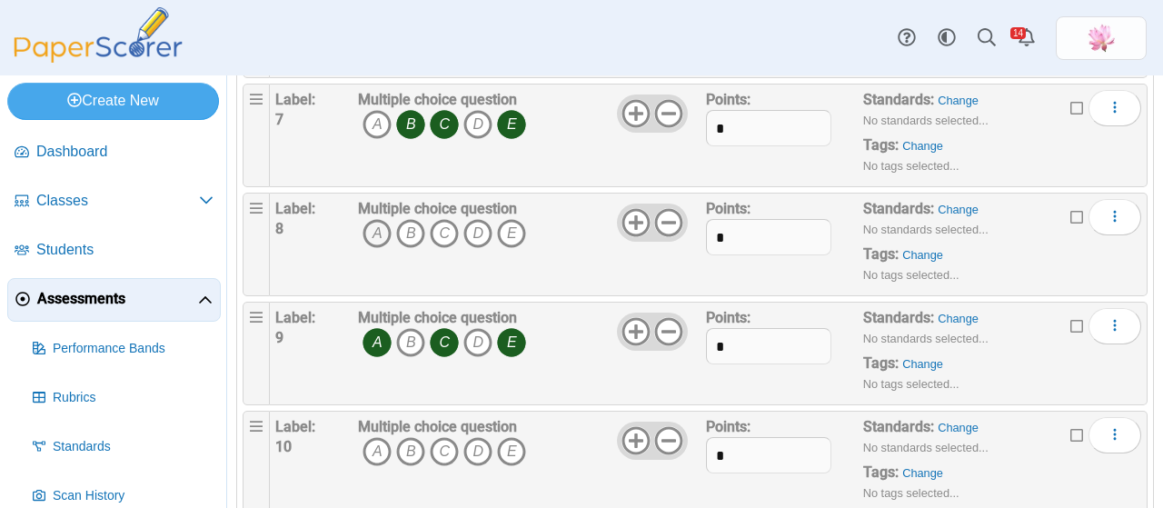
click at [378, 233] on icon "A" at bounding box center [376, 233] width 29 height 29
click at [443, 228] on icon "C" at bounding box center [444, 233] width 29 height 29
click at [510, 228] on icon "E" at bounding box center [511, 233] width 29 height 29
click at [372, 330] on icon "A" at bounding box center [376, 342] width 29 height 29
click at [412, 332] on icon "B" at bounding box center [410, 342] width 29 height 29
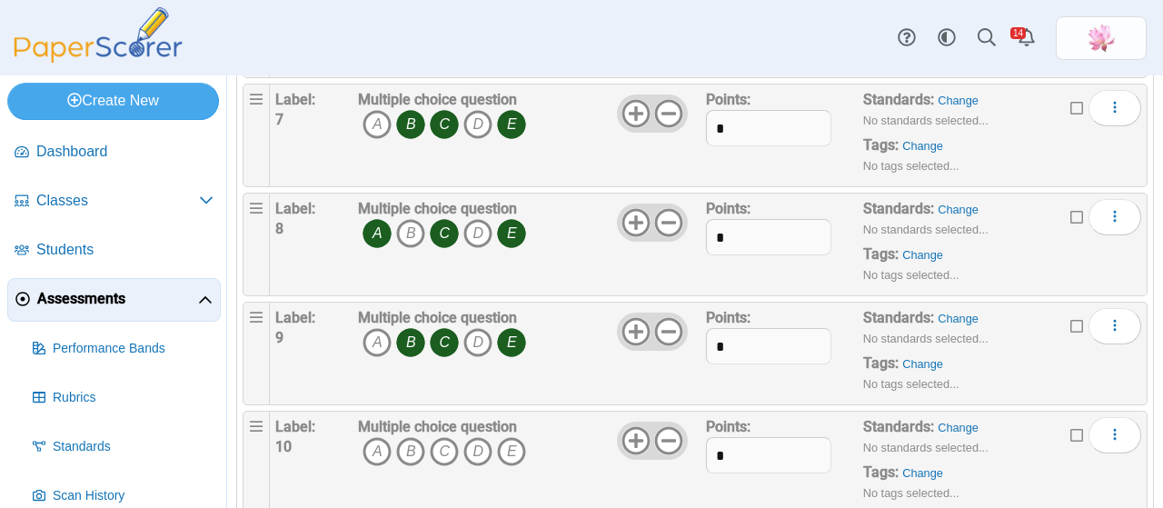
click at [451, 335] on icon "C" at bounding box center [444, 342] width 29 height 29
click at [503, 337] on icon "E" at bounding box center [511, 342] width 29 height 29
click at [425, 447] on span "A B C D E" at bounding box center [442, 454] width 168 height 34
drag, startPoint x: 418, startPoint y: 444, endPoint x: 429, endPoint y: 444, distance: 10.9
click at [418, 444] on icon "B" at bounding box center [410, 451] width 29 height 29
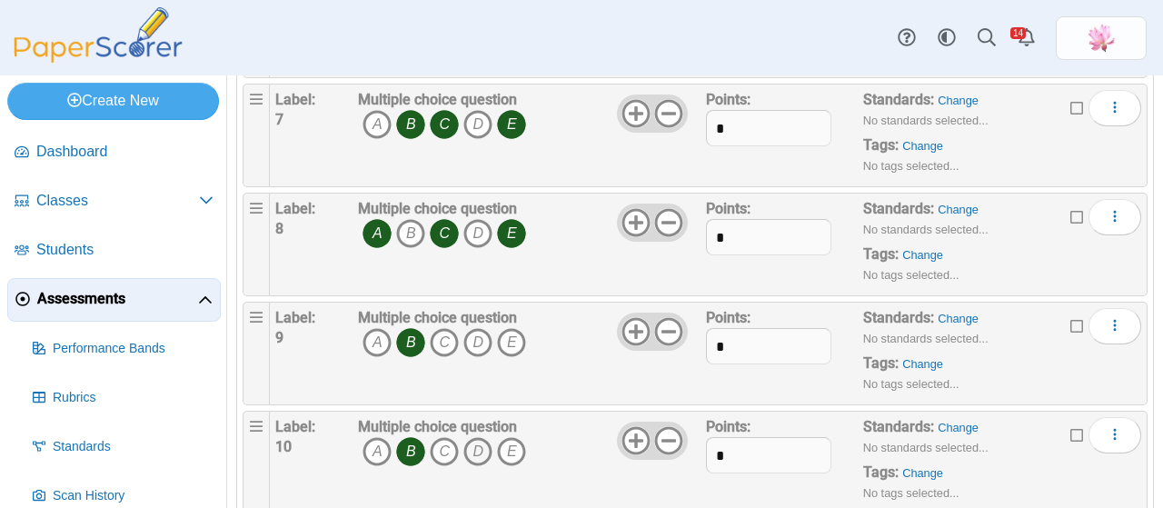
click at [481, 444] on icon "D" at bounding box center [477, 451] width 29 height 29
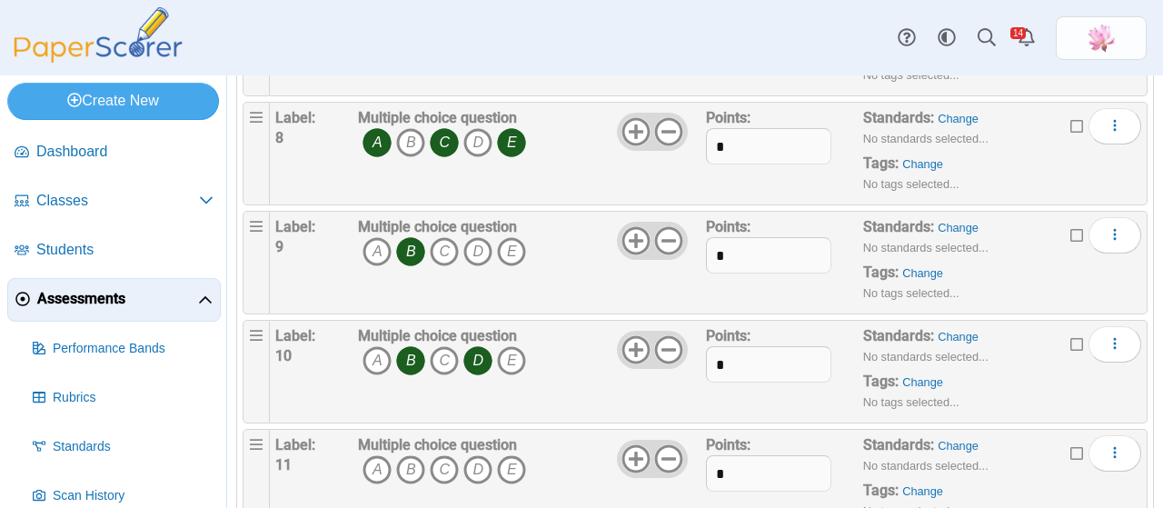
scroll to position [999, 0]
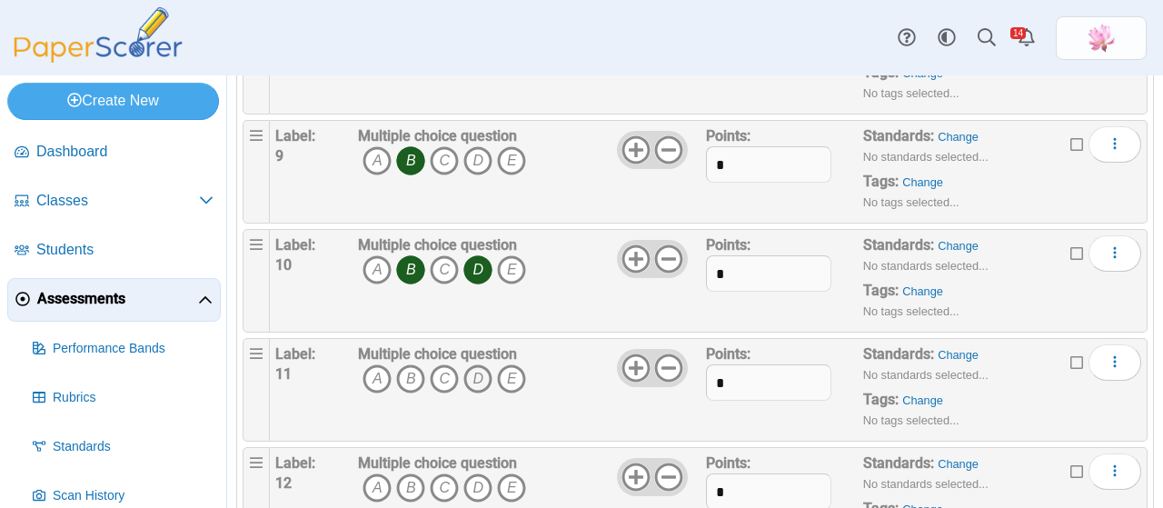
click at [482, 370] on icon "D" at bounding box center [477, 378] width 29 height 29
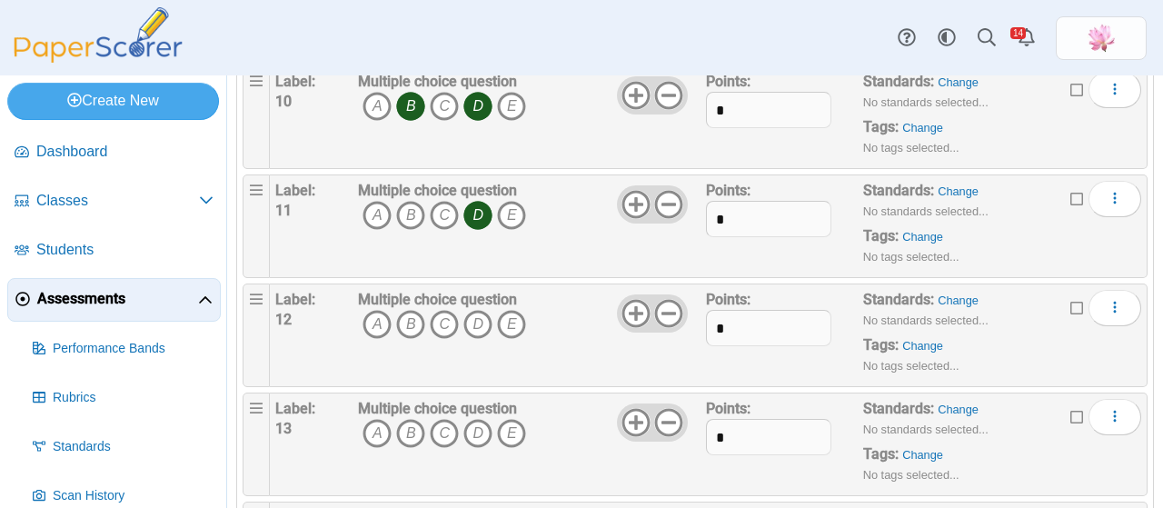
scroll to position [1181, 0]
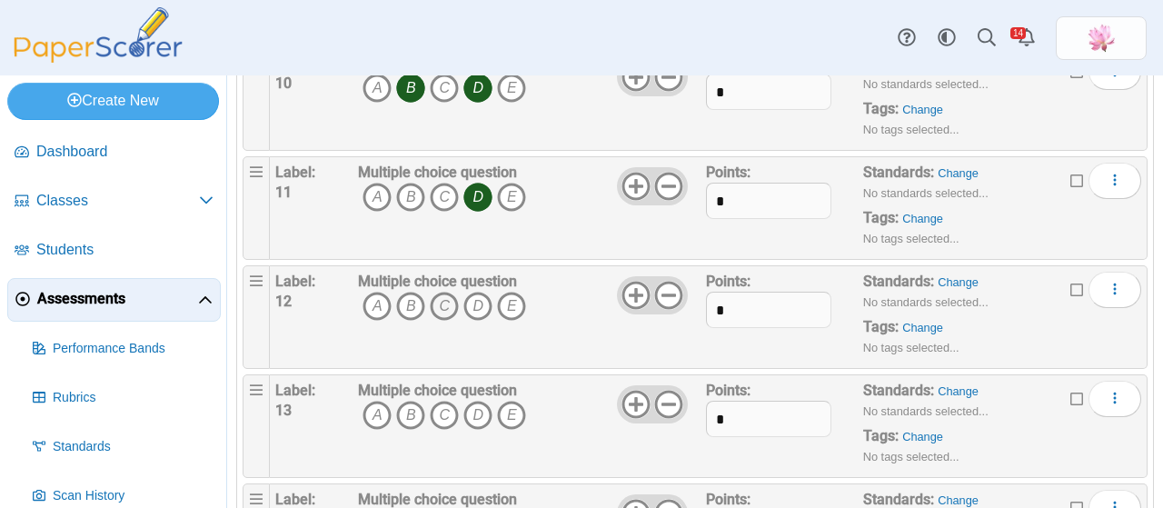
click at [443, 298] on icon "C" at bounding box center [444, 306] width 29 height 29
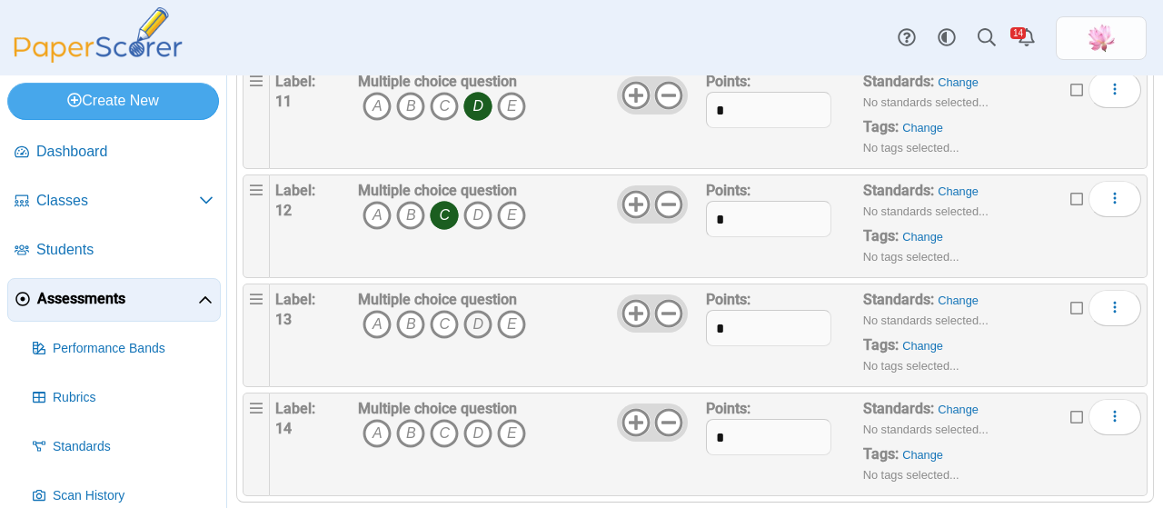
click at [471, 315] on icon "D" at bounding box center [477, 324] width 29 height 29
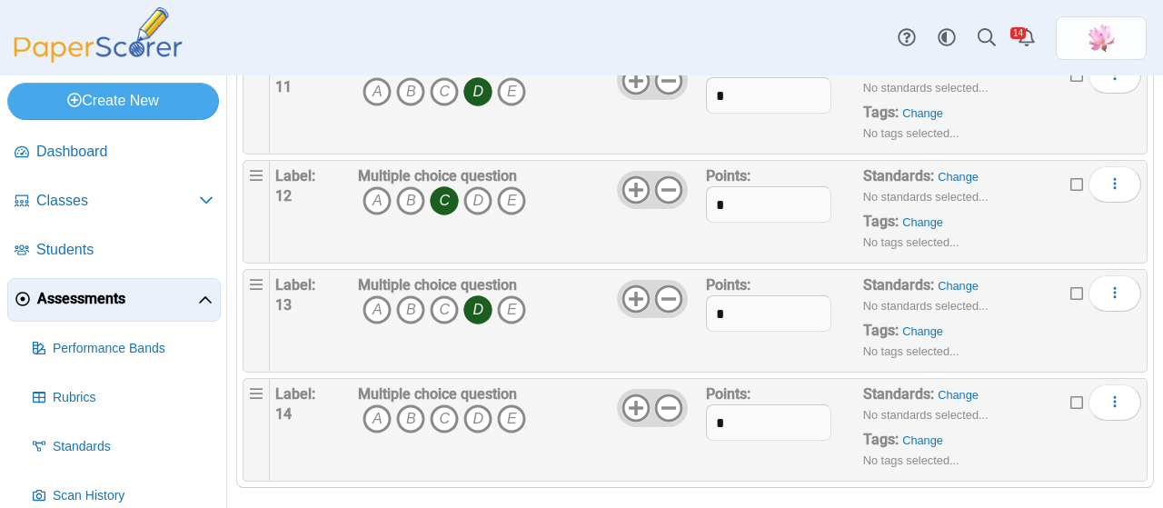
scroll to position [1291, 0]
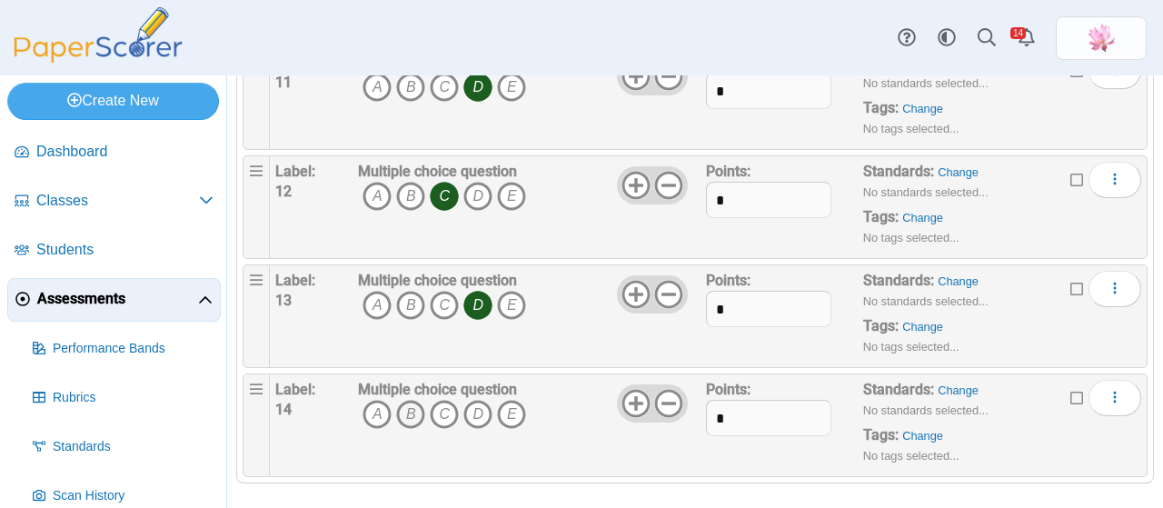
click at [414, 405] on icon "B" at bounding box center [410, 414] width 29 height 29
click at [481, 409] on icon "D" at bounding box center [477, 414] width 29 height 29
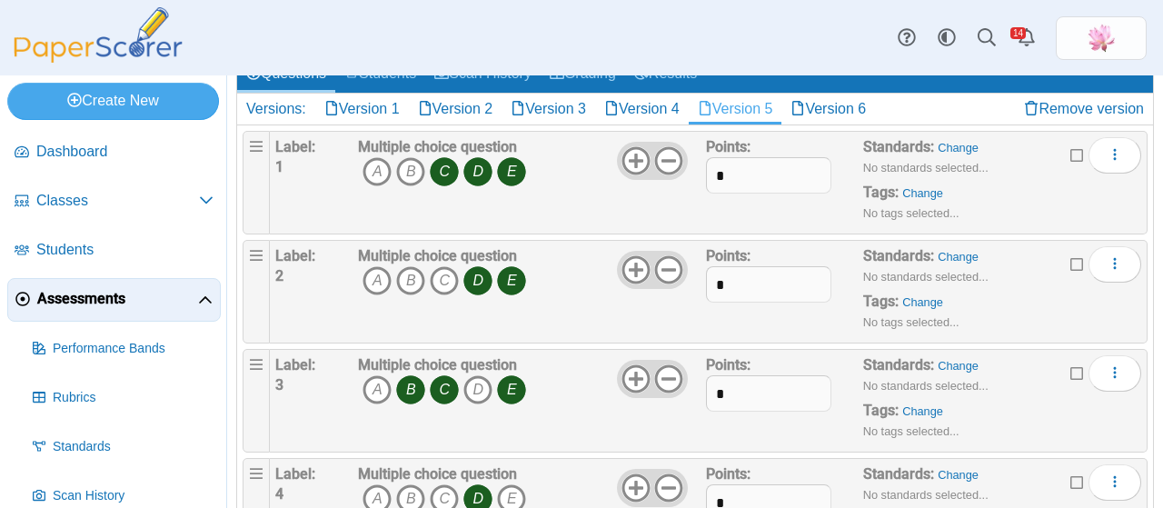
scroll to position [0, 0]
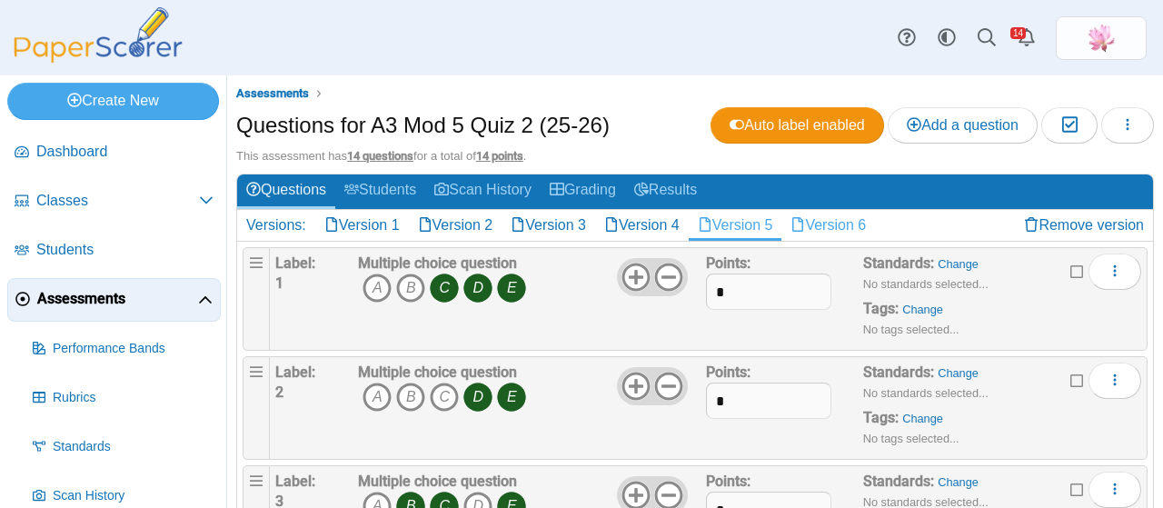
click at [852, 228] on link "Version 6" at bounding box center [828, 225] width 94 height 31
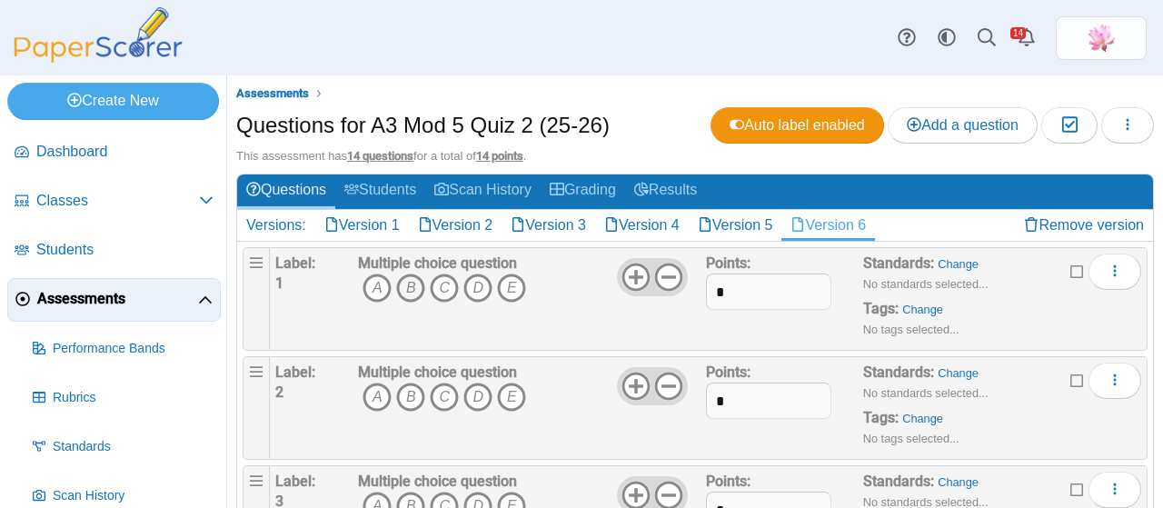
click at [414, 276] on icon "B" at bounding box center [410, 287] width 29 height 29
click at [447, 292] on icon "C" at bounding box center [444, 287] width 29 height 29
click at [512, 288] on icon "E" at bounding box center [511, 287] width 29 height 29
click at [418, 389] on icon "B" at bounding box center [410, 396] width 29 height 29
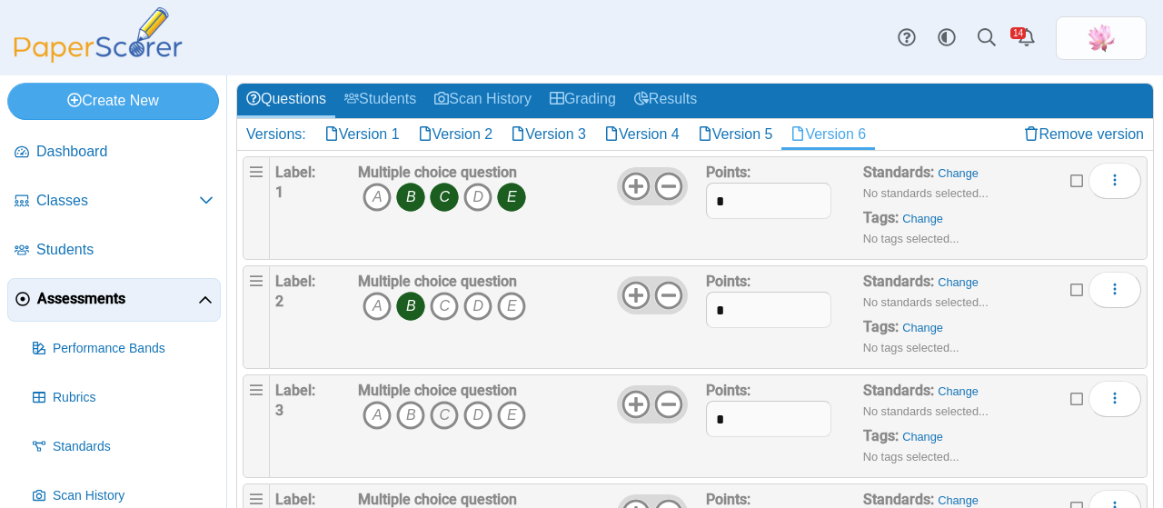
click at [442, 410] on icon "C" at bounding box center [444, 415] width 29 height 29
click at [471, 412] on icon "D" at bounding box center [477, 415] width 29 height 29
click at [511, 410] on icon "E" at bounding box center [511, 415] width 29 height 29
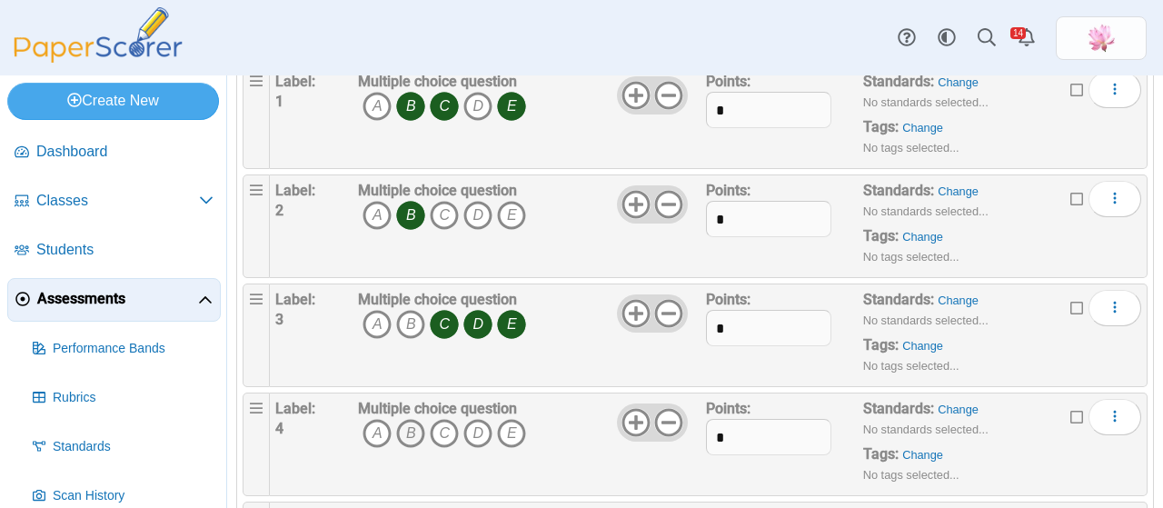
click at [412, 428] on icon "B" at bounding box center [410, 433] width 29 height 29
click at [509, 422] on icon "E" at bounding box center [511, 433] width 29 height 29
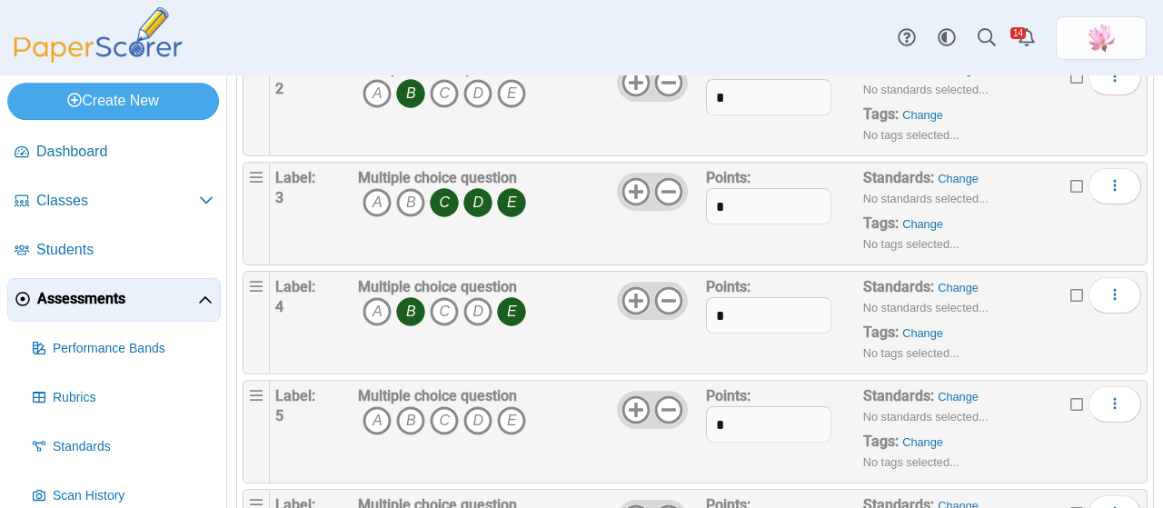
scroll to position [363, 0]
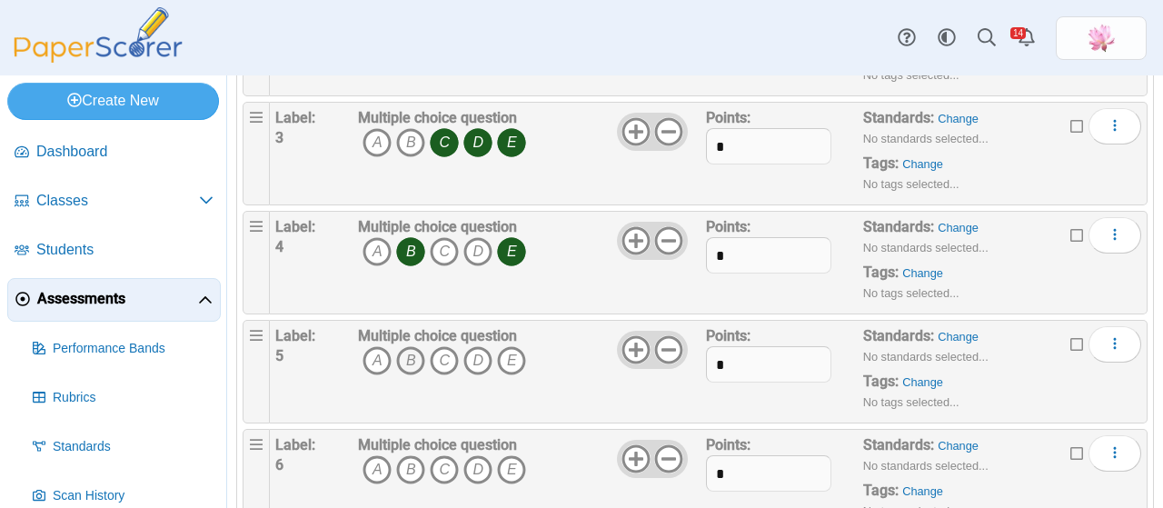
click at [400, 353] on icon "B" at bounding box center [410, 360] width 29 height 29
click at [440, 353] on icon "C" at bounding box center [444, 360] width 29 height 29
click at [511, 354] on icon "E" at bounding box center [511, 360] width 29 height 29
click at [485, 465] on icon "D" at bounding box center [477, 469] width 29 height 29
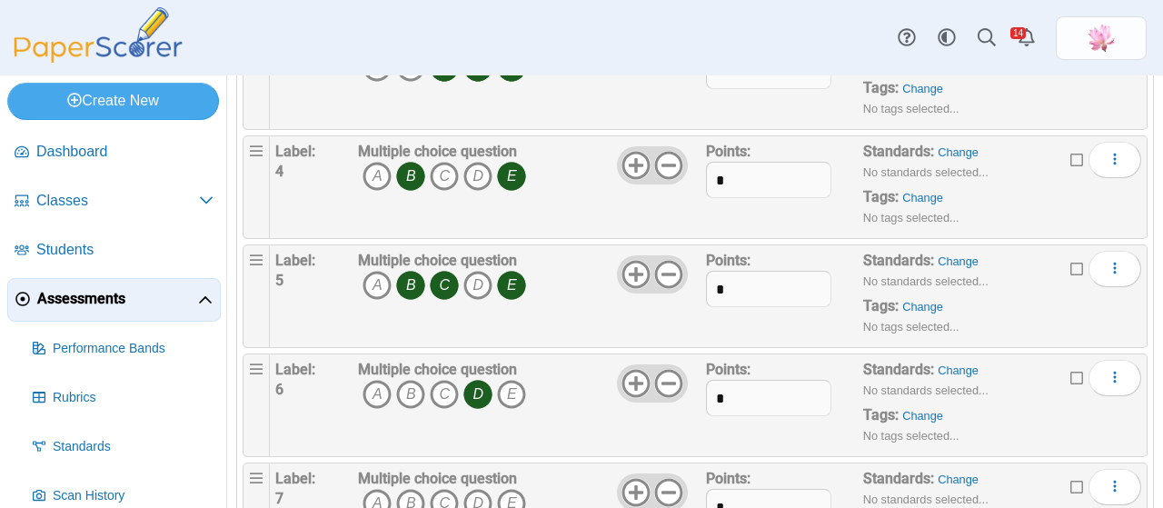
scroll to position [545, 0]
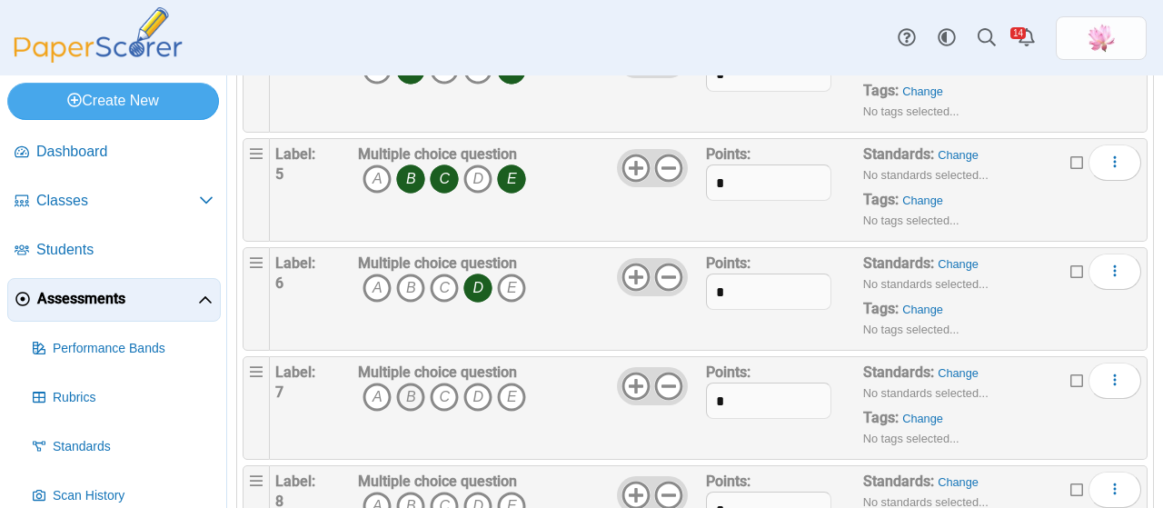
click at [417, 388] on icon "B" at bounding box center [410, 396] width 29 height 29
click at [474, 386] on icon "D" at bounding box center [477, 396] width 29 height 29
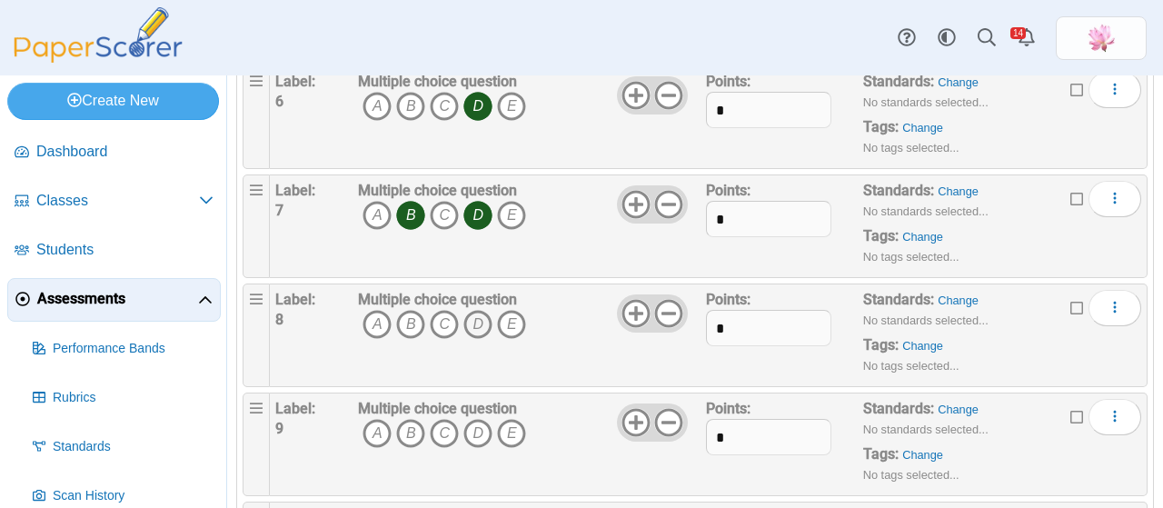
click at [480, 312] on icon "D" at bounding box center [477, 324] width 29 height 29
click at [470, 426] on icon "D" at bounding box center [477, 433] width 29 height 29
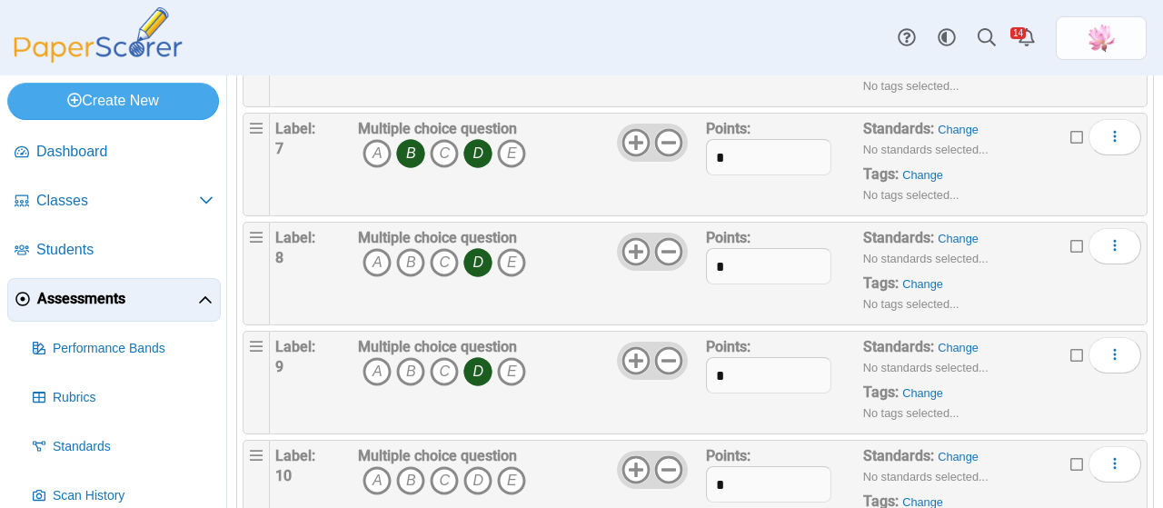
scroll to position [818, 0]
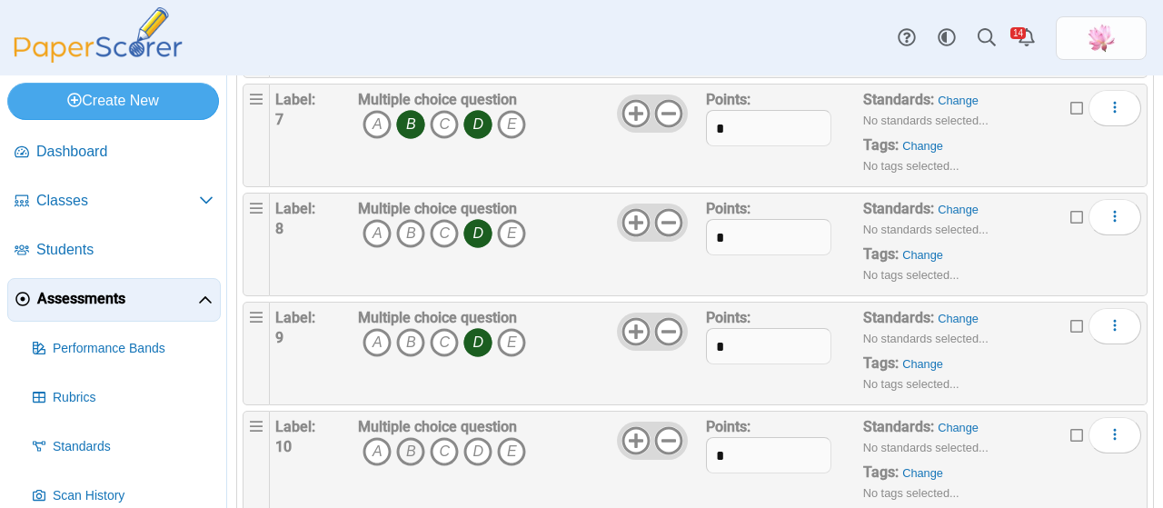
click at [412, 443] on icon "B" at bounding box center [410, 451] width 29 height 29
click at [472, 447] on icon "D" at bounding box center [477, 451] width 29 height 29
click at [508, 449] on icon "E" at bounding box center [511, 451] width 29 height 29
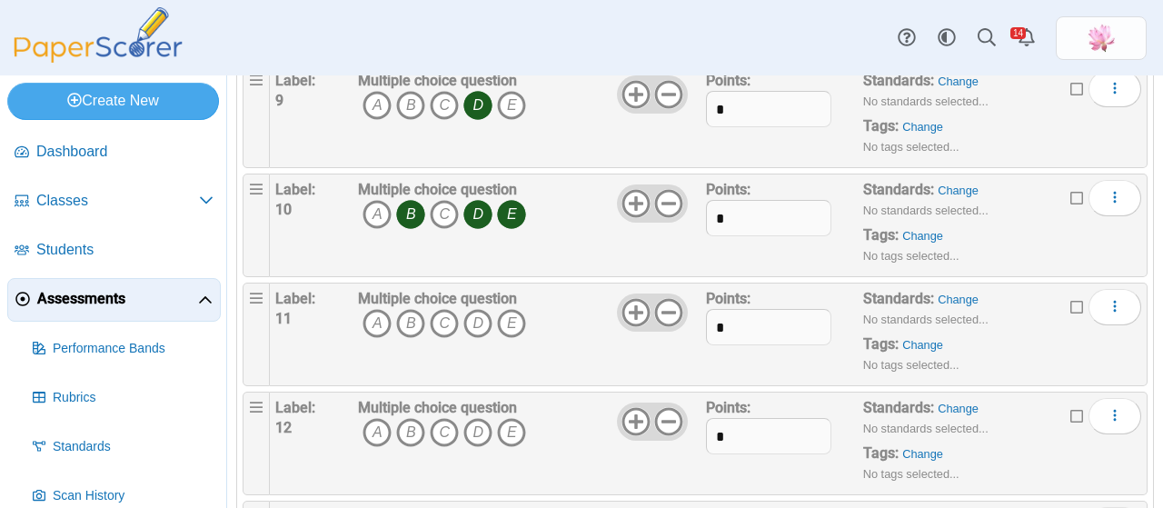
scroll to position [1090, 0]
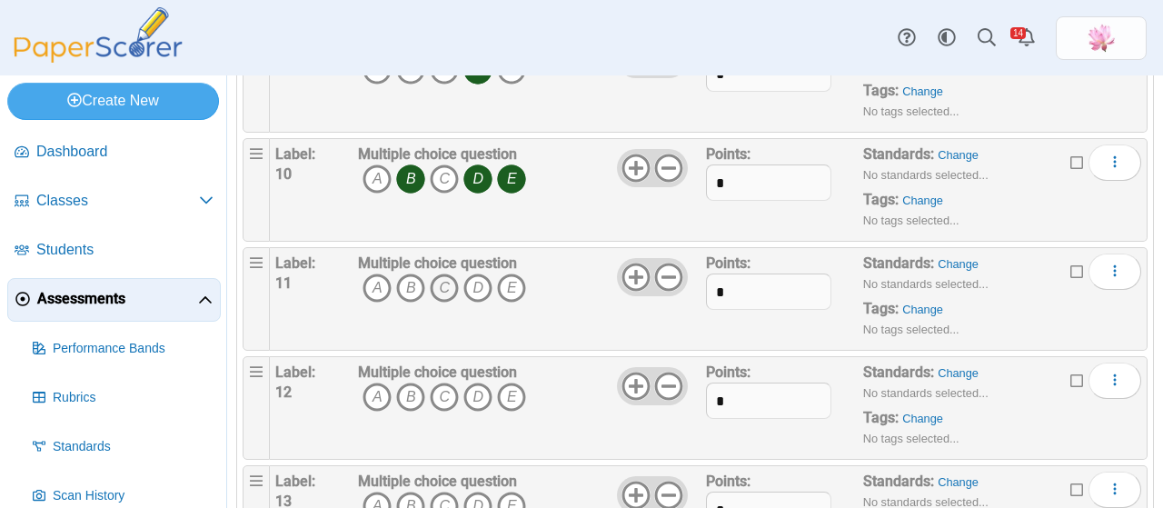
click at [447, 286] on icon "C" at bounding box center [444, 287] width 29 height 29
click at [509, 384] on icon "E" at bounding box center [511, 396] width 29 height 29
click at [411, 491] on icon "B" at bounding box center [410, 505] width 29 height 29
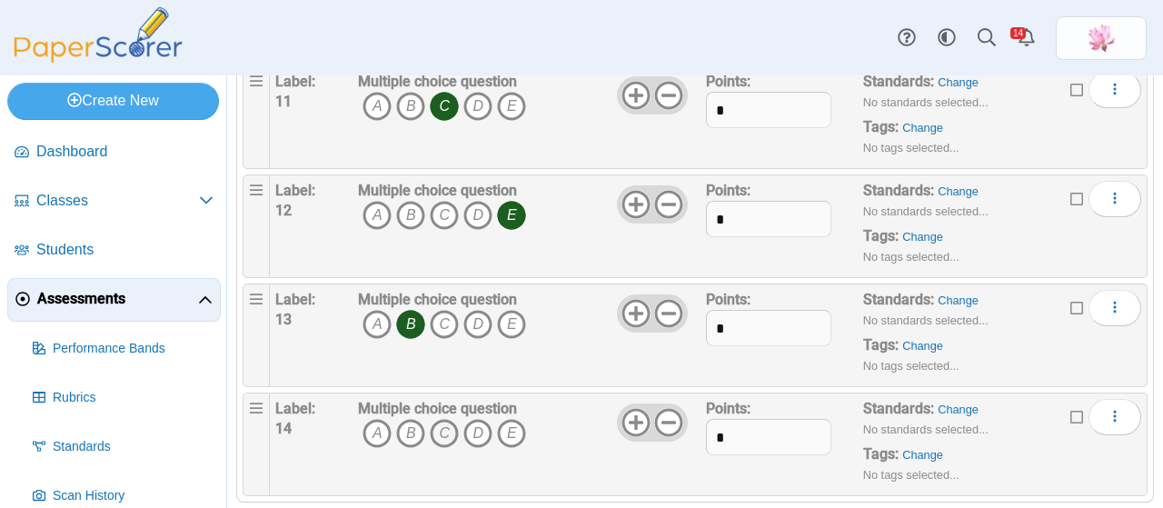
click at [444, 419] on icon "C" at bounding box center [444, 433] width 29 height 29
click at [483, 422] on icon "D" at bounding box center [477, 433] width 29 height 29
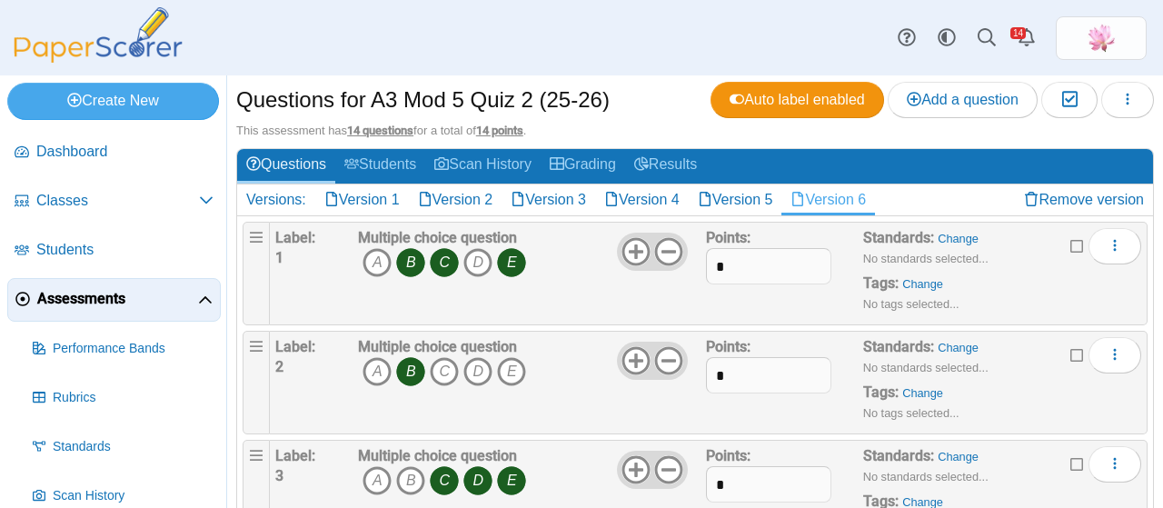
scroll to position [0, 0]
